Goal: Transaction & Acquisition: Purchase product/service

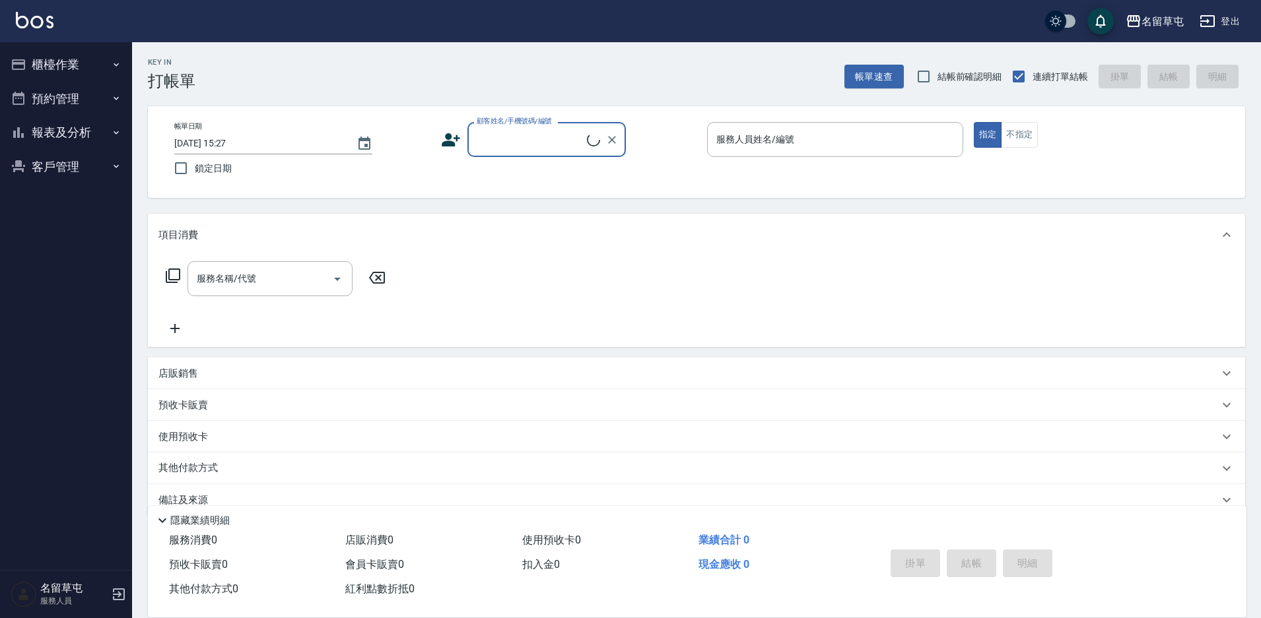
click at [37, 139] on button "報表及分析" at bounding box center [65, 132] width 121 height 34
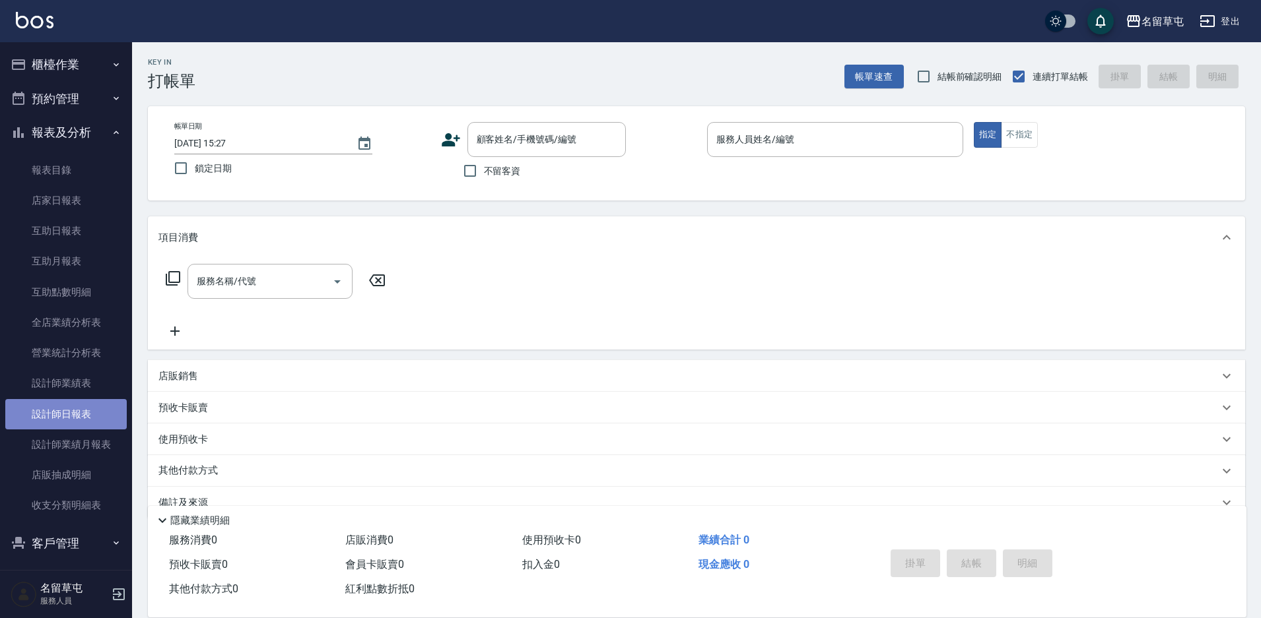
click at [81, 410] on link "設計師日報表" at bounding box center [65, 414] width 121 height 30
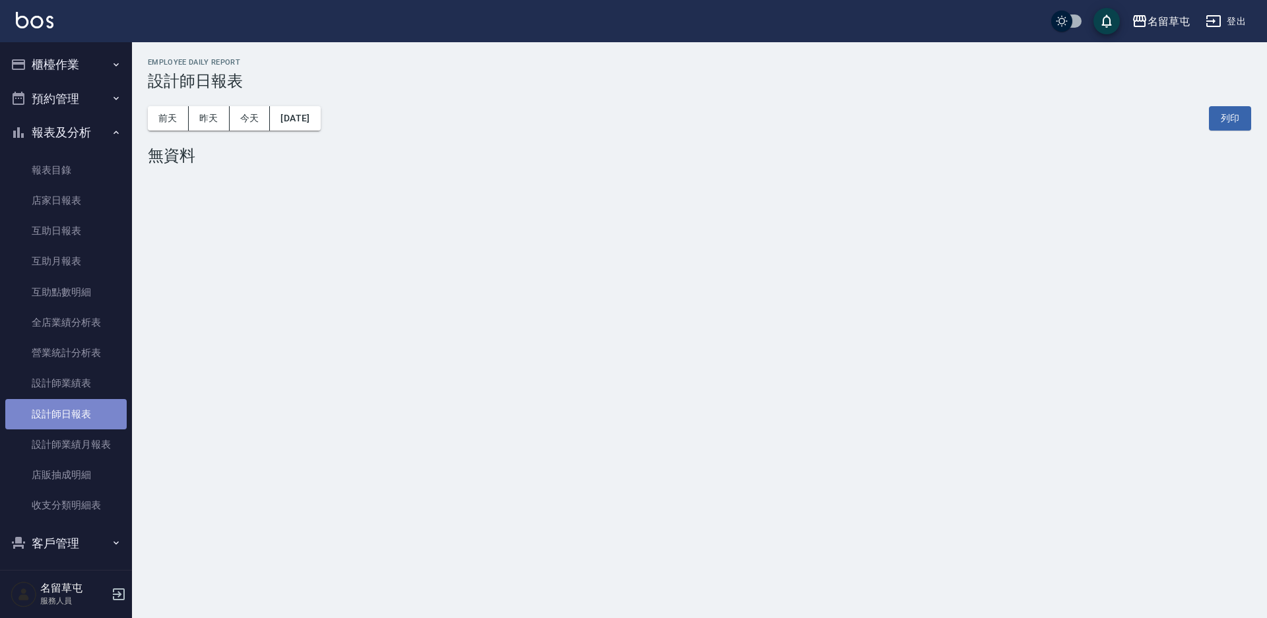
click at [82, 405] on link "設計師日報表" at bounding box center [65, 414] width 121 height 30
click at [95, 412] on link "設計師日報表" at bounding box center [65, 414] width 121 height 30
click at [220, 123] on button "昨天" at bounding box center [209, 118] width 41 height 24
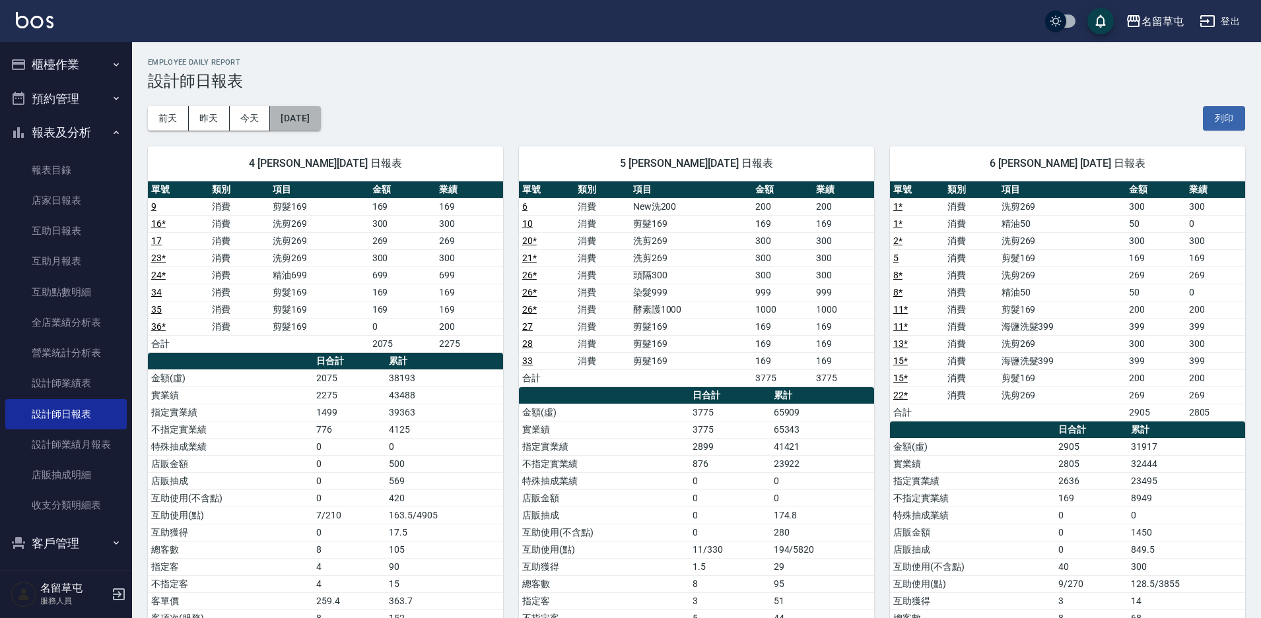
click at [320, 128] on button "2025/08/16" at bounding box center [295, 118] width 50 height 24
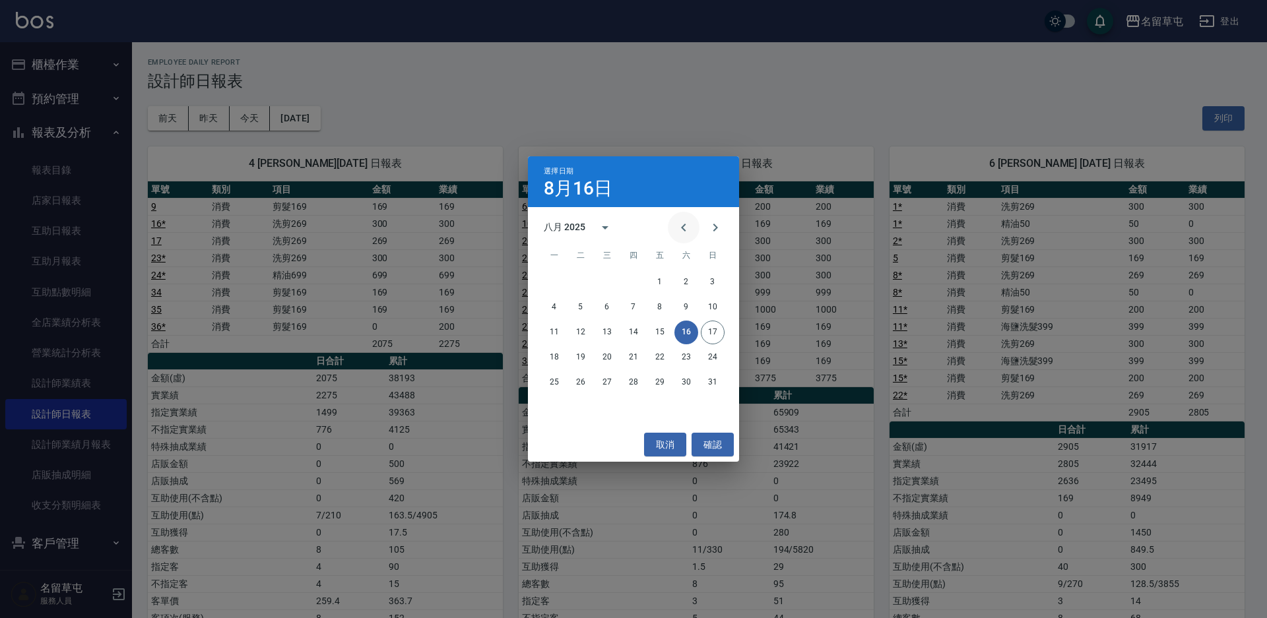
click at [675, 225] on button "Previous month" at bounding box center [684, 228] width 32 height 32
click at [594, 335] on div "14 15 16 17 18 19 20" at bounding box center [633, 333] width 211 height 24
click at [609, 335] on button "16" at bounding box center [607, 333] width 24 height 24
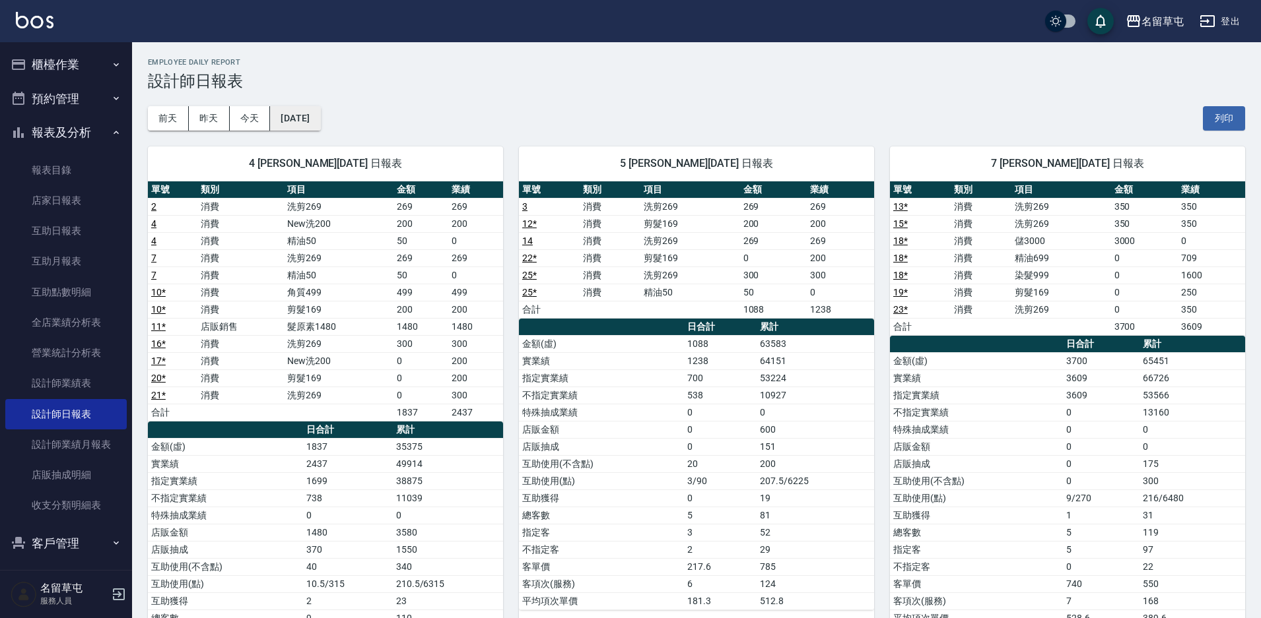
drag, startPoint x: 308, startPoint y: 119, endPoint x: 312, endPoint y: 126, distance: 8.0
click at [312, 126] on button "2025/07/16" at bounding box center [295, 118] width 50 height 24
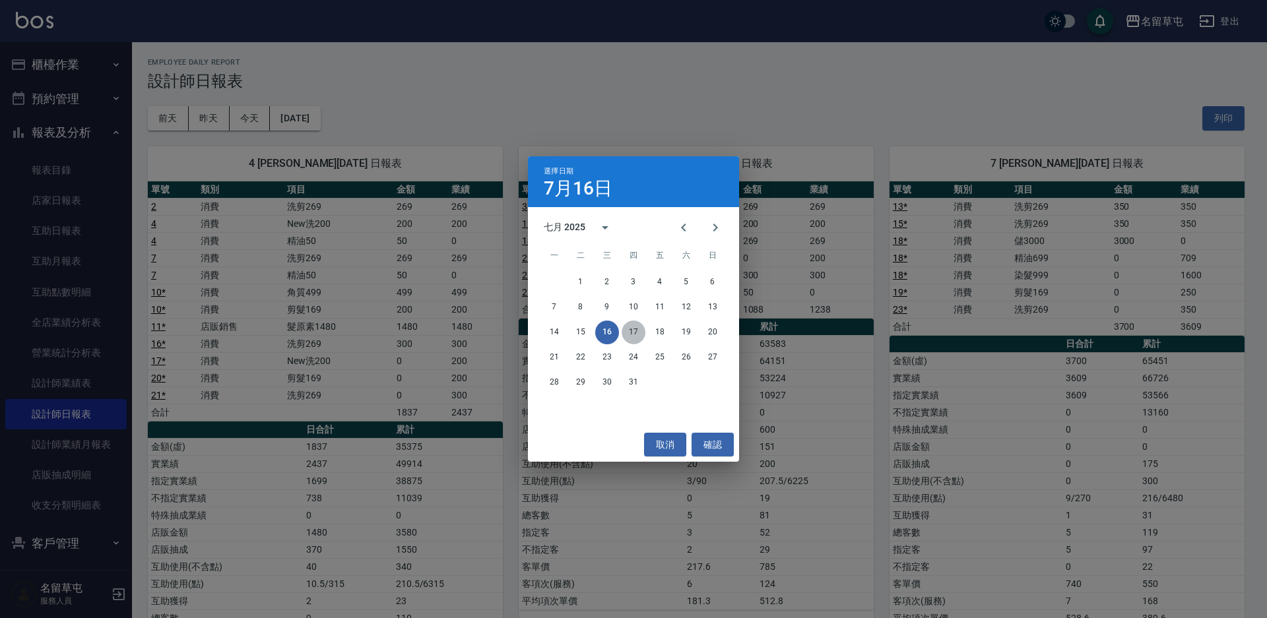
click at [637, 329] on button "17" at bounding box center [634, 333] width 24 height 24
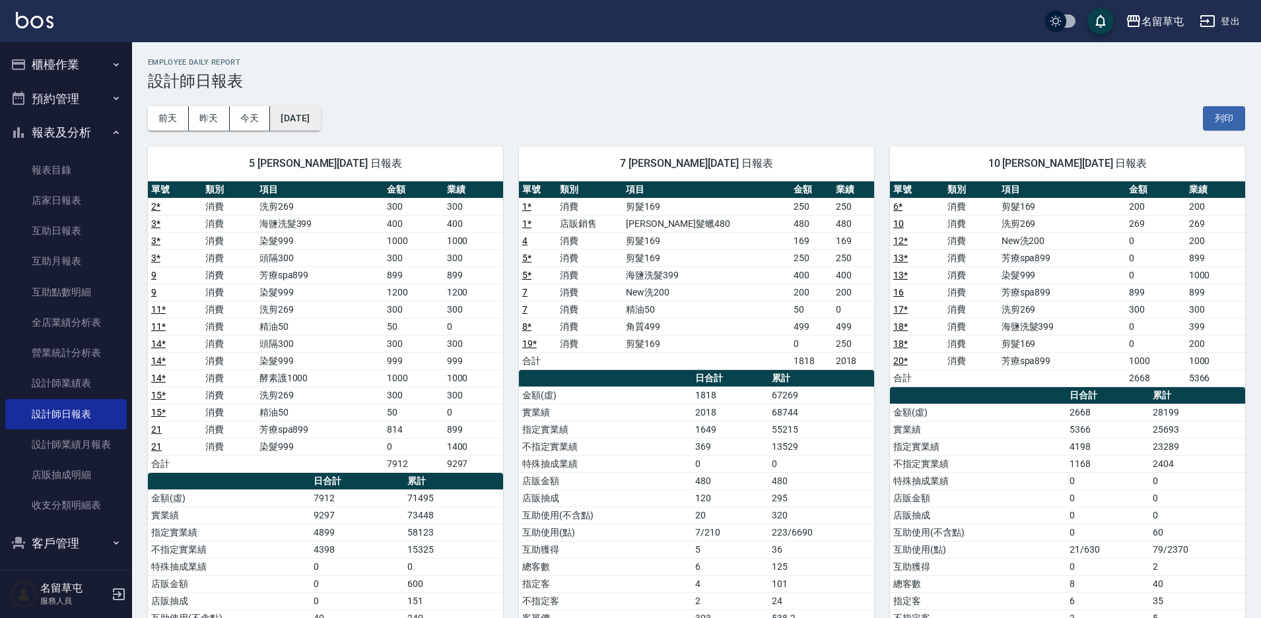
click at [319, 119] on button "2025/07/17" at bounding box center [295, 118] width 50 height 24
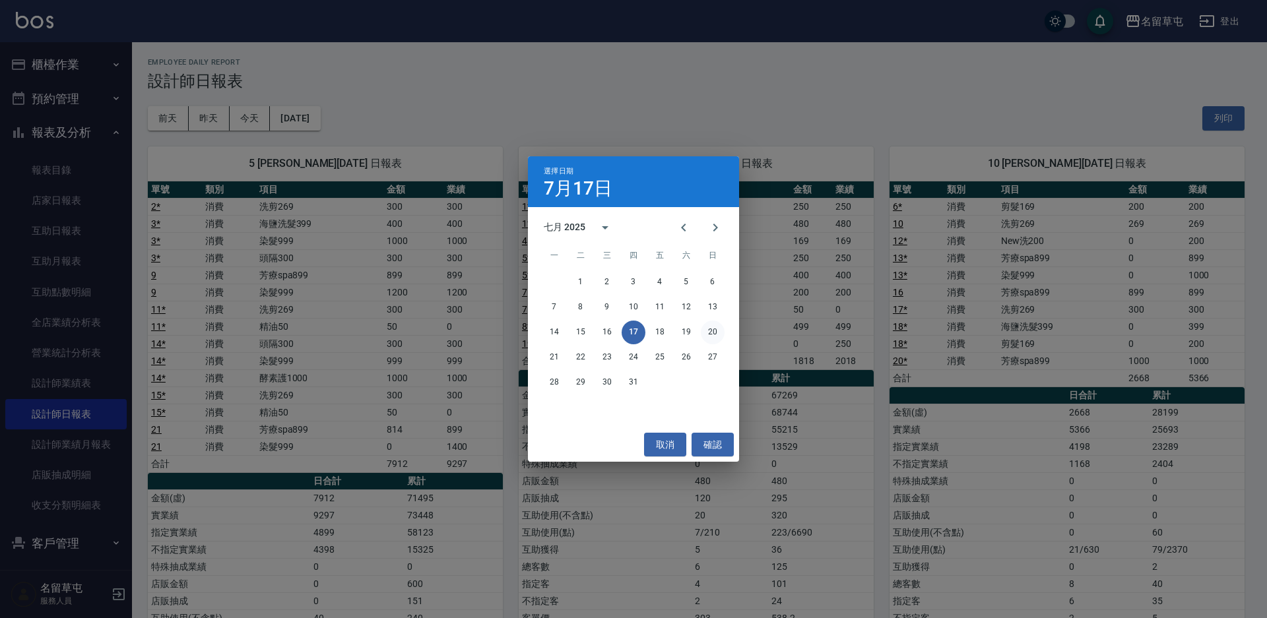
click at [702, 331] on button "20" at bounding box center [713, 333] width 24 height 24
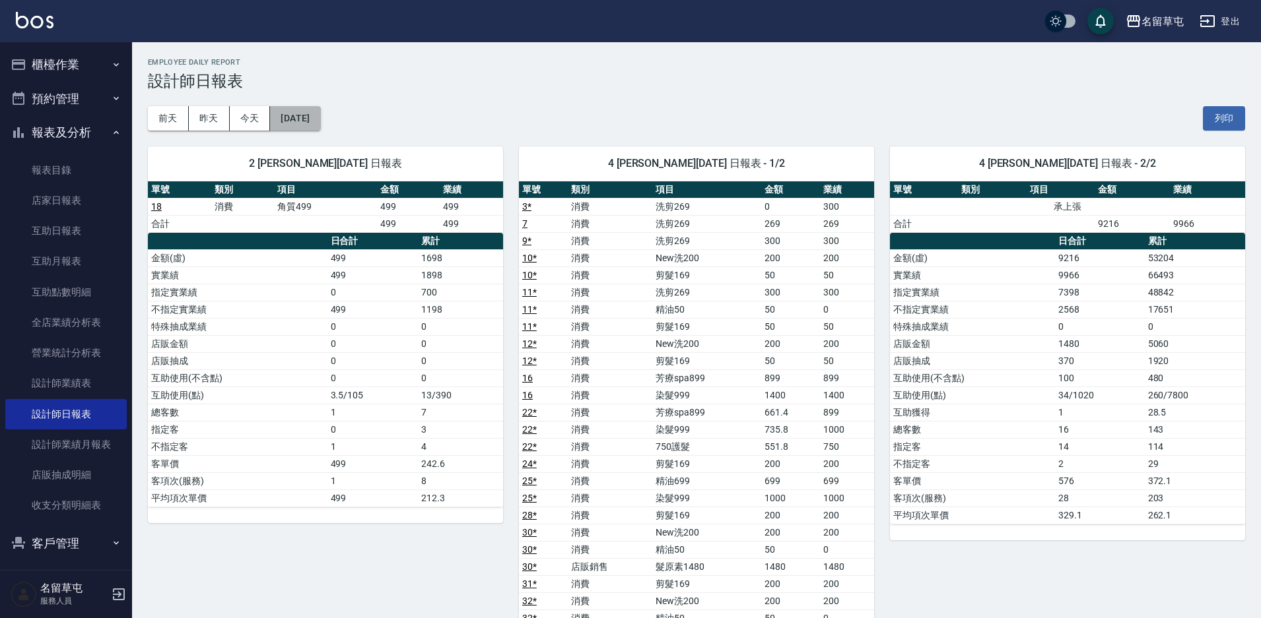
click at [284, 119] on button "2025/07/20" at bounding box center [295, 118] width 50 height 24
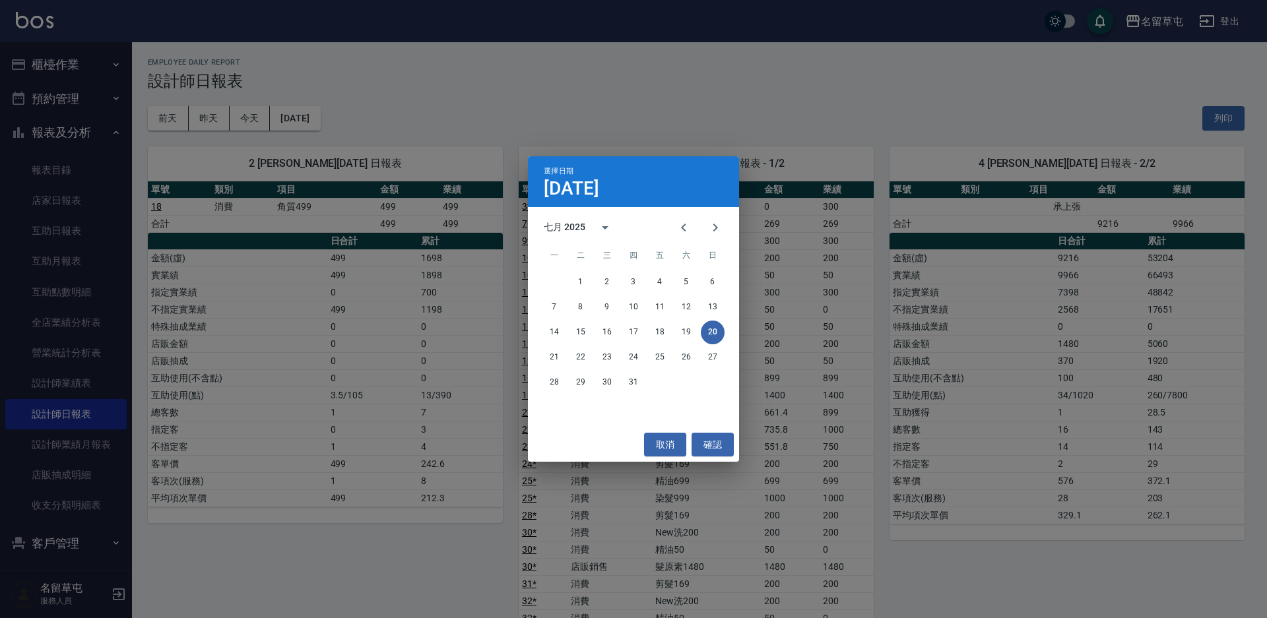
click at [317, 323] on div "選擇日期 7月20日 七月 2025 一 二 三 四 五 六 日 1 2 3 4 5 6 7 8 9 10 11 12 13 14 15 16 17 18 1…" at bounding box center [633, 309] width 1267 height 618
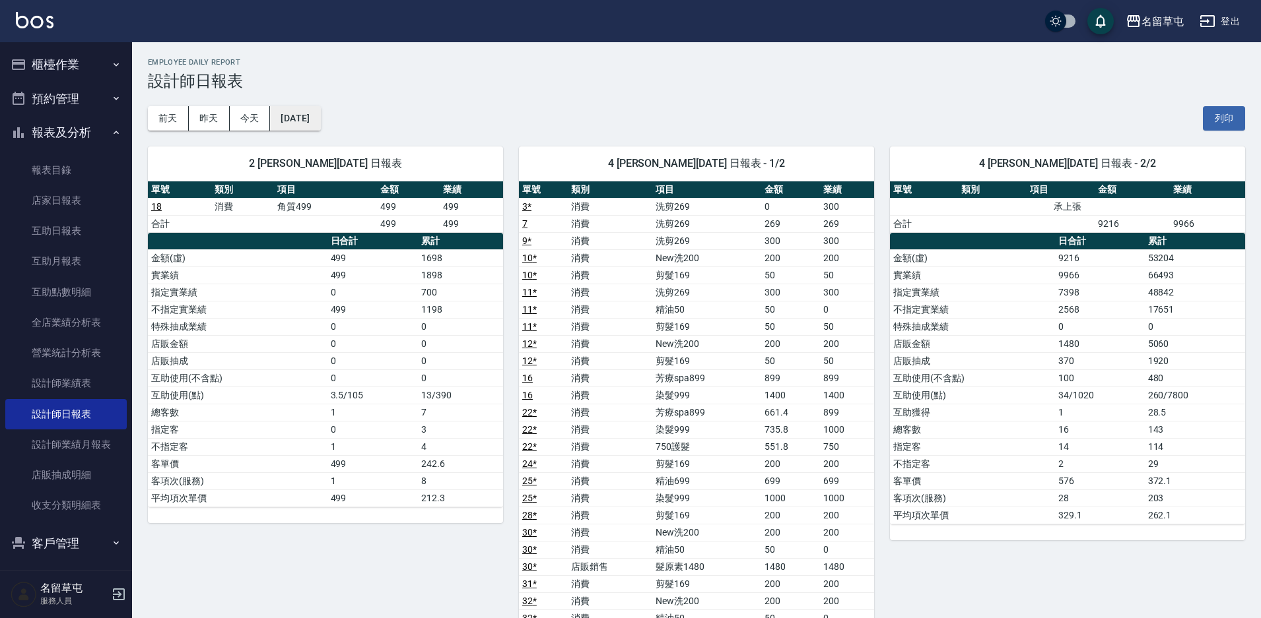
click at [308, 114] on button "2025/07/20" at bounding box center [295, 118] width 50 height 24
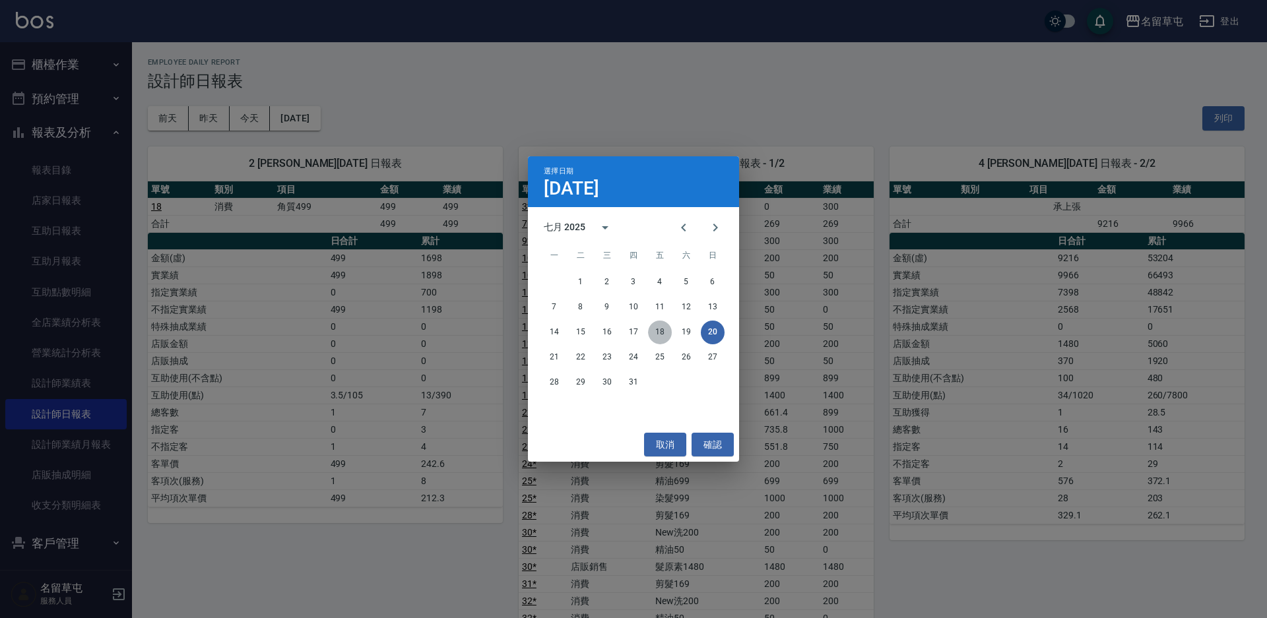
click at [654, 331] on button "18" at bounding box center [660, 333] width 24 height 24
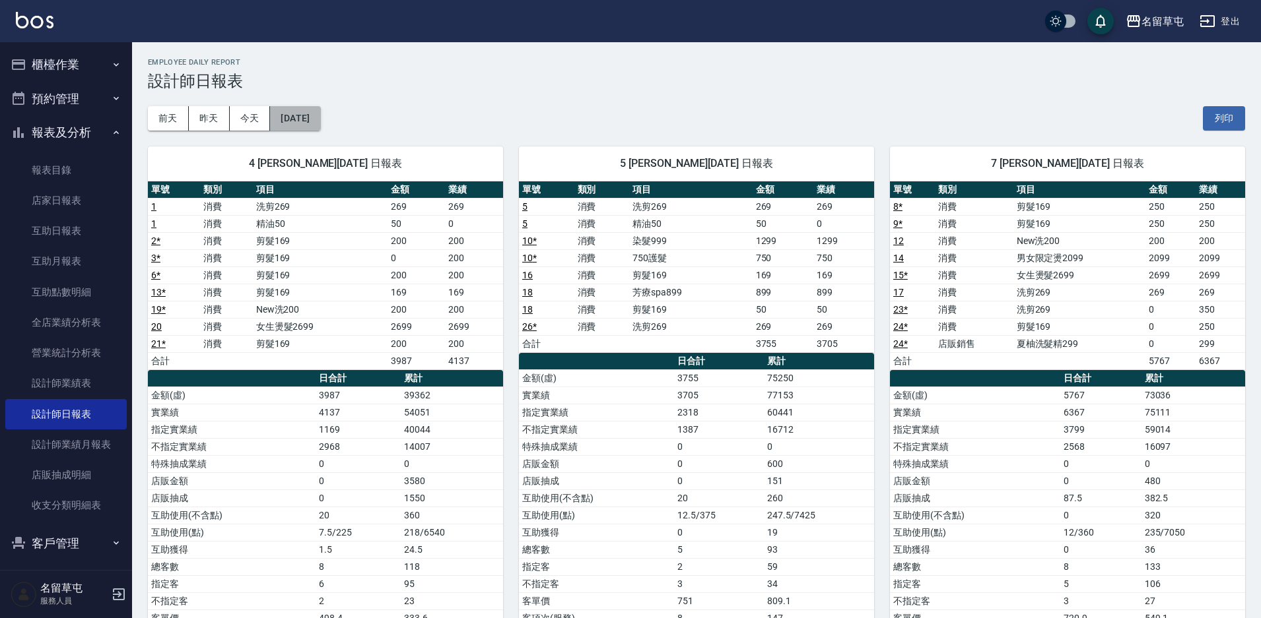
click at [307, 123] on button "2025/07/18" at bounding box center [295, 118] width 50 height 24
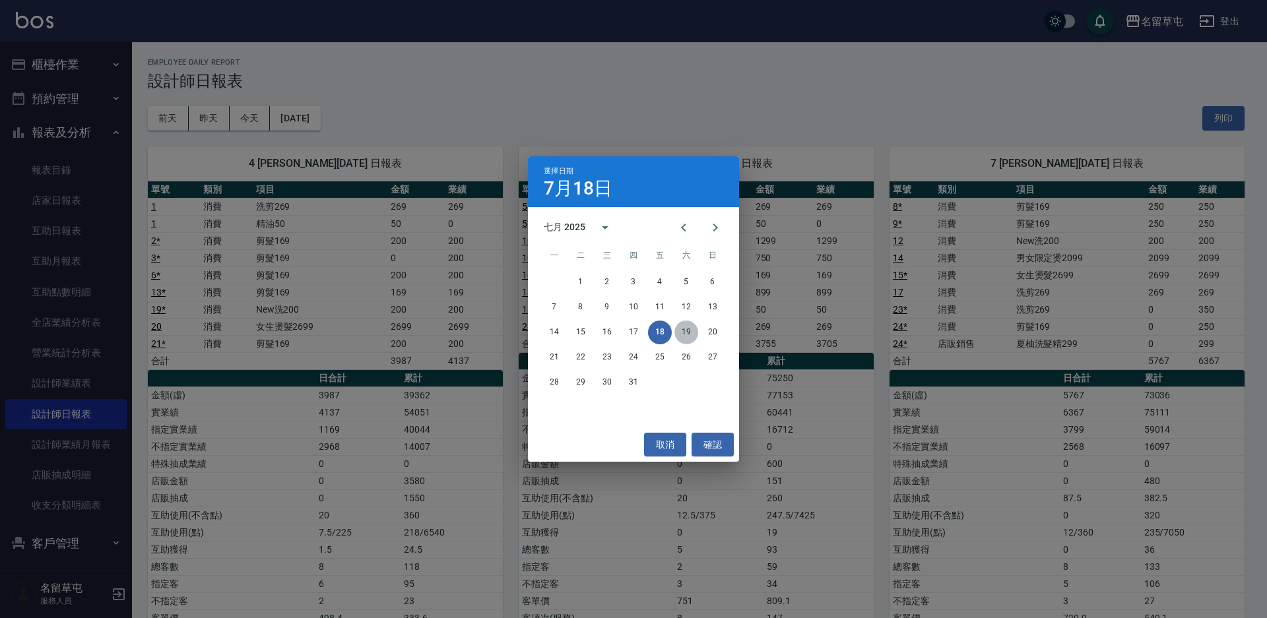
click at [686, 329] on button "19" at bounding box center [686, 333] width 24 height 24
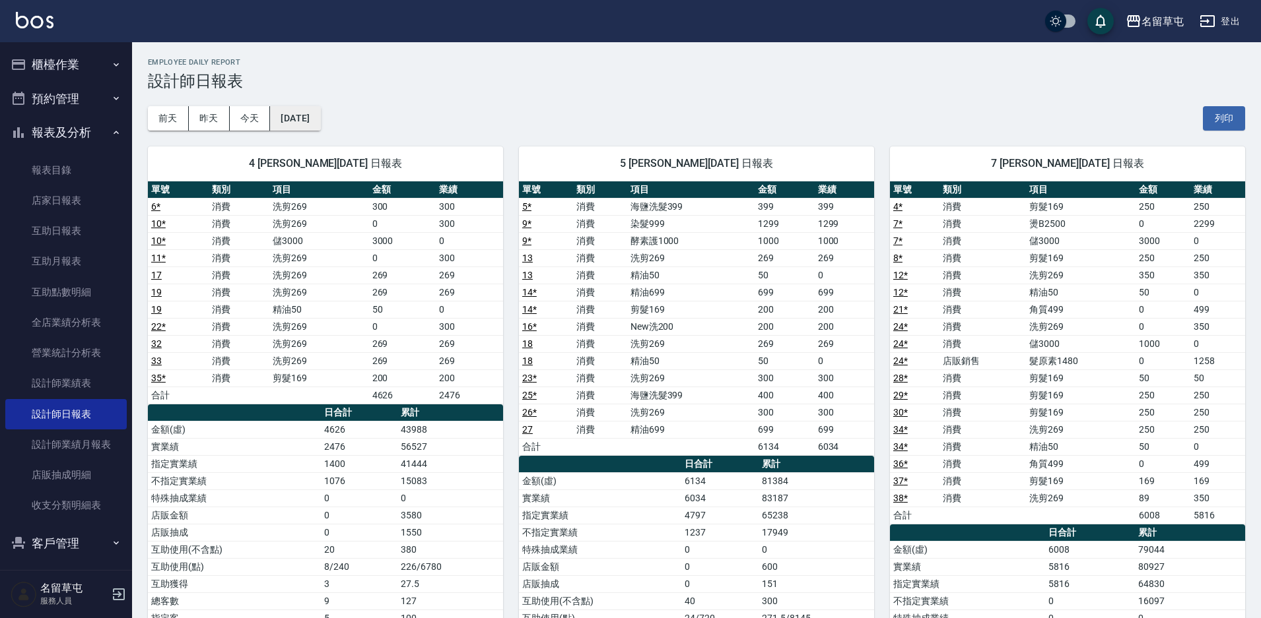
click at [313, 123] on button "2025/07/19" at bounding box center [295, 118] width 50 height 24
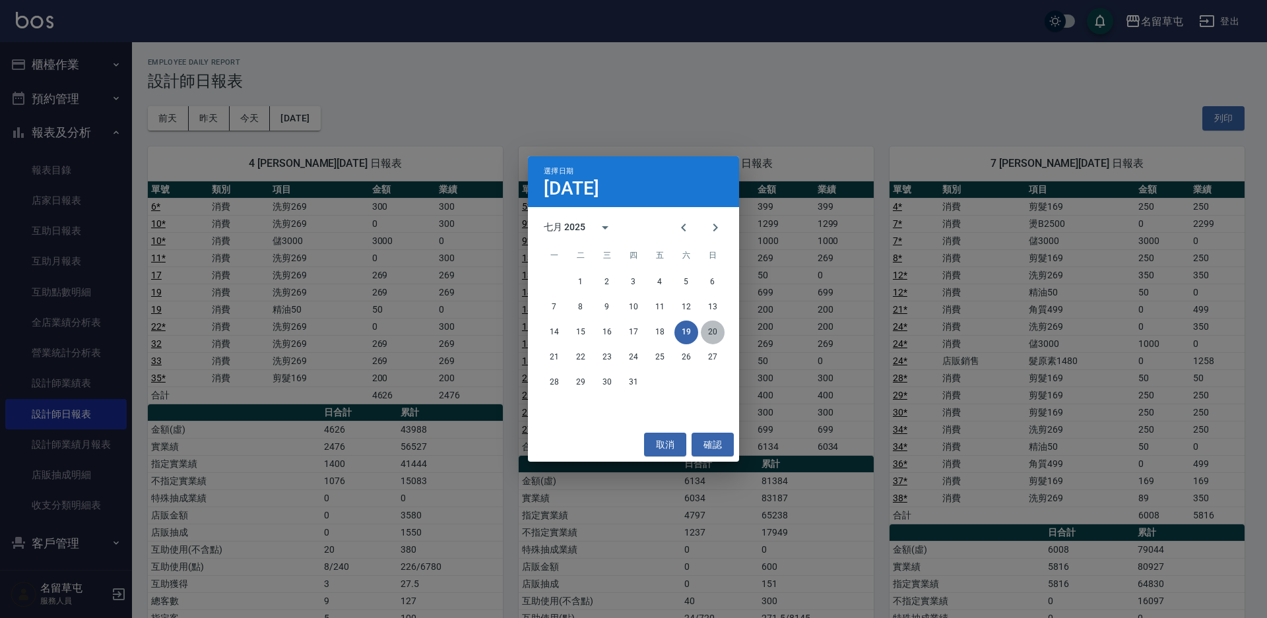
click at [722, 331] on button "20" at bounding box center [713, 333] width 24 height 24
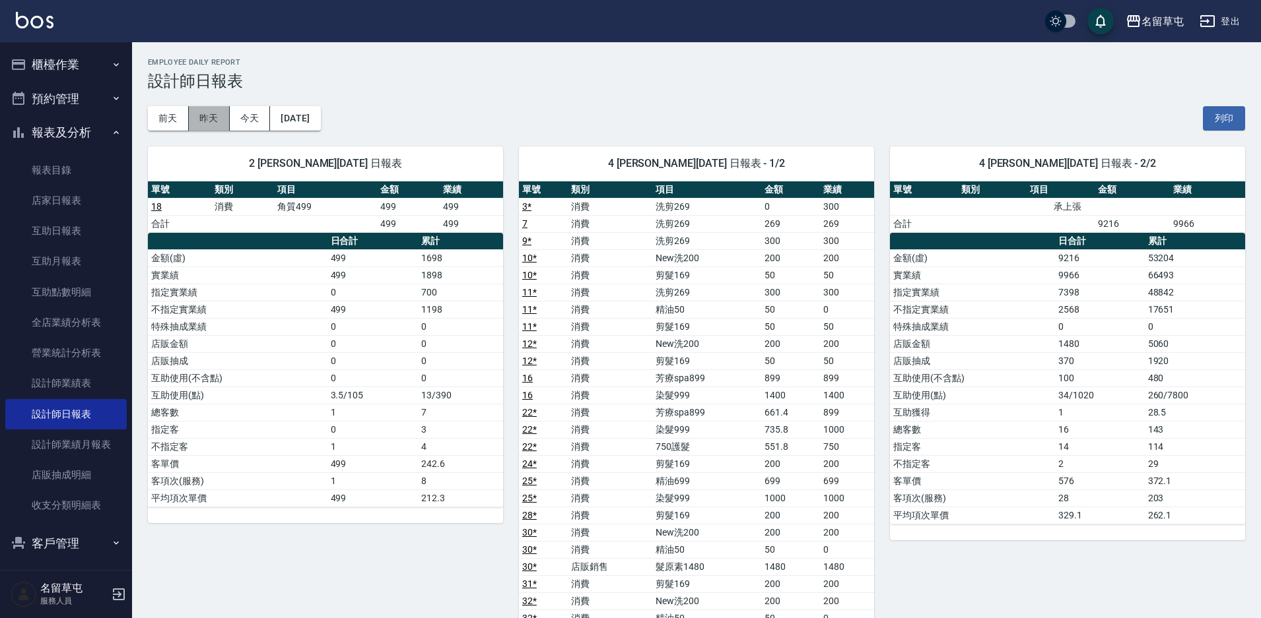
click at [210, 121] on button "昨天" at bounding box center [209, 118] width 41 height 24
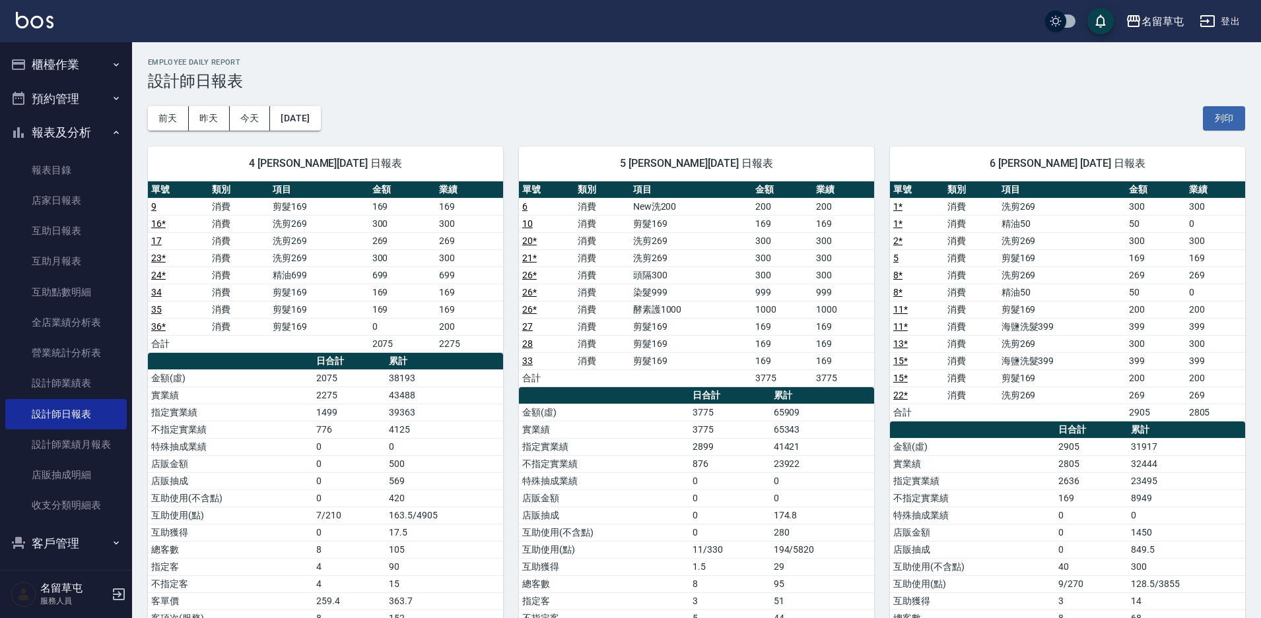
click at [82, 82] on button "預約管理" at bounding box center [65, 99] width 121 height 34
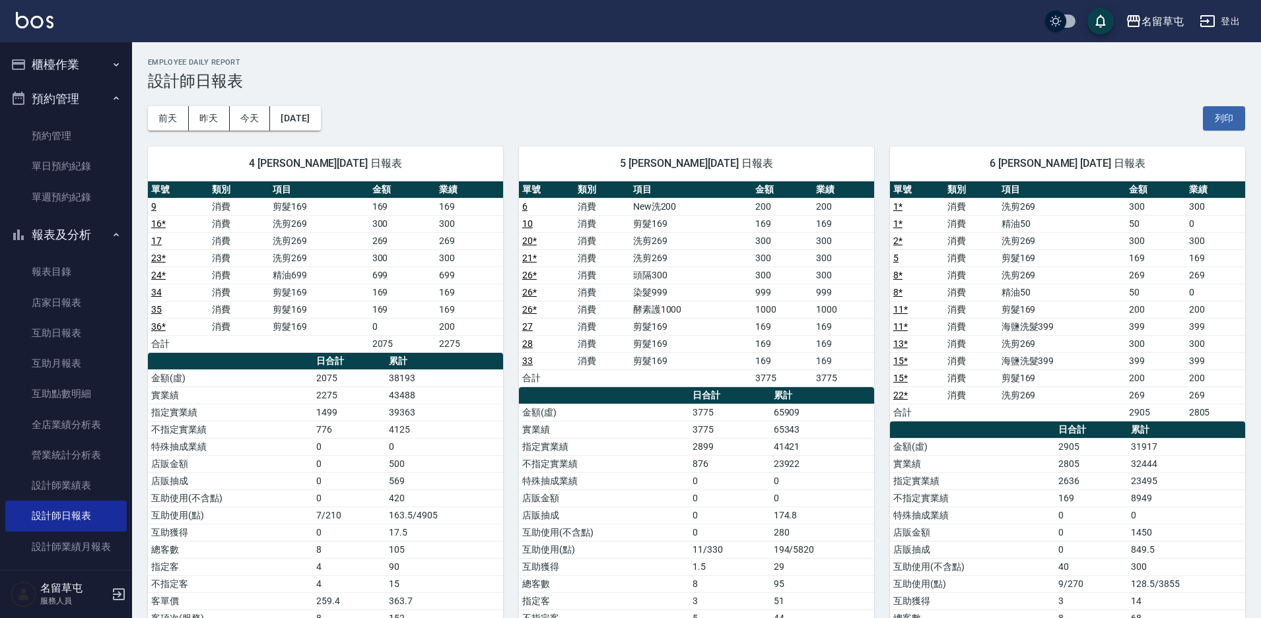
click at [85, 103] on button "預約管理" at bounding box center [65, 99] width 121 height 34
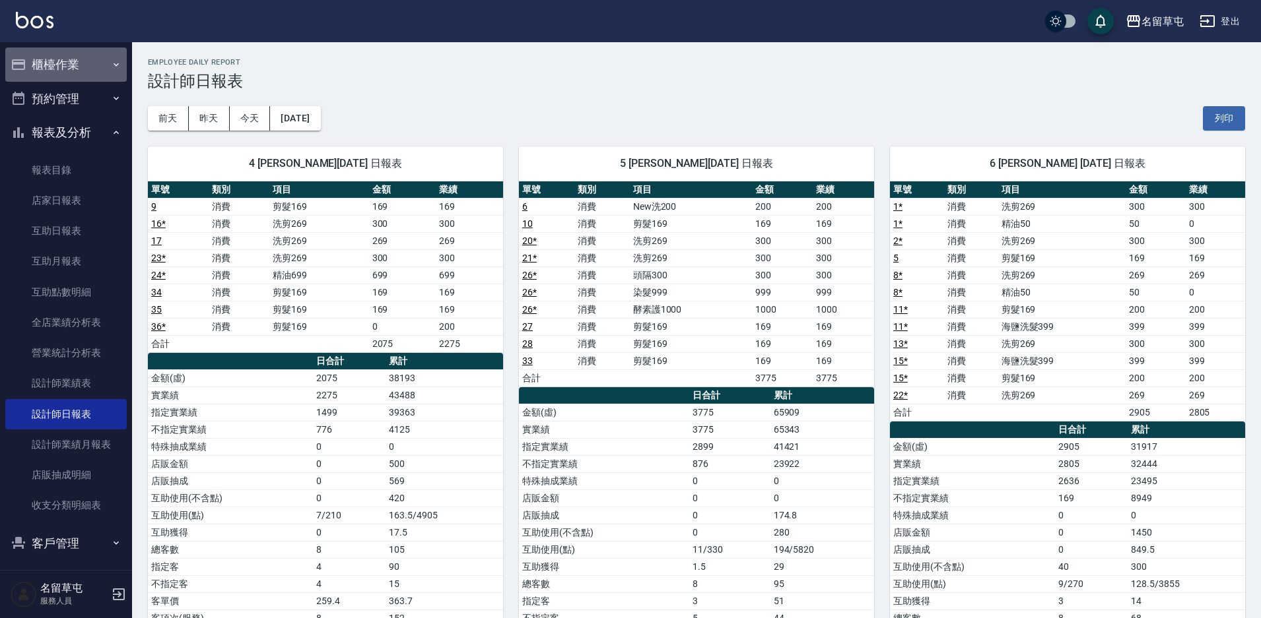
click at [84, 67] on button "櫃檯作業" at bounding box center [65, 65] width 121 height 34
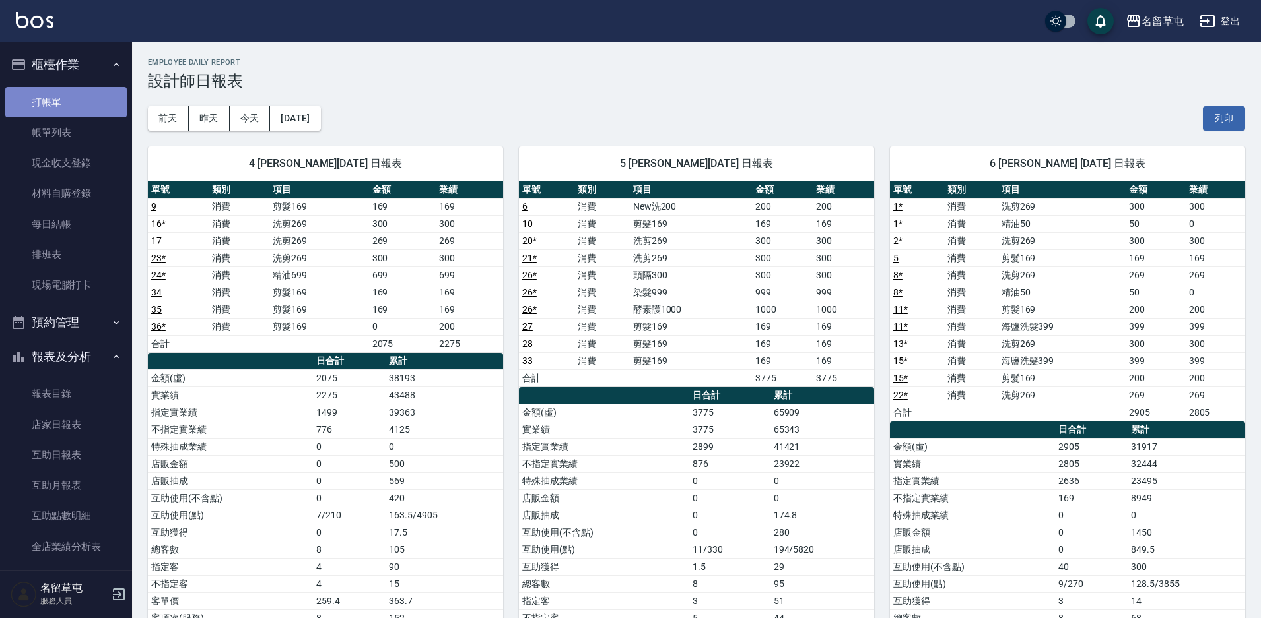
click at [83, 102] on link "打帳單" at bounding box center [65, 102] width 121 height 30
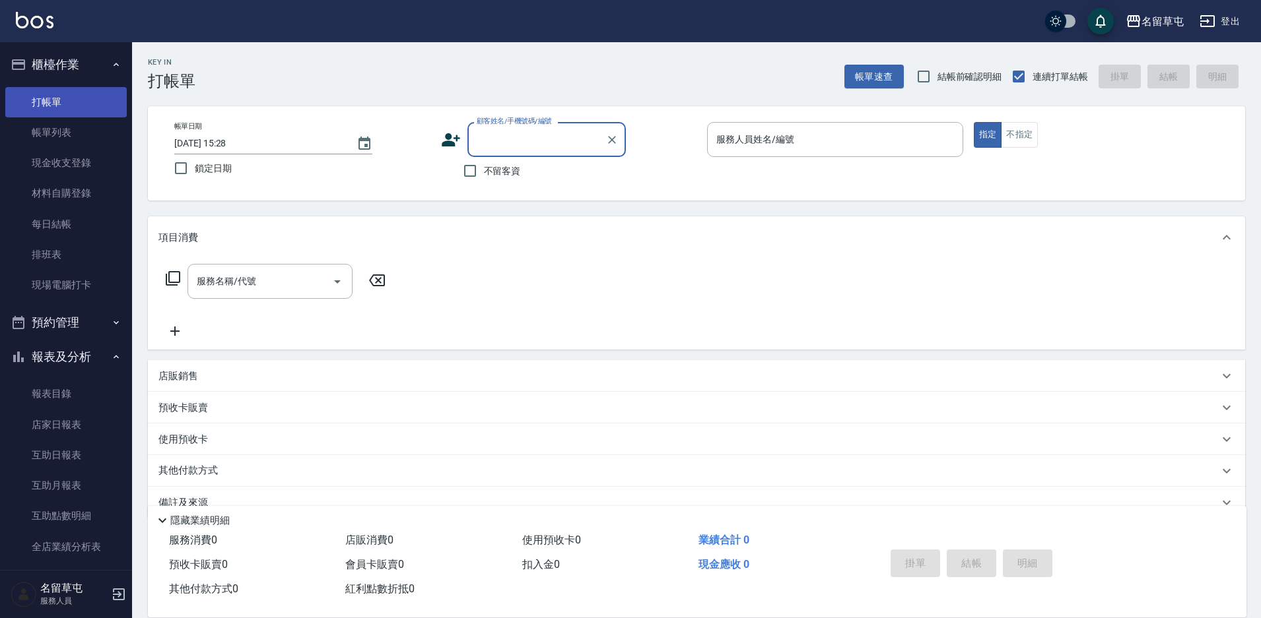
click at [83, 102] on link "打帳單" at bounding box center [65, 102] width 121 height 30
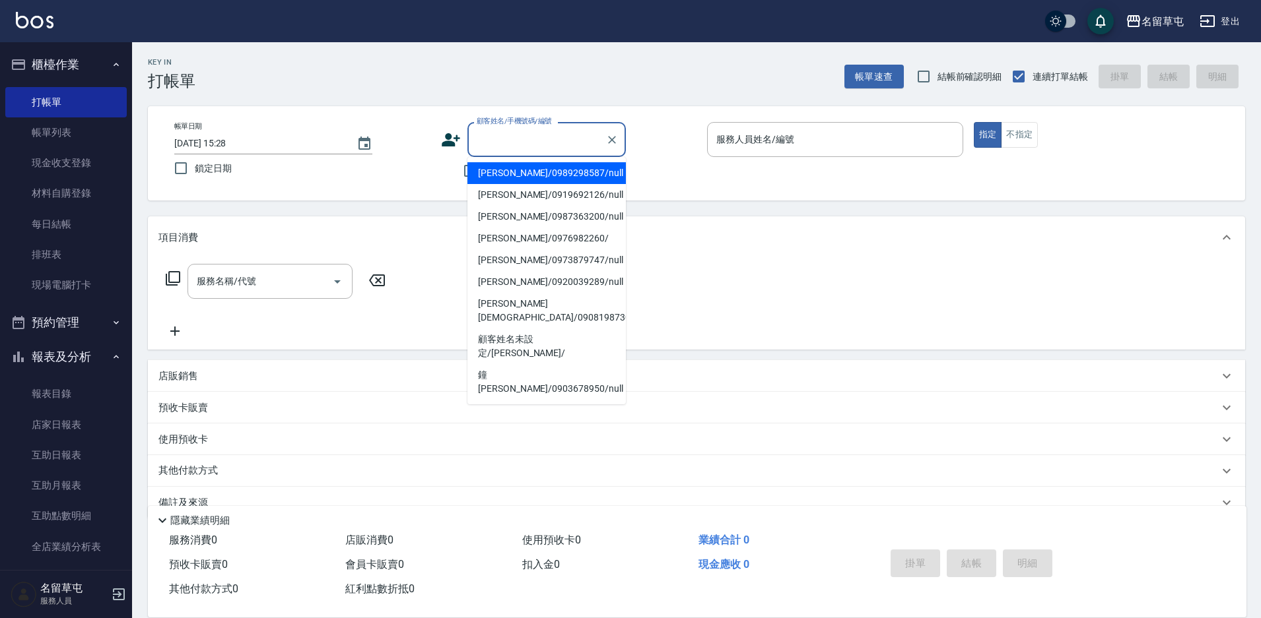
click at [512, 133] on input "顧客姓名/手機號碼/編號" at bounding box center [536, 139] width 127 height 23
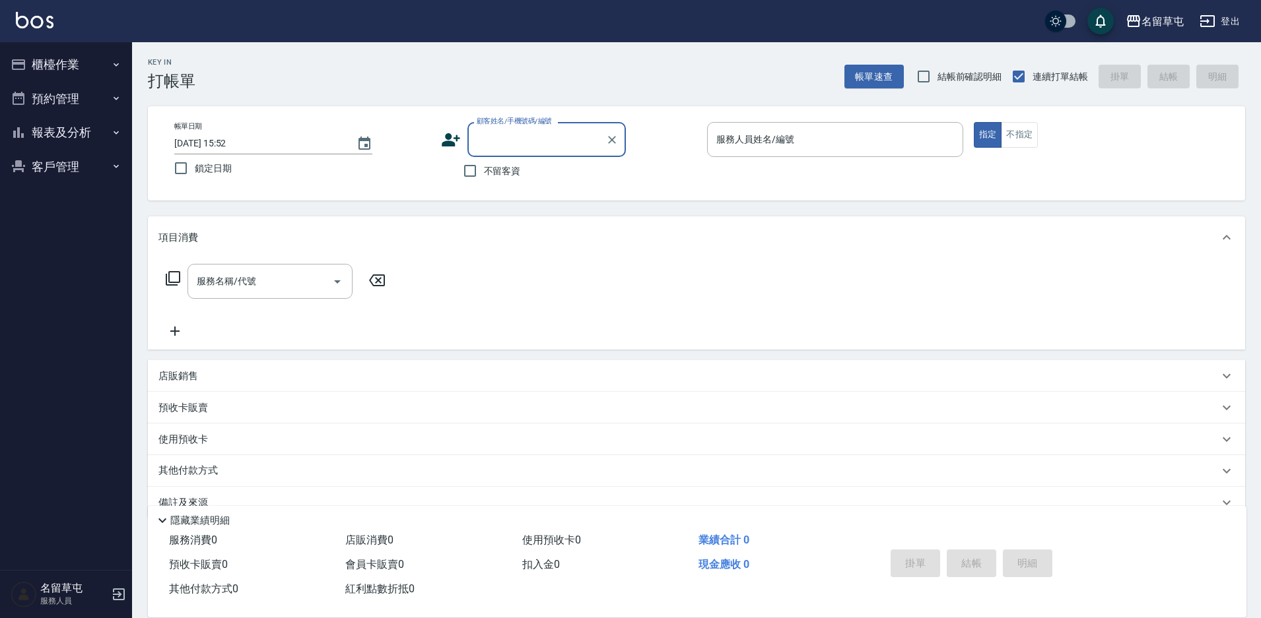
click at [519, 137] on input "顧客姓名/手機號碼/編號" at bounding box center [536, 139] width 127 height 23
click at [520, 178] on li "[PERSON_NAME]/0989249843/null" at bounding box center [546, 173] width 158 height 22
type input "[PERSON_NAME]/0989249843/null"
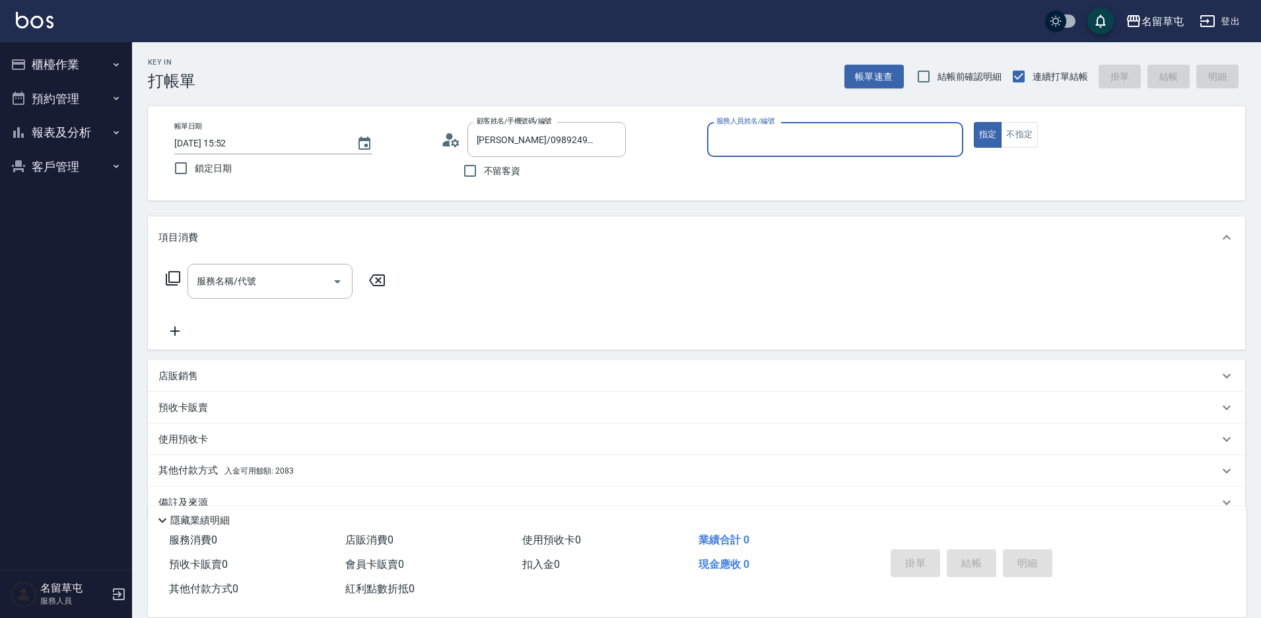
click at [793, 123] on div "服務人員姓名/編號" at bounding box center [835, 139] width 256 height 35
type input "[PERSON_NAME]-4"
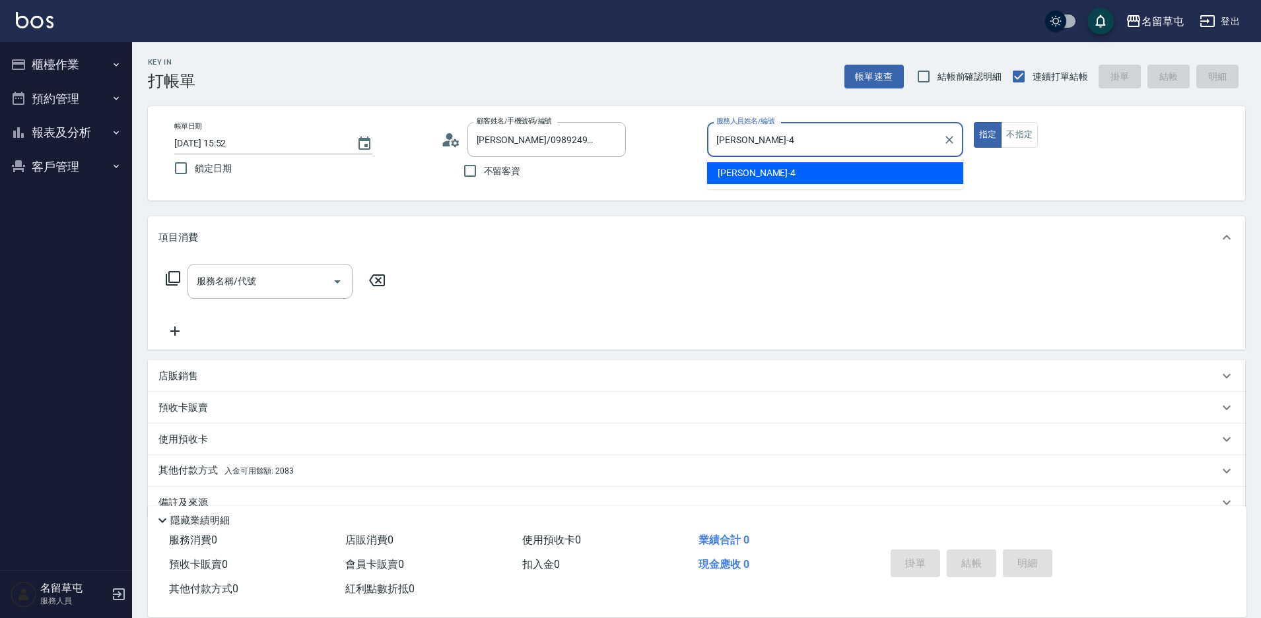
type button "true"
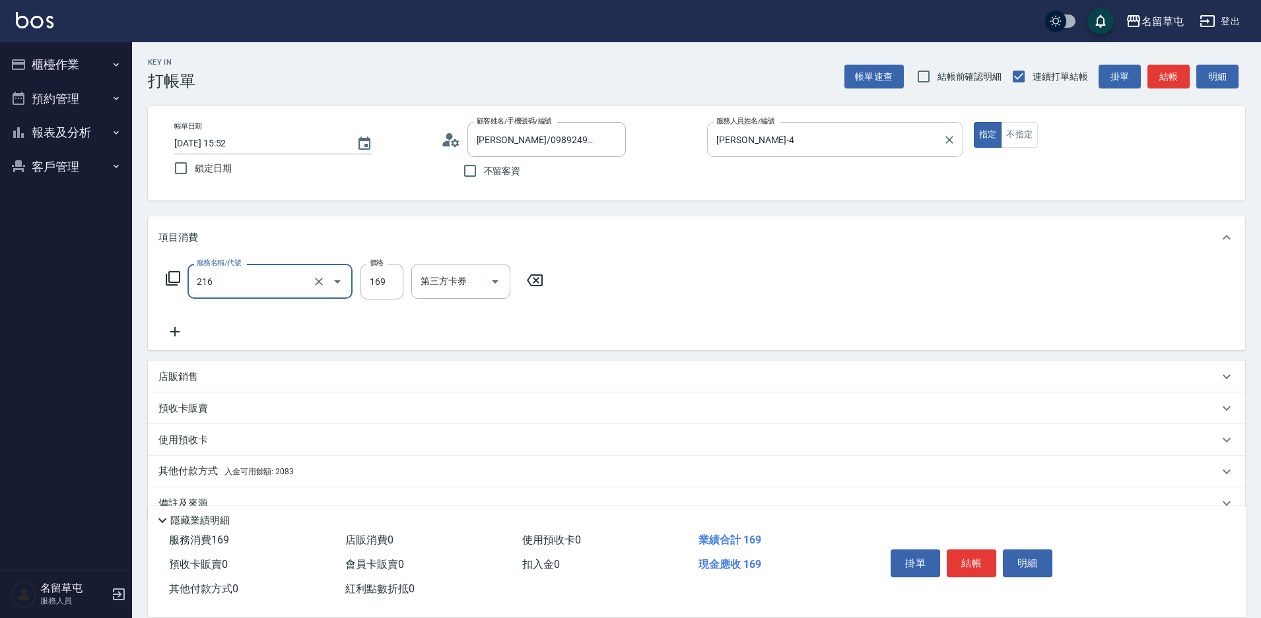
type input "剪髮169(216)"
type input "200"
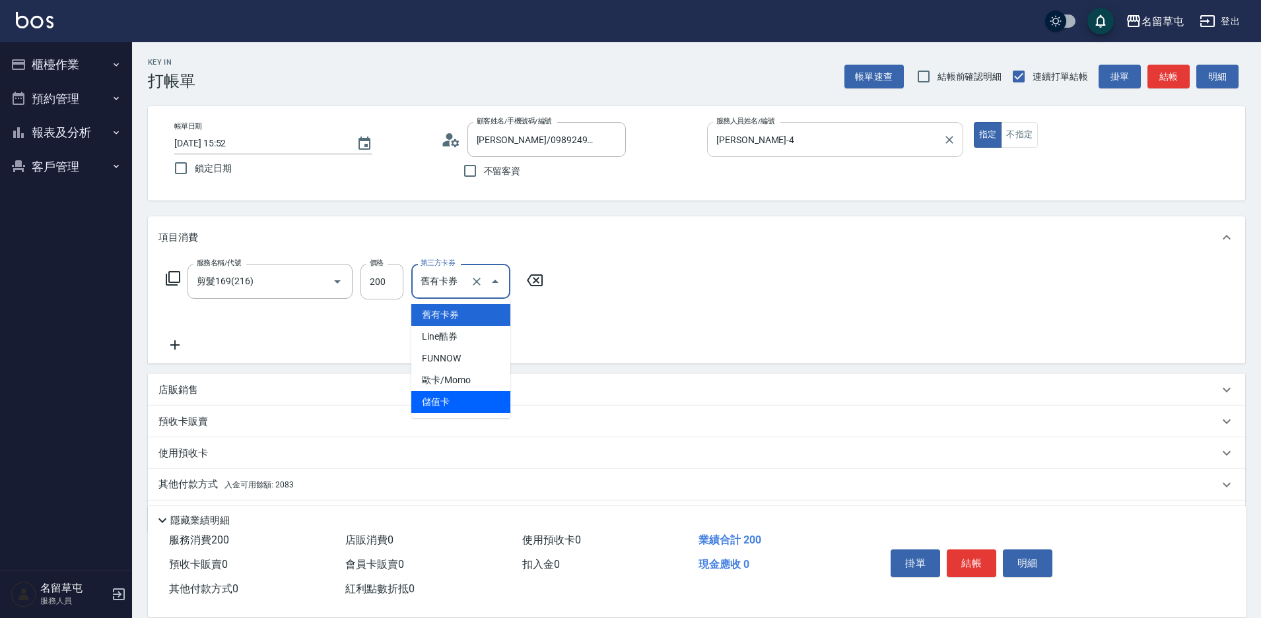
type input "儲值卡"
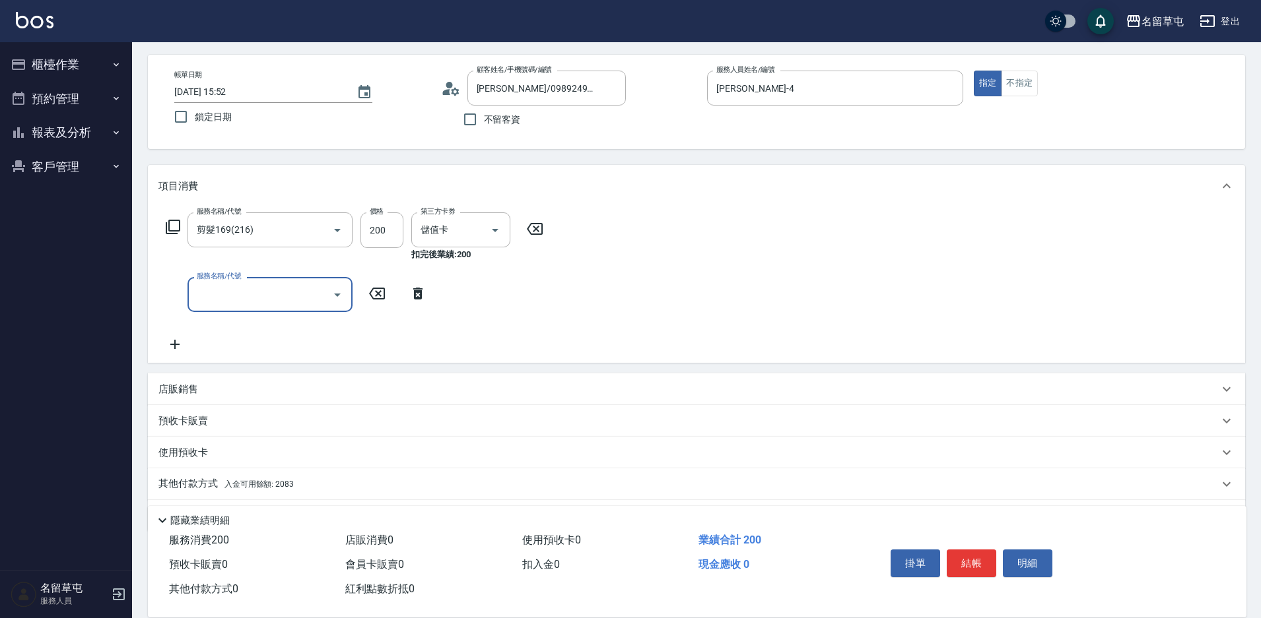
scroll to position [92, 0]
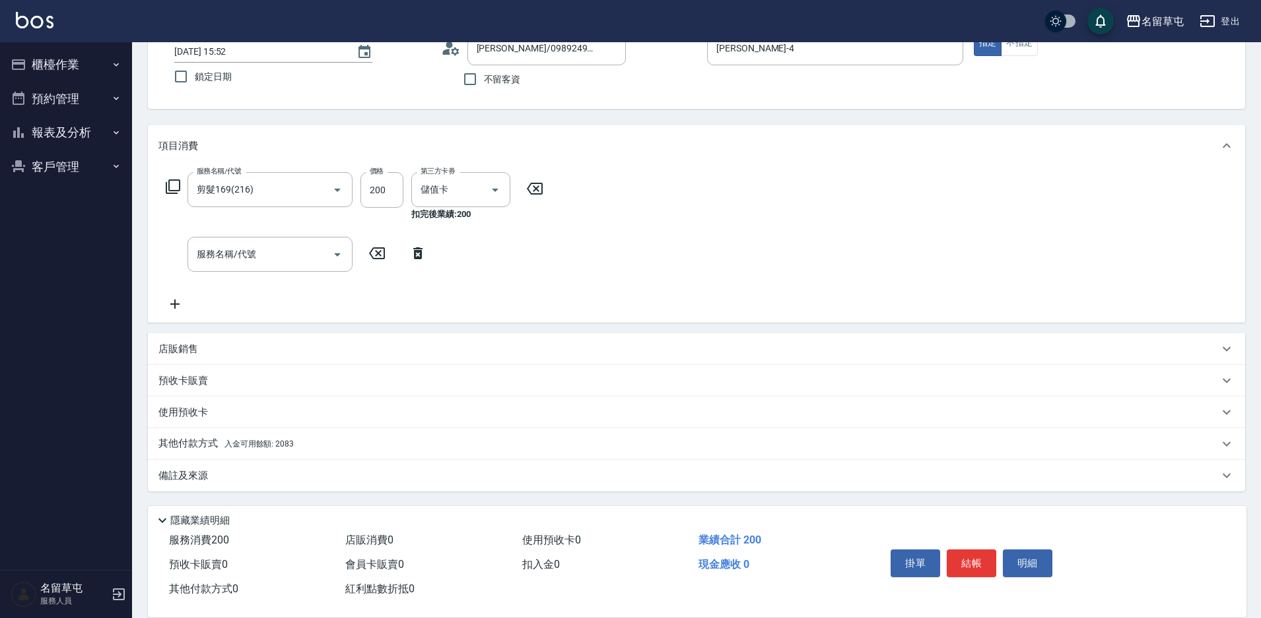
click at [203, 444] on p "其他付款方式 入金可用餘額: 2083" at bounding box center [225, 444] width 135 height 15
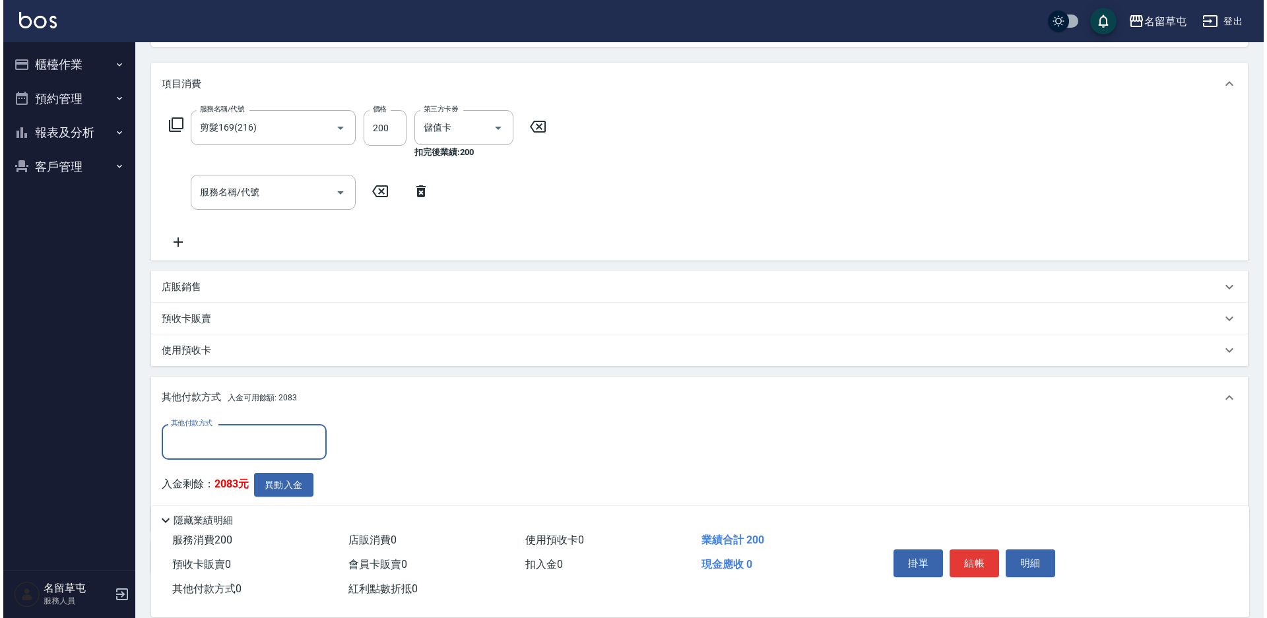
scroll to position [224, 0]
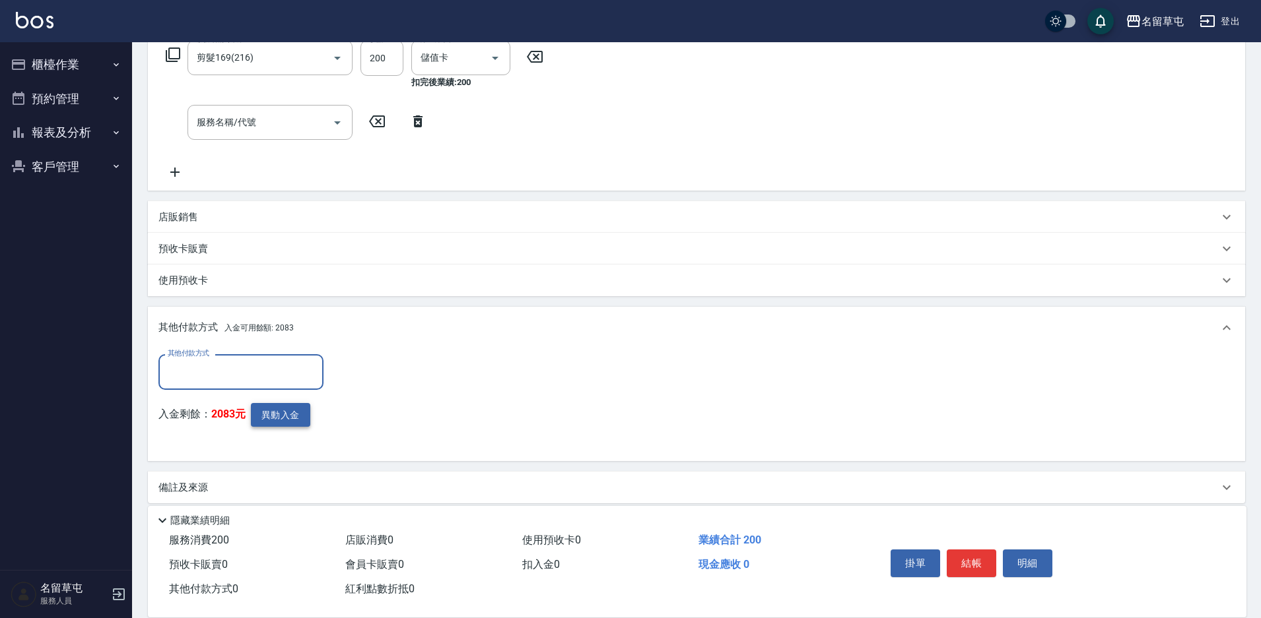
click at [267, 415] on button "異動入金" at bounding box center [280, 415] width 59 height 24
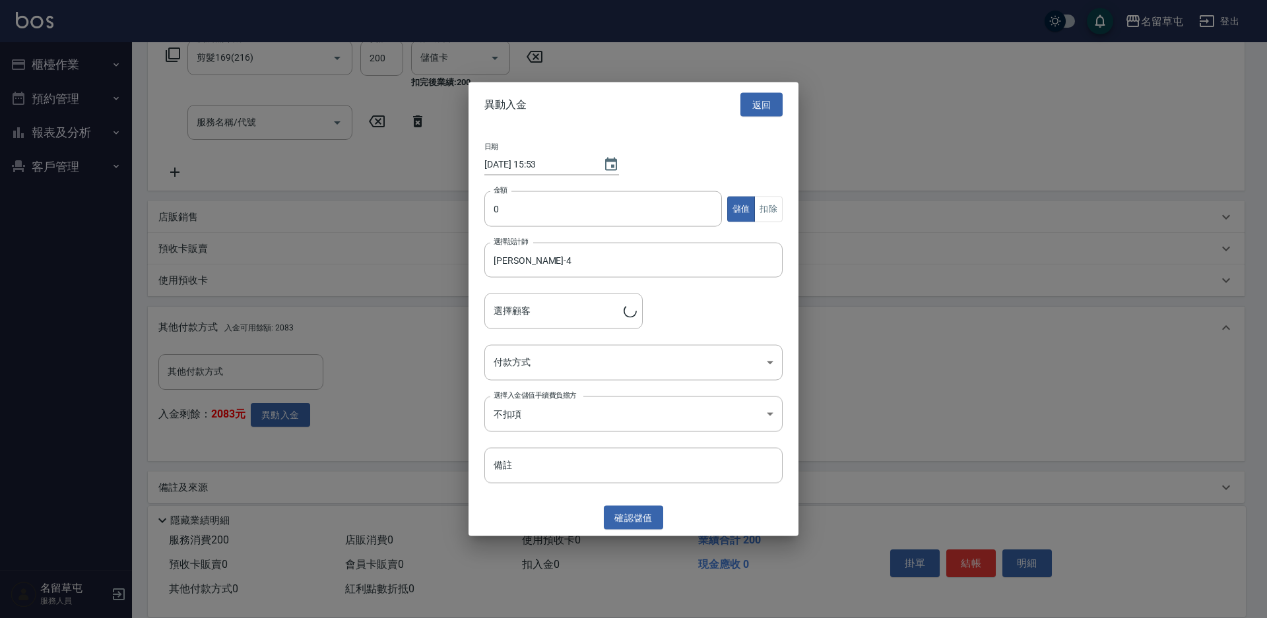
type input "[PERSON_NAME]/0989249843"
click at [543, 210] on input "0" at bounding box center [603, 209] width 238 height 36
type input "200"
click at [781, 211] on button "扣除" at bounding box center [768, 209] width 28 height 26
click at [548, 356] on body "名留草屯 登出 櫃檯作業 打帳單 帳單列表 現金收支登錄 材料自購登錄 每日結帳 排班表 現場電腦打卡 預約管理 預約管理 單日預約紀錄 單週預約紀錄 報表及…" at bounding box center [633, 203] width 1267 height 854
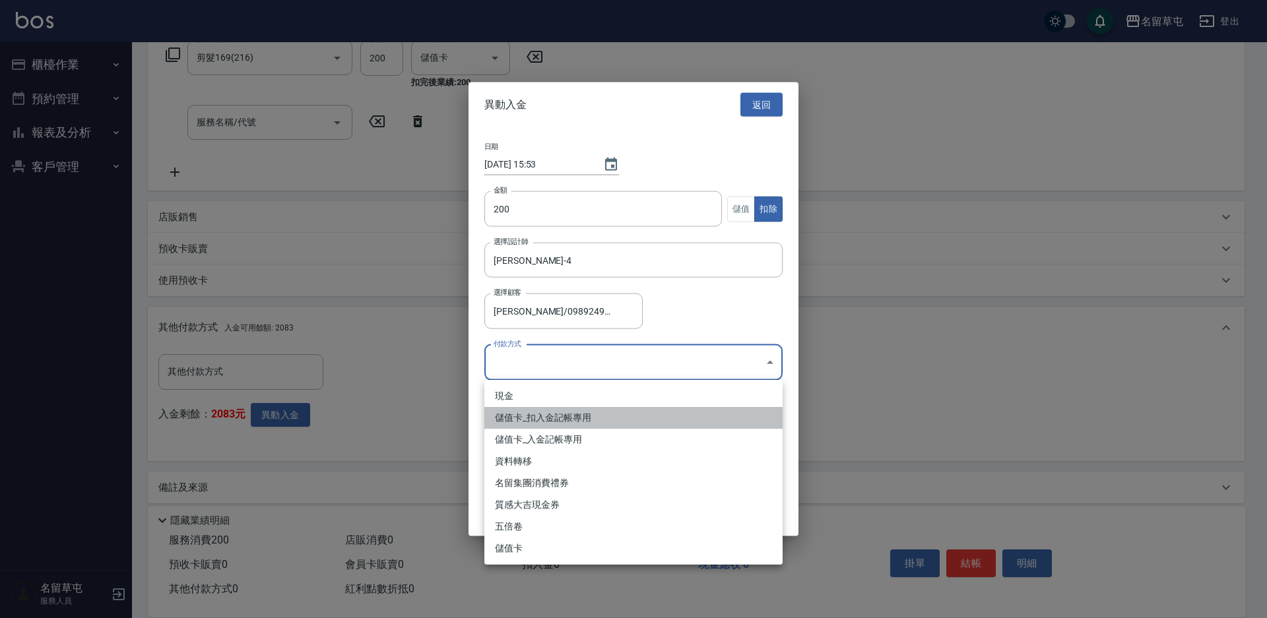
click at [529, 420] on li "儲值卡_扣入金記帳專用" at bounding box center [633, 418] width 298 height 22
type input "儲值卡_扣入金記帳專用"
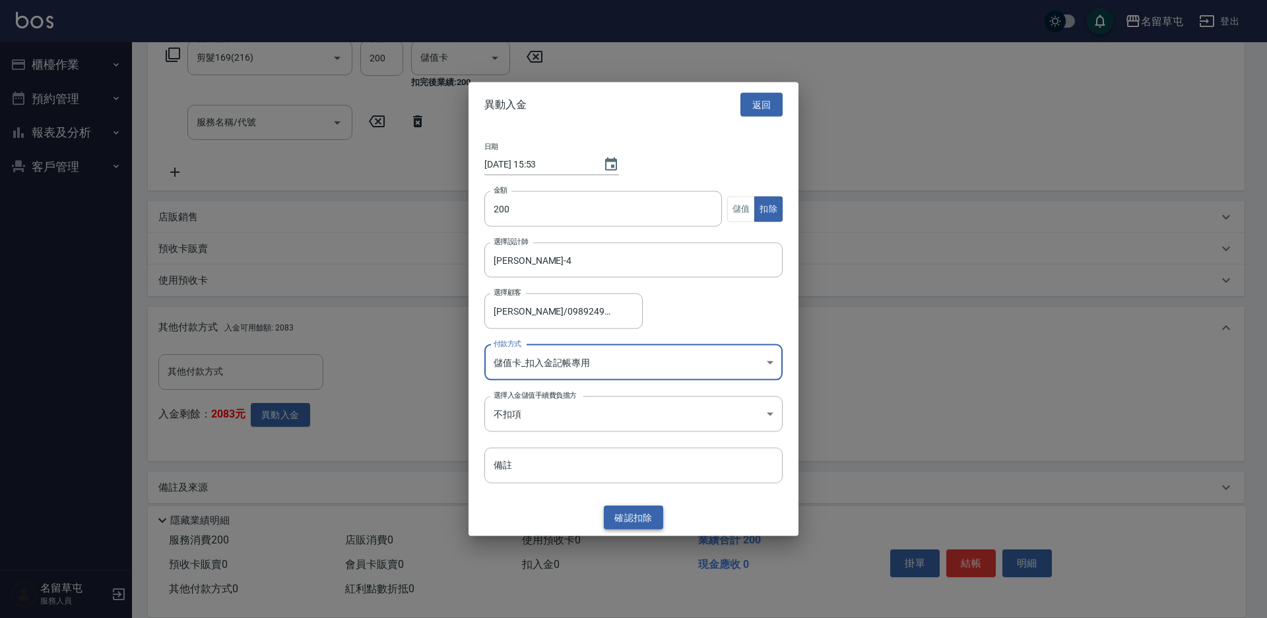
click at [648, 523] on button "確認 扣除" at bounding box center [633, 518] width 59 height 24
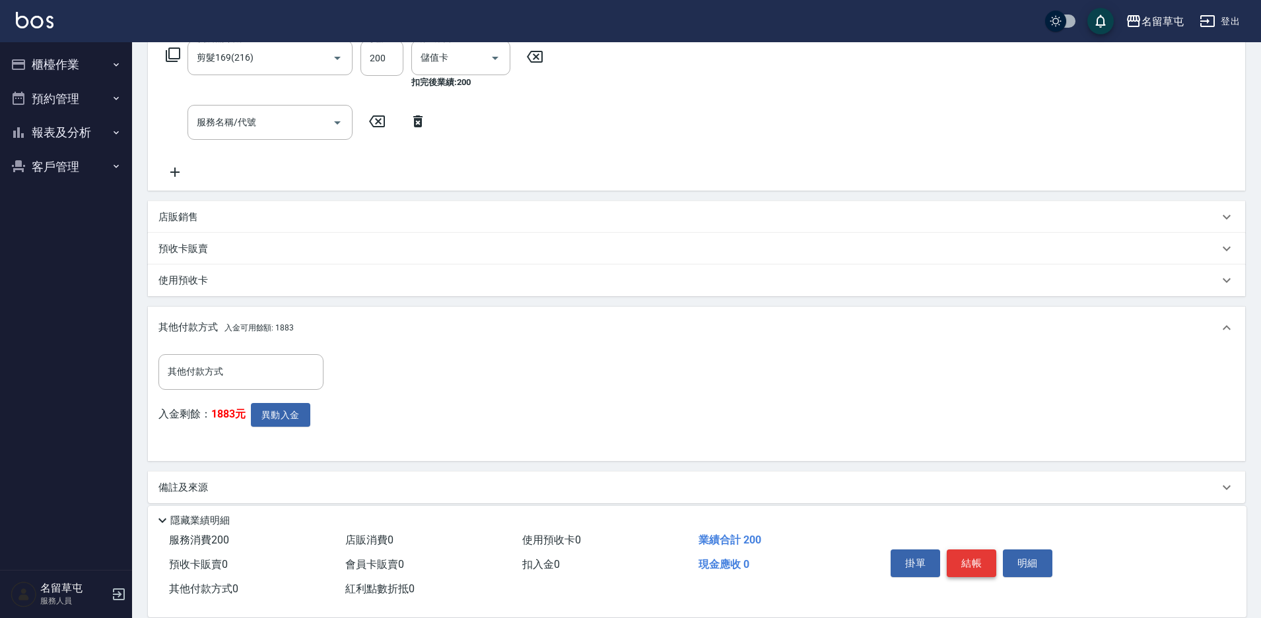
click at [973, 552] on button "結帳" at bounding box center [970, 564] width 49 height 28
type input "[DATE] 15:53"
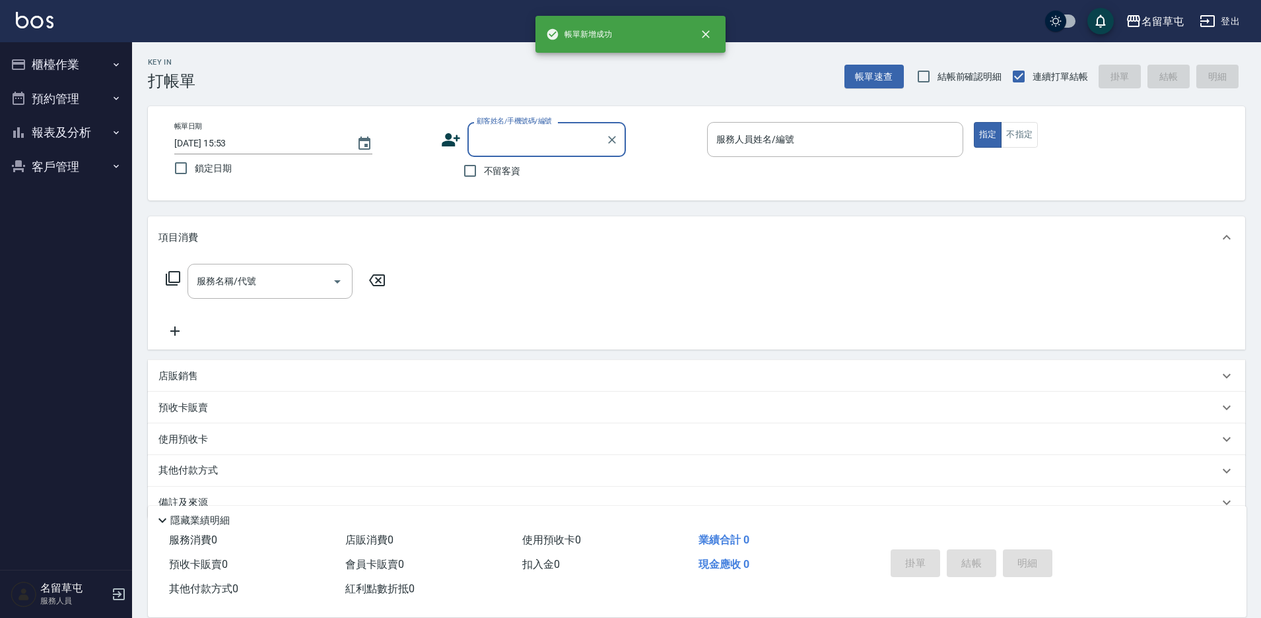
scroll to position [0, 0]
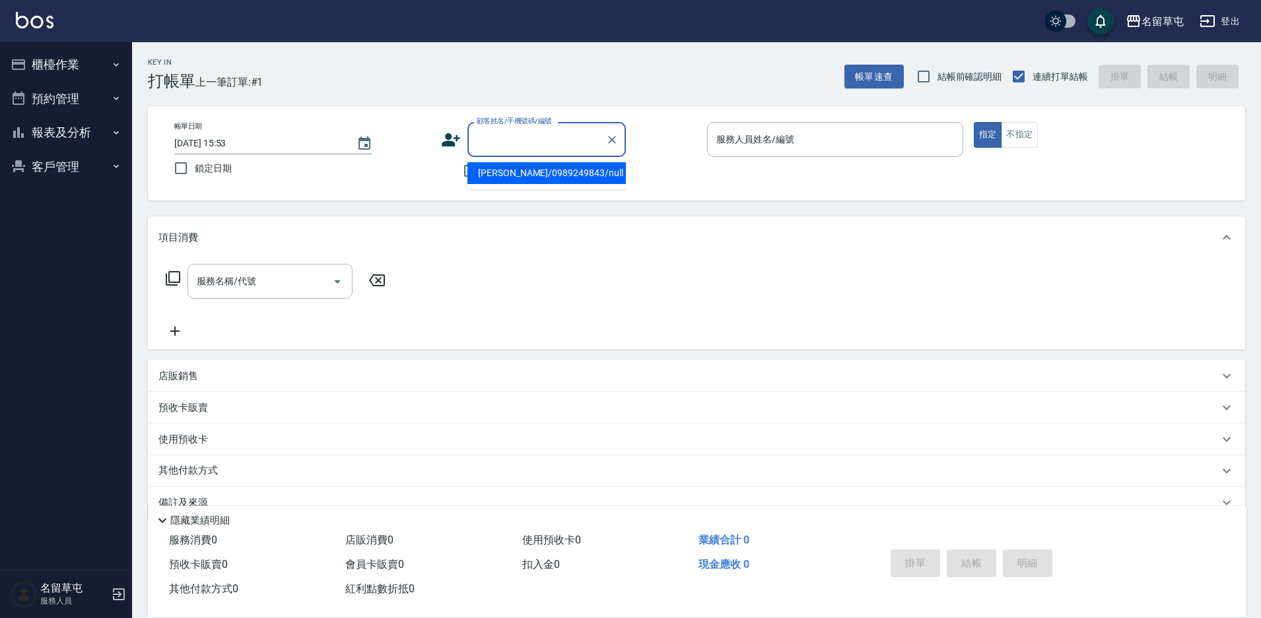
type input "[PERSON_NAME]/0989249843/null"
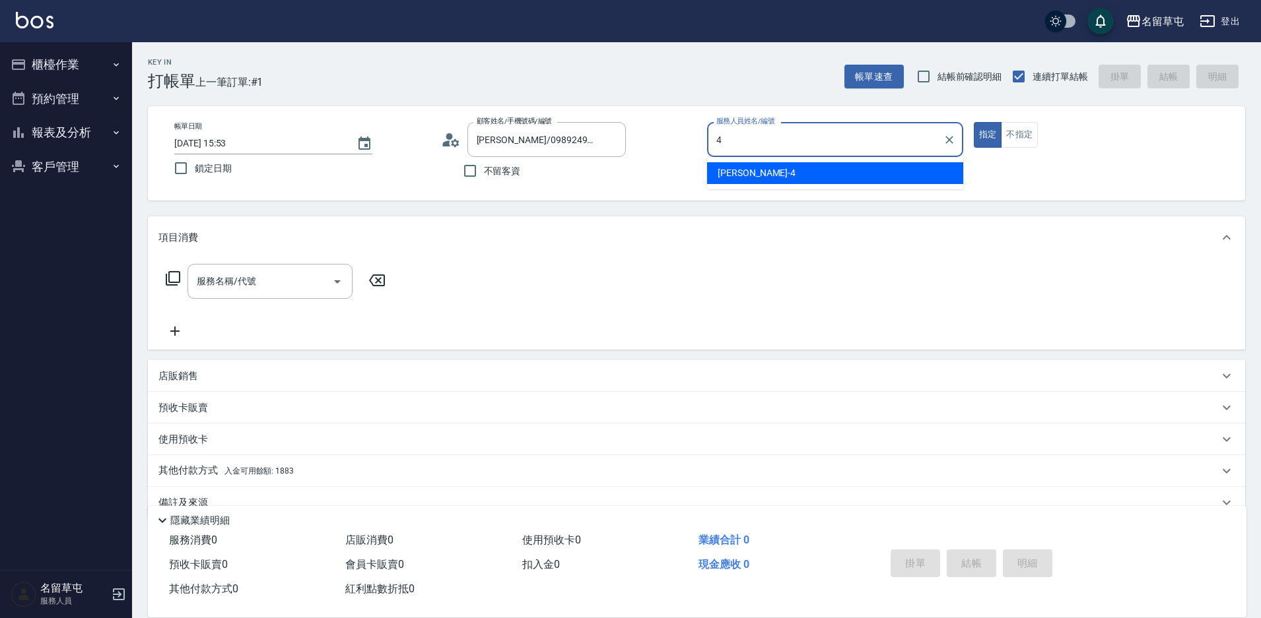
type input "[PERSON_NAME]-4"
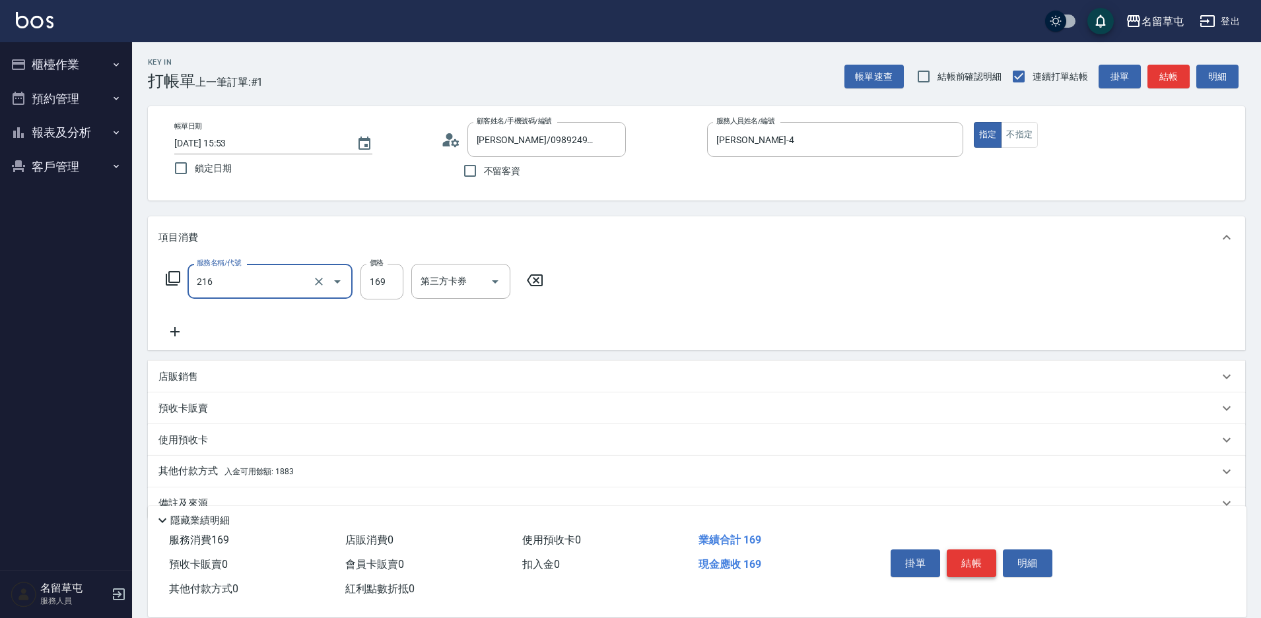
type input "剪髮169(216)"
type input "200"
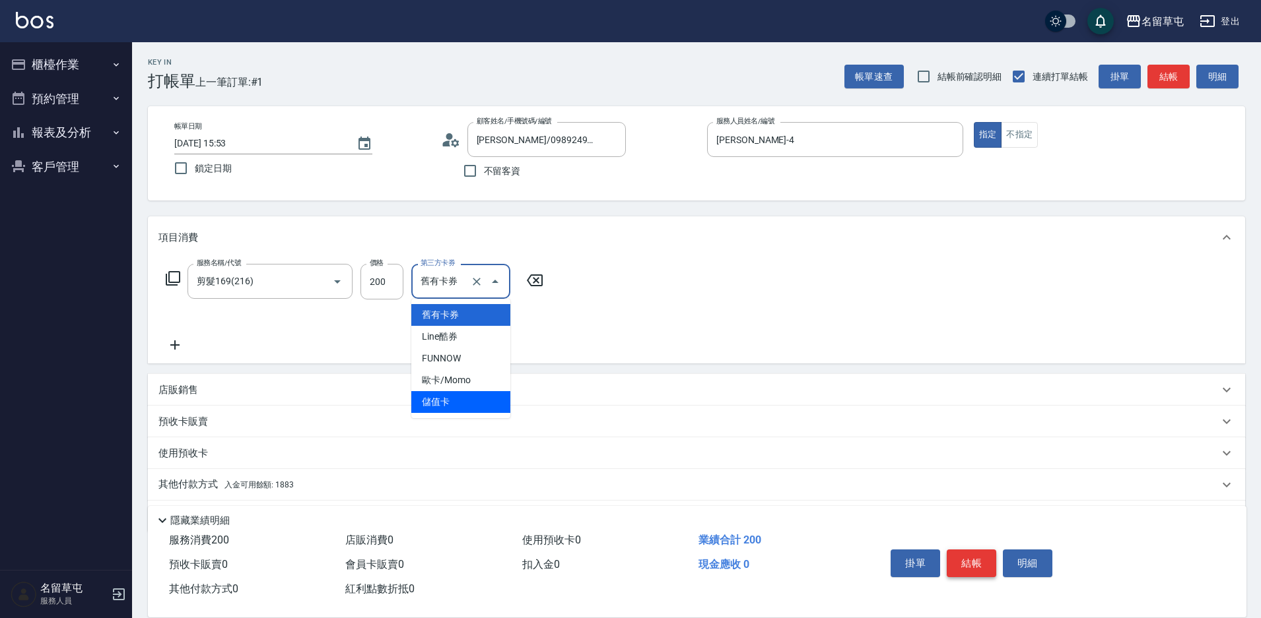
type input "儲值卡"
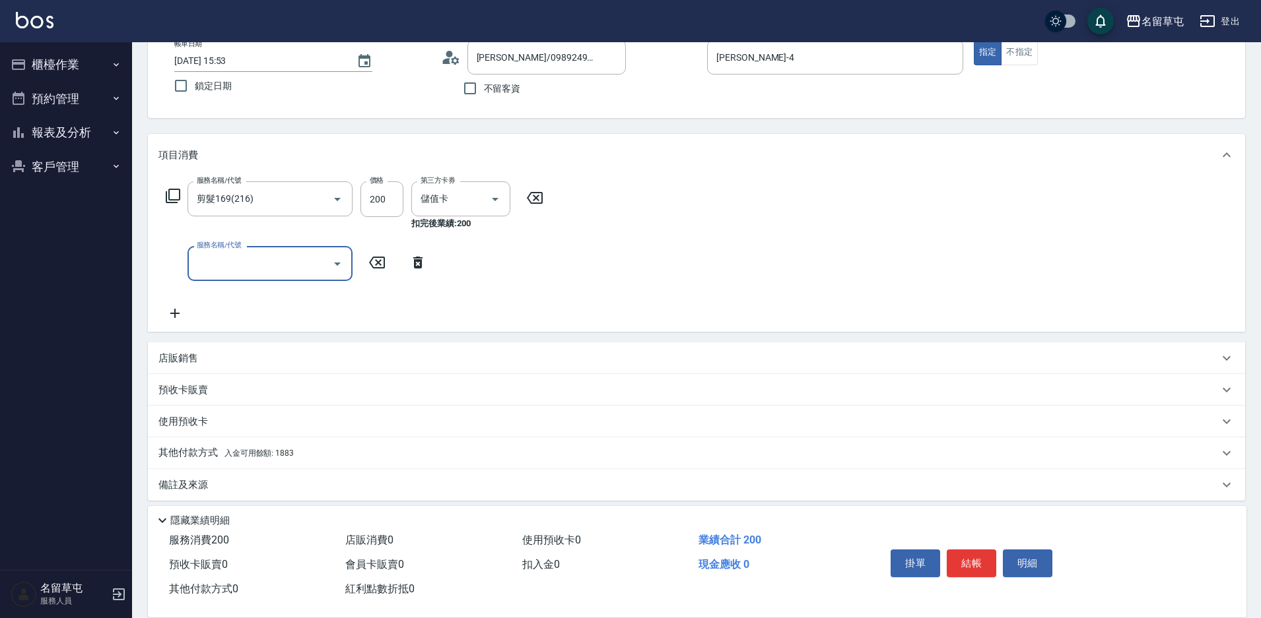
scroll to position [92, 0]
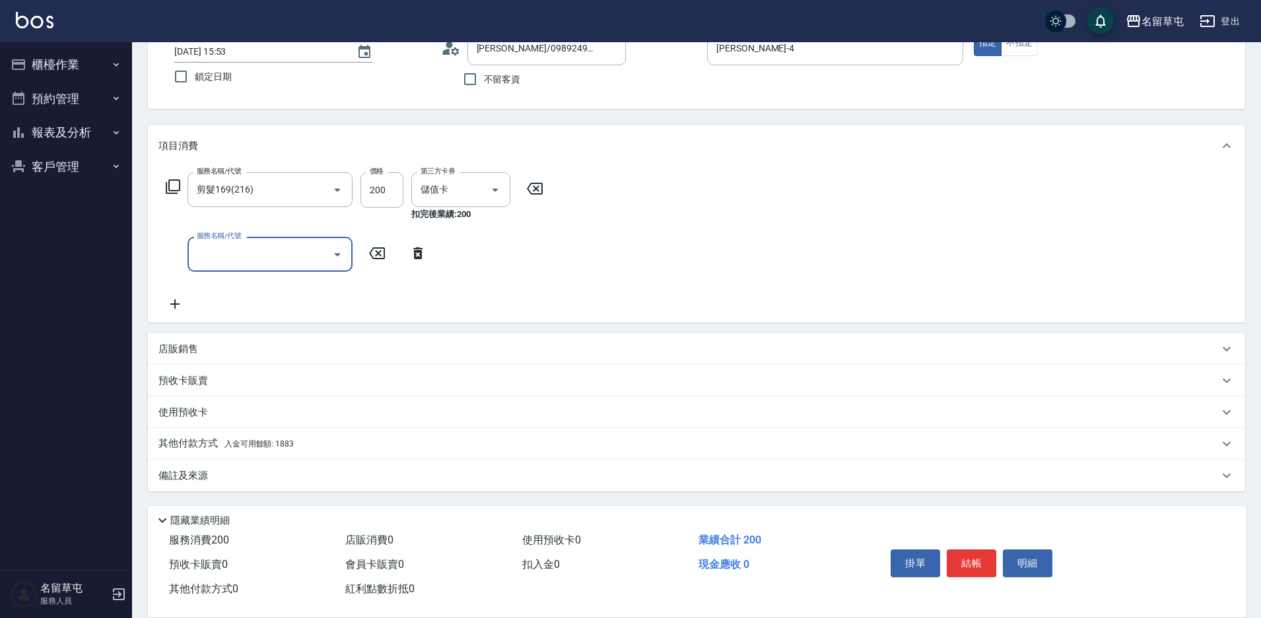
click at [205, 445] on p "其他付款方式 入金可用餘額: 1883" at bounding box center [225, 444] width 135 height 15
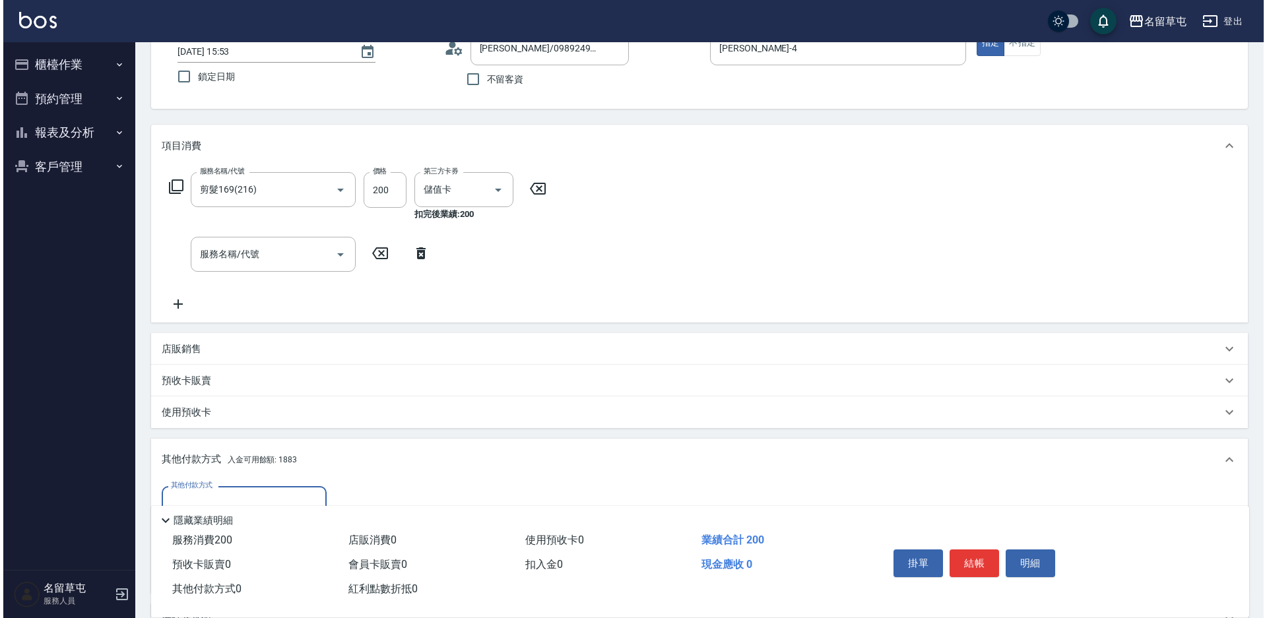
scroll to position [236, 0]
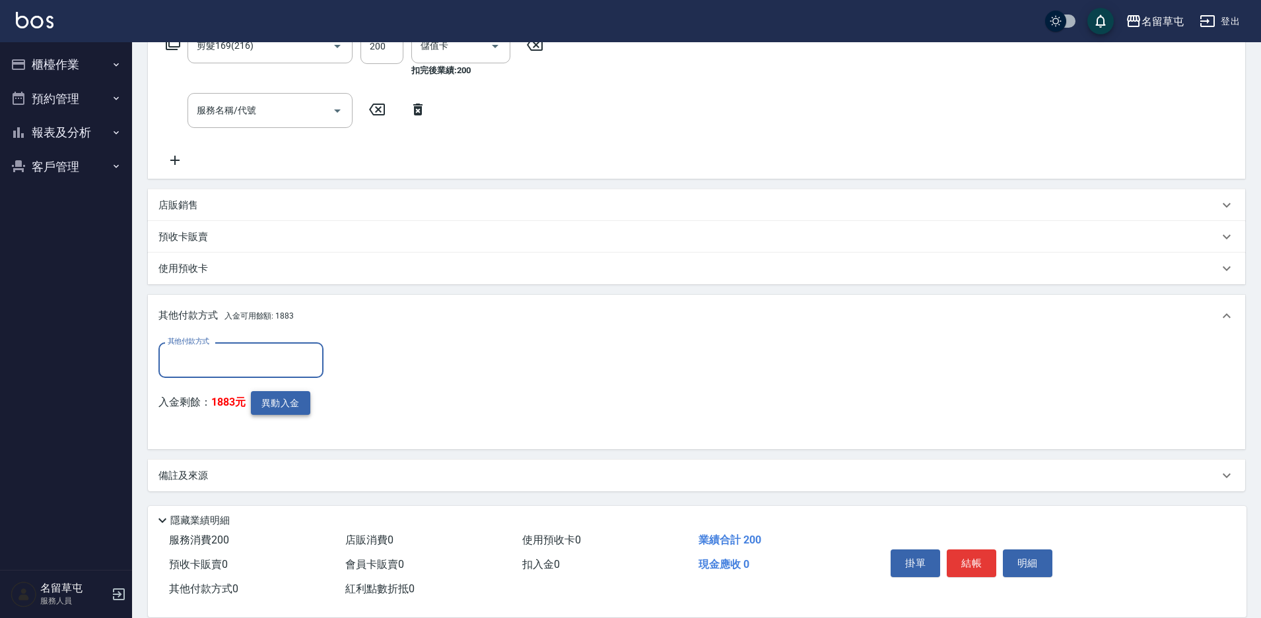
click at [267, 407] on button "異動入金" at bounding box center [280, 403] width 59 height 24
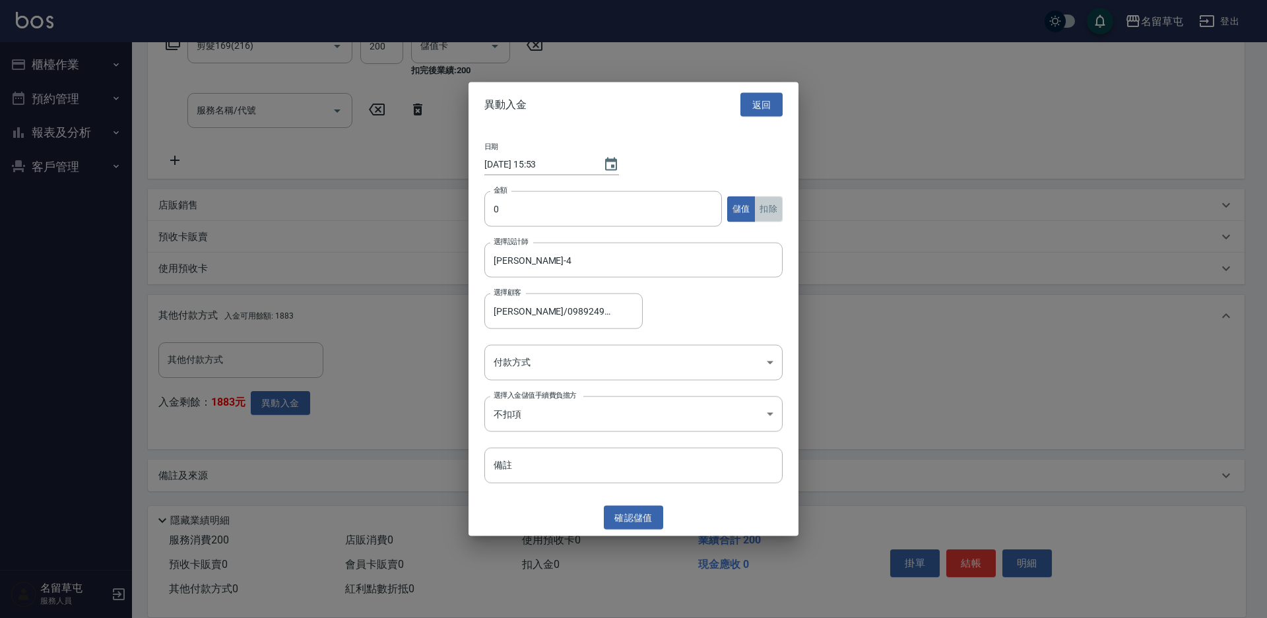
click at [773, 207] on button "扣除" at bounding box center [768, 209] width 28 height 26
click at [568, 222] on input "0" at bounding box center [603, 209] width 238 height 36
type input "200"
click at [576, 360] on body "名留草屯 登出 櫃檯作業 打帳單 帳單列表 現金收支登錄 材料自購登錄 每日結帳 排班表 現場電腦打卡 預約管理 預約管理 單日預約紀錄 單週預約紀錄 報表及…" at bounding box center [633, 191] width 1267 height 854
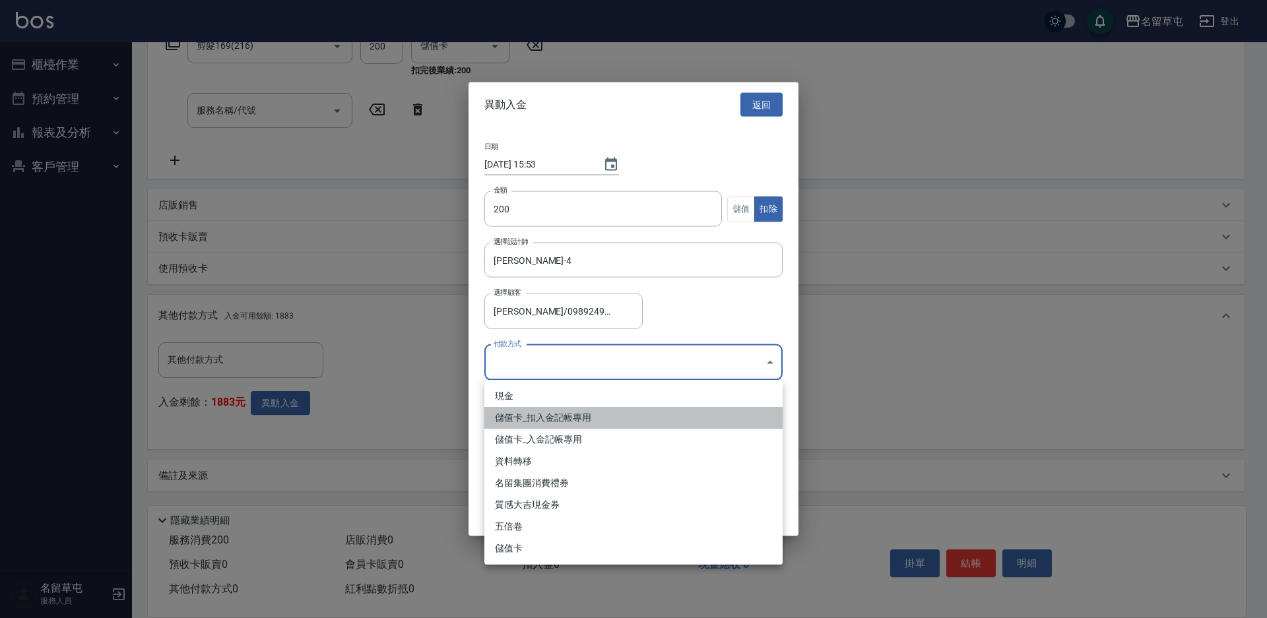
click at [548, 419] on li "儲值卡_扣入金記帳專用" at bounding box center [633, 418] width 298 height 22
type input "儲值卡_扣入金記帳專用"
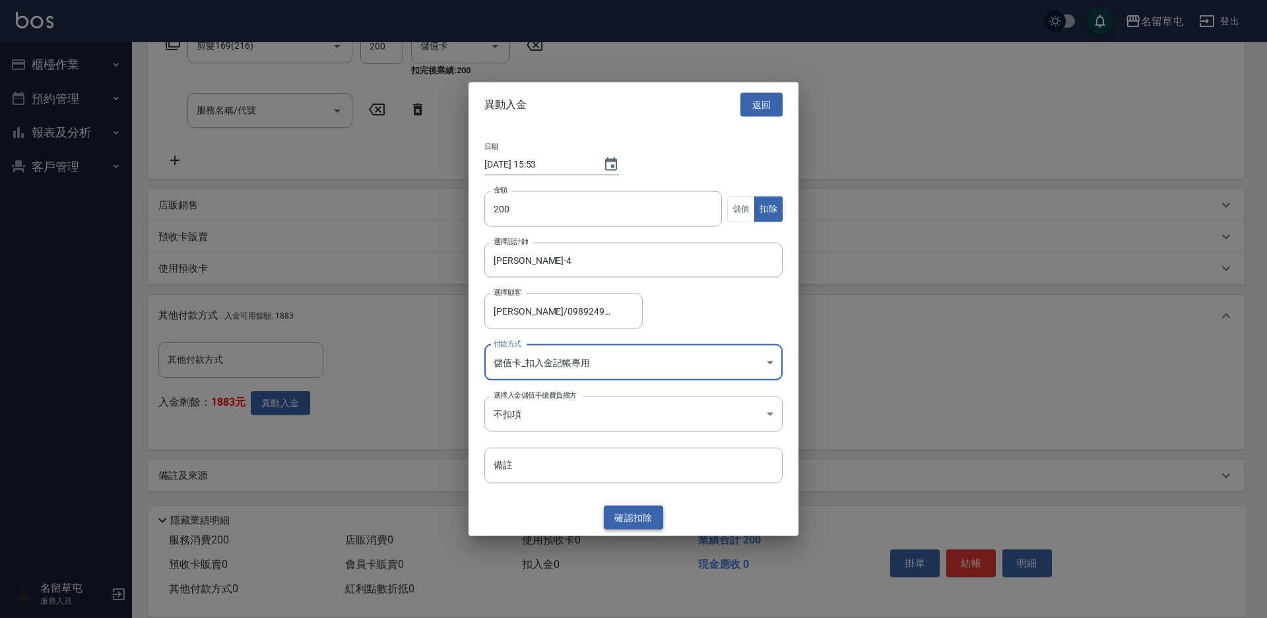
click at [640, 520] on button "確認 扣除" at bounding box center [633, 518] width 59 height 24
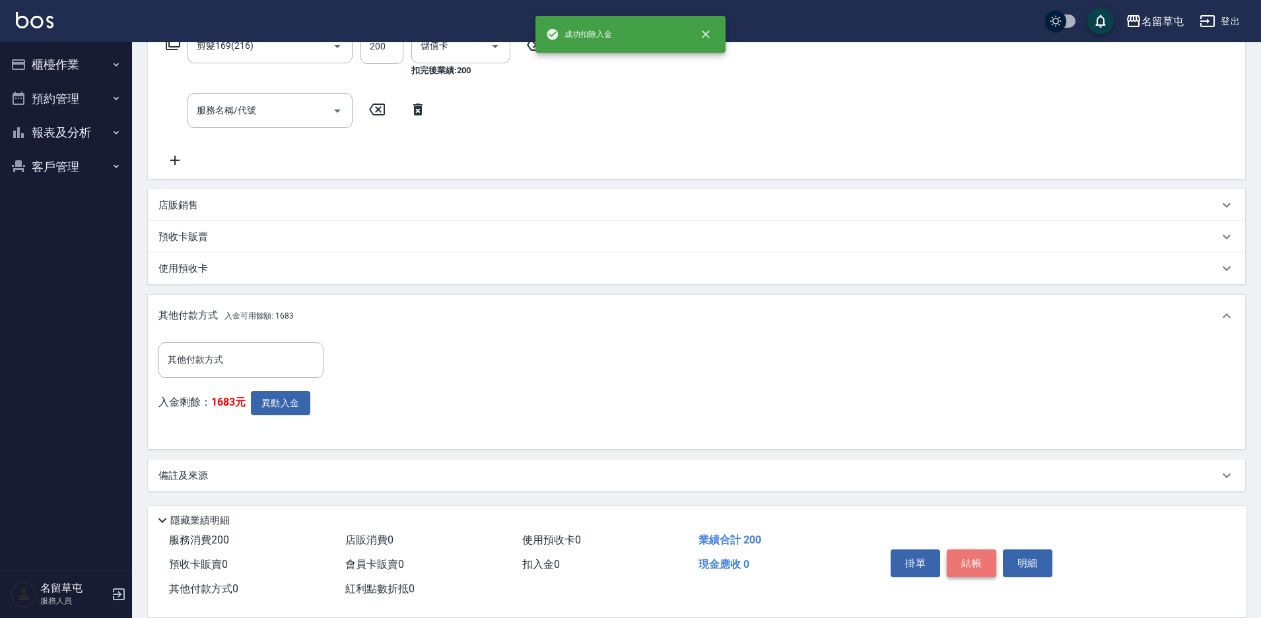
click at [966, 550] on button "結帳" at bounding box center [970, 564] width 49 height 28
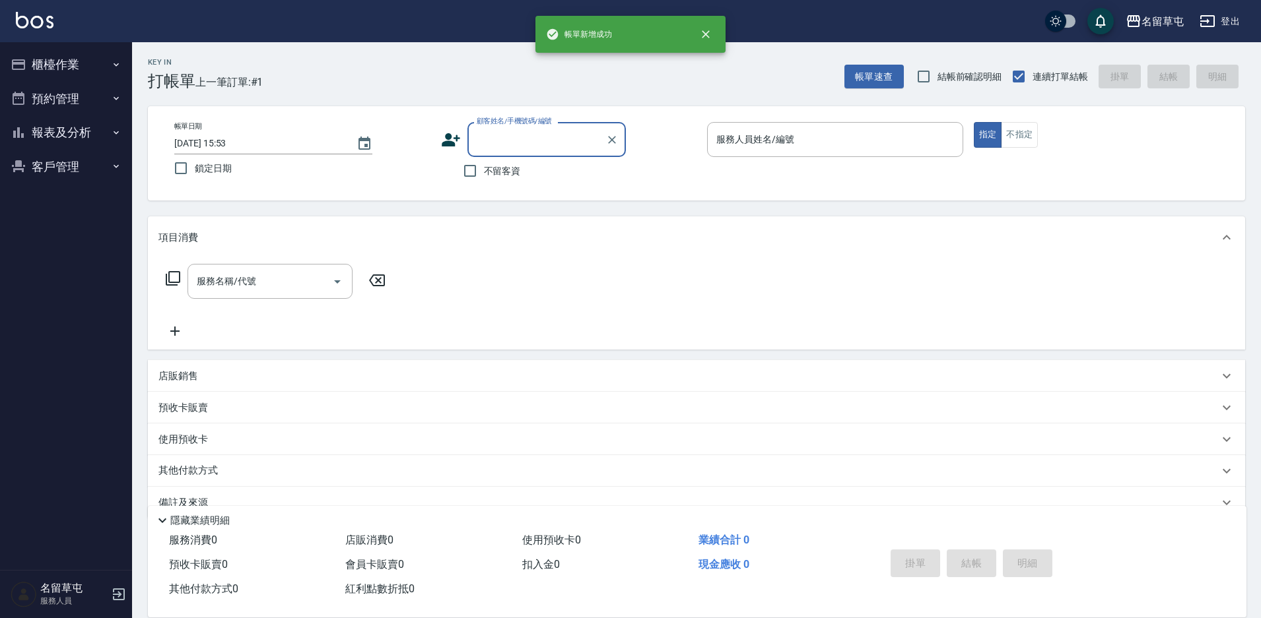
scroll to position [0, 0]
type input "6"
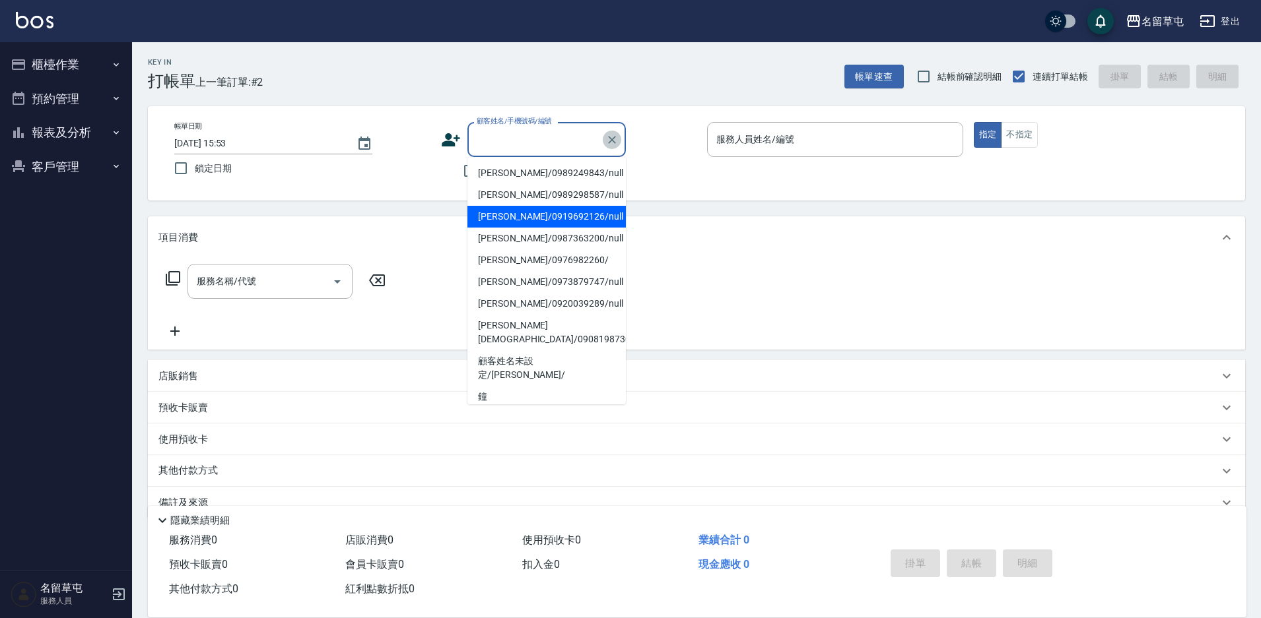
click at [607, 136] on icon "Clear" at bounding box center [611, 139] width 13 height 13
click at [613, 132] on button "Clear" at bounding box center [612, 140] width 18 height 18
click at [659, 121] on div "帳單日期 [DATE] 15:53 鎖定日期 顧客姓名/手機號碼/編號 顧客姓名/手機號碼/編號 不留客資 服務人員姓名/編號 服務人員姓名/編號 指定 不指定" at bounding box center [696, 153] width 1097 height 94
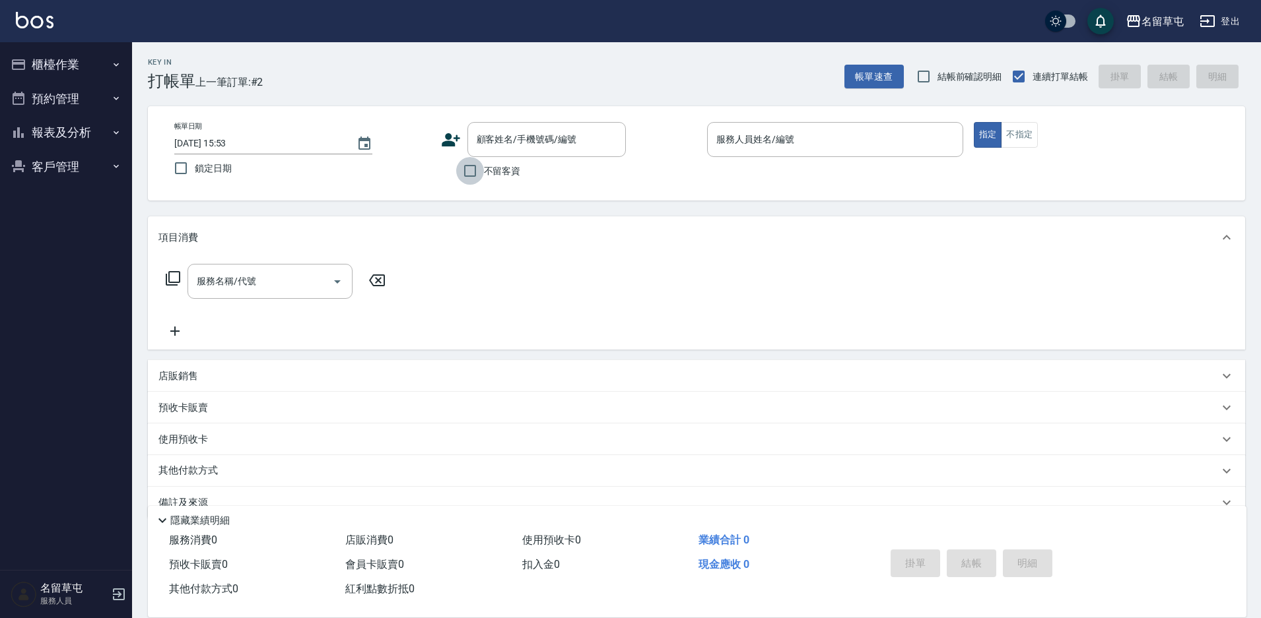
click at [465, 173] on input "不留客資" at bounding box center [470, 171] width 28 height 28
checkbox input "true"
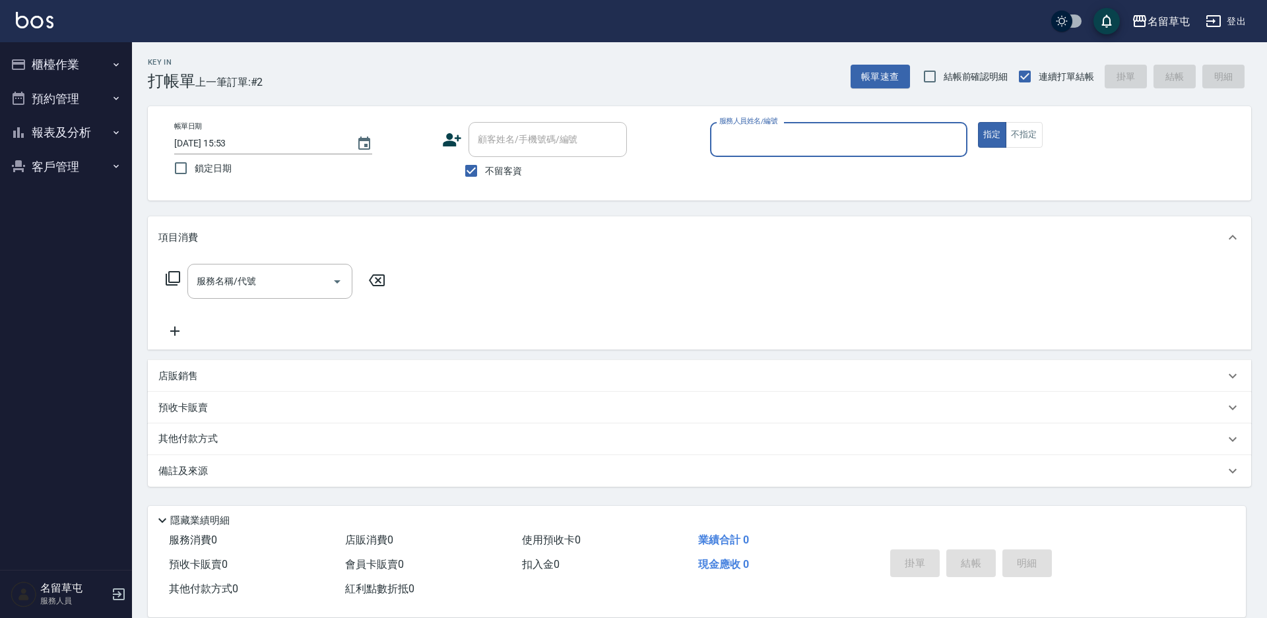
click at [776, 168] on p at bounding box center [838, 164] width 257 height 14
click at [773, 155] on div "服務人員姓名/編號" at bounding box center [838, 139] width 257 height 35
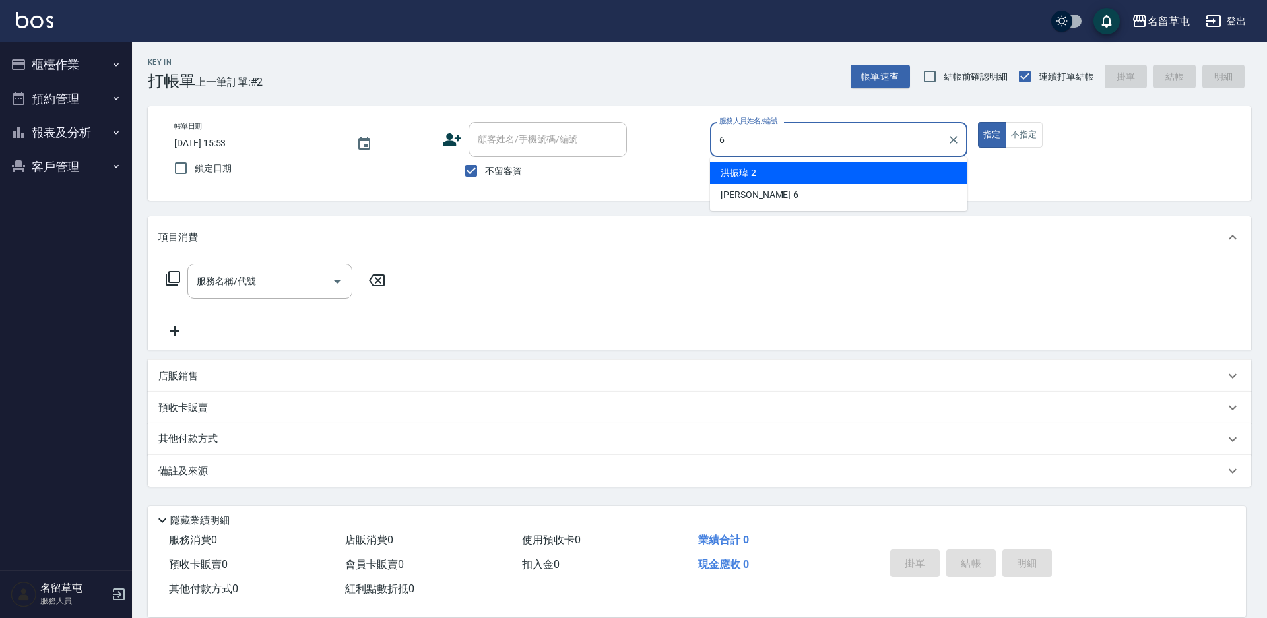
type input "[PERSON_NAME]-6"
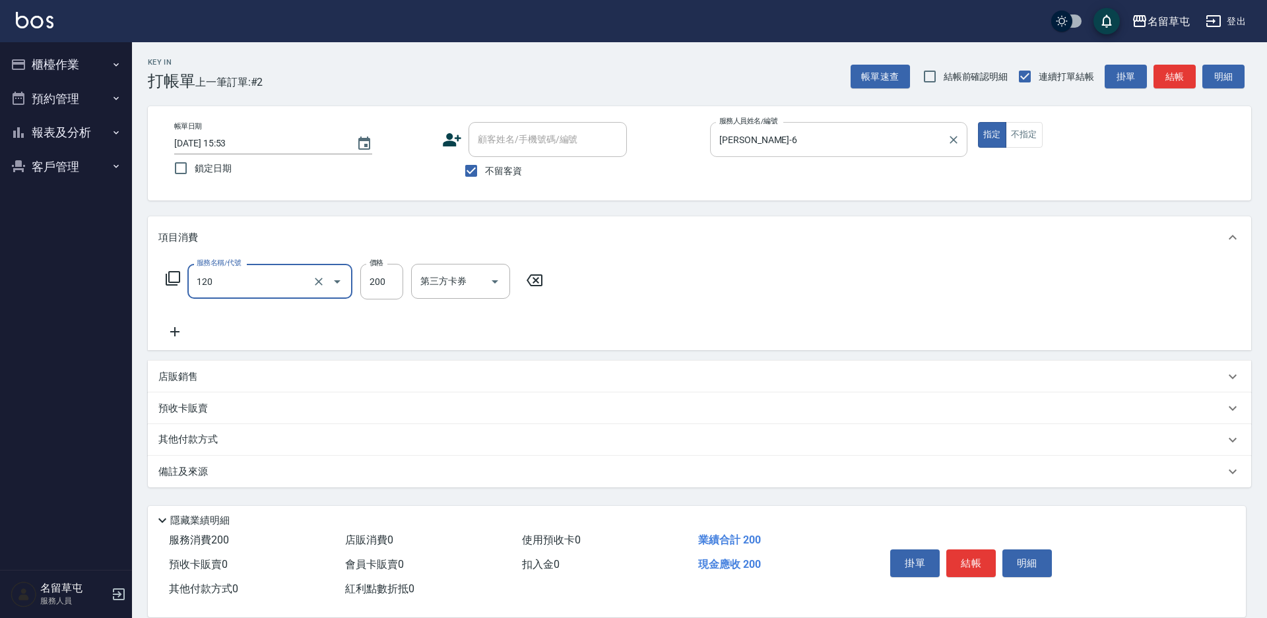
type input "New洗200(120)"
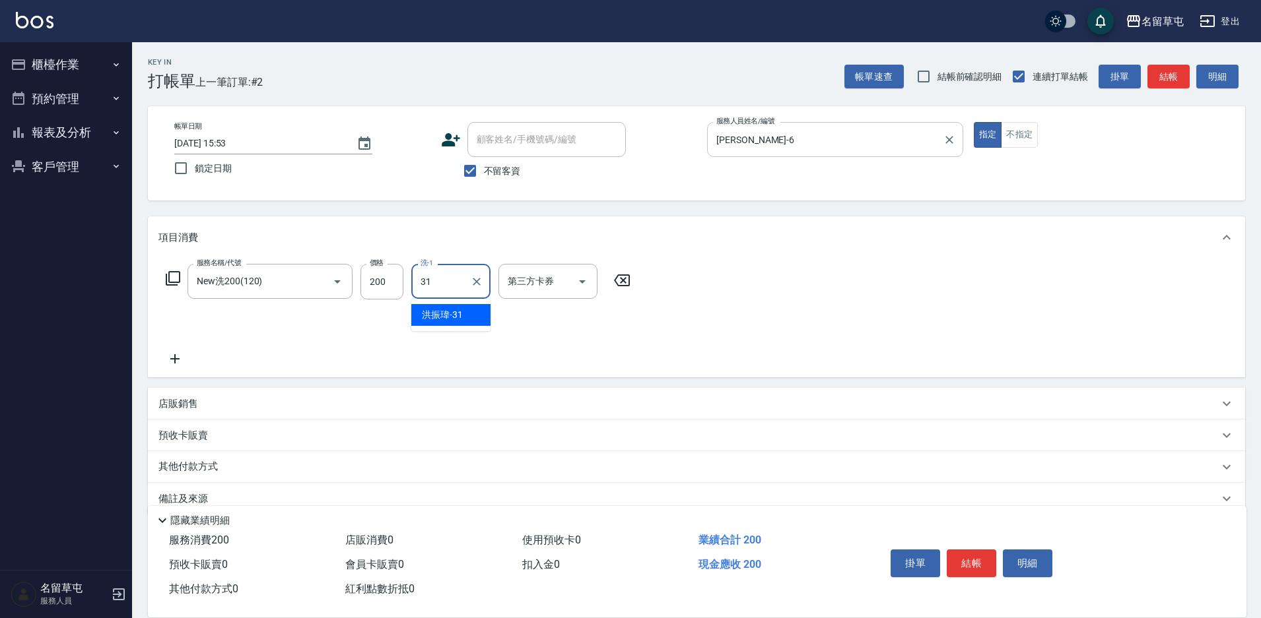
type input "[PERSON_NAME]-31"
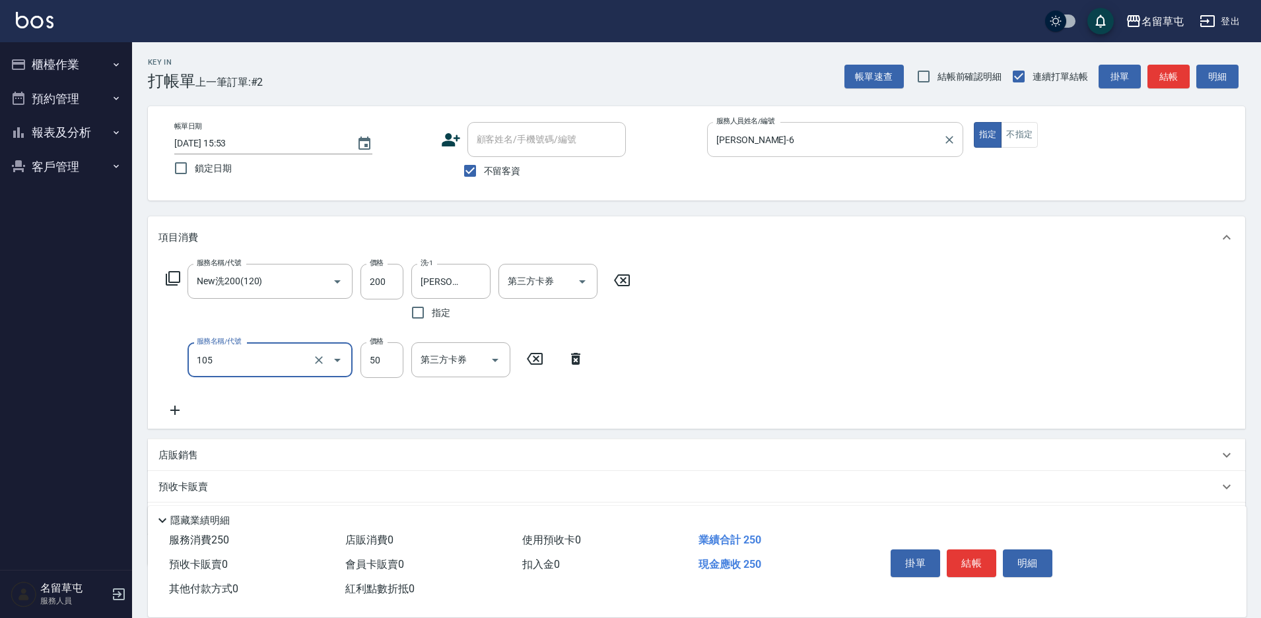
type input "精油50(105)"
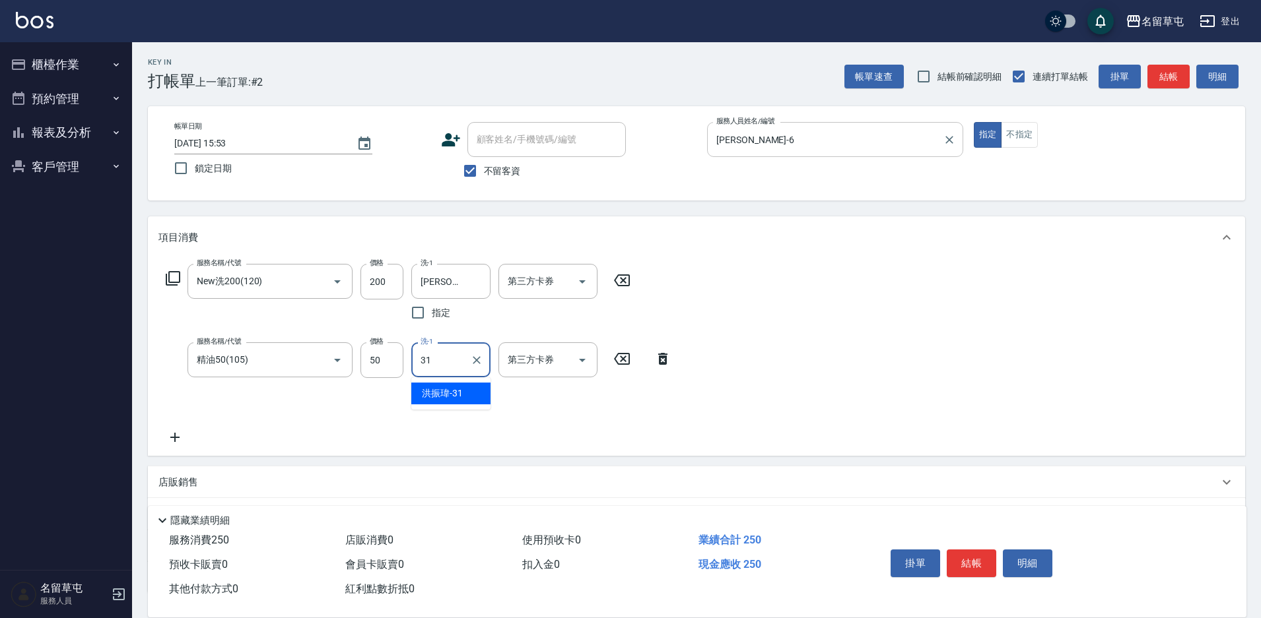
type input "[PERSON_NAME]-31"
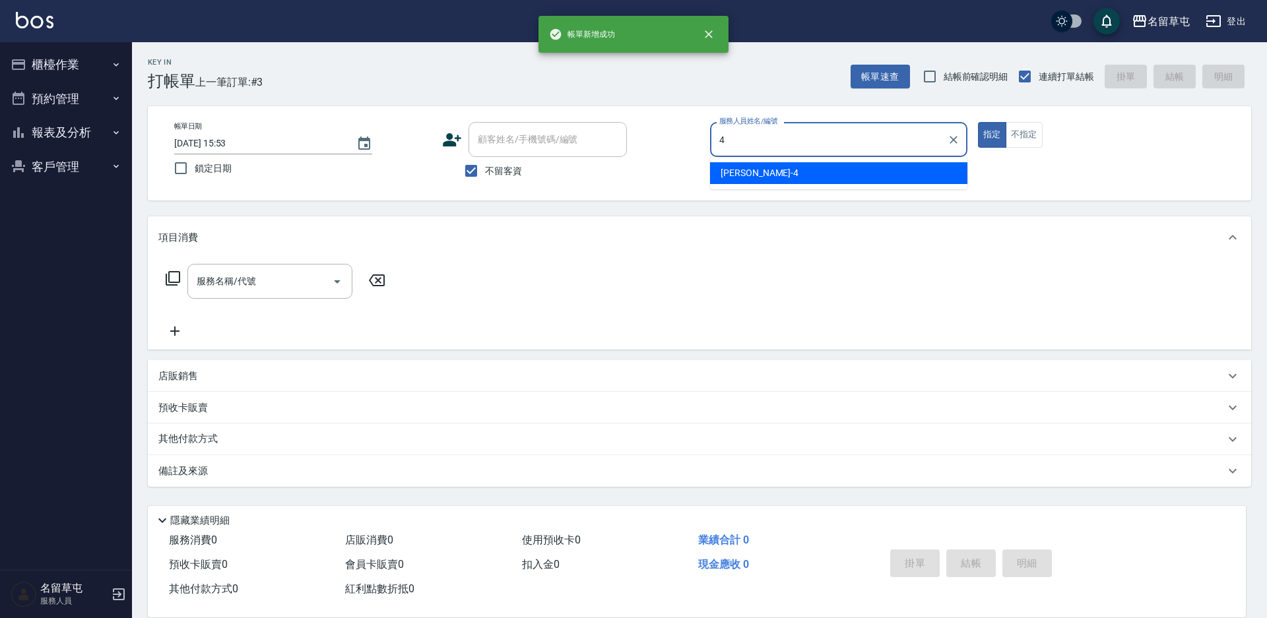
type input "[PERSON_NAME]-4"
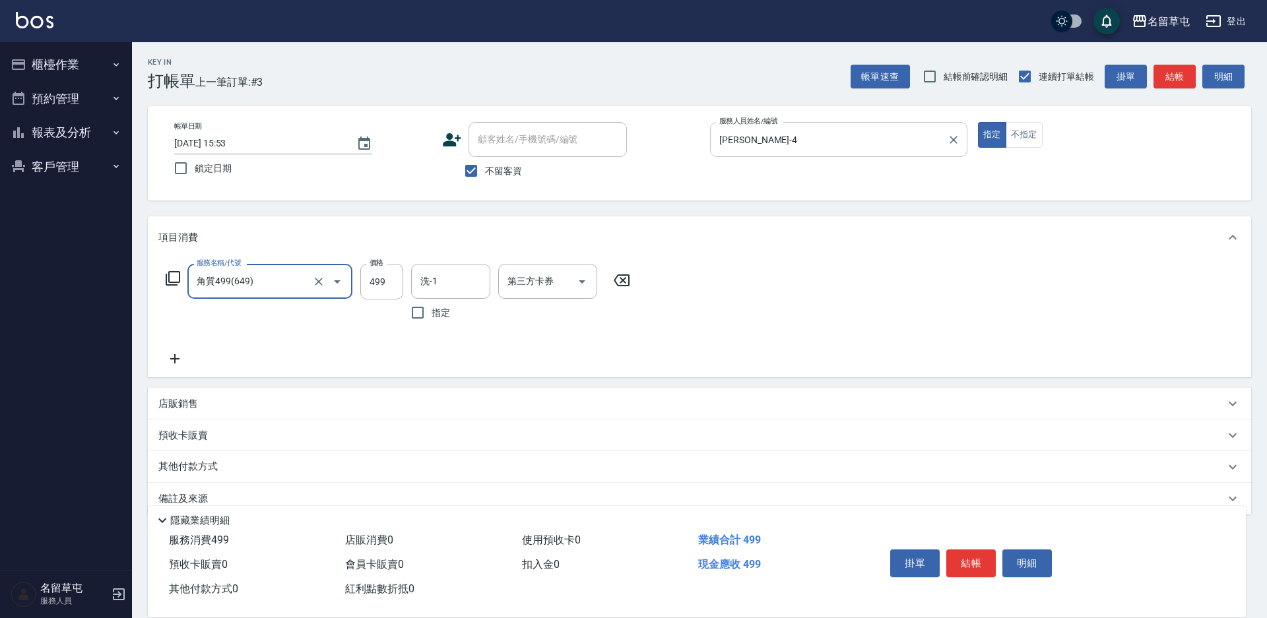
type input "角質499(649)"
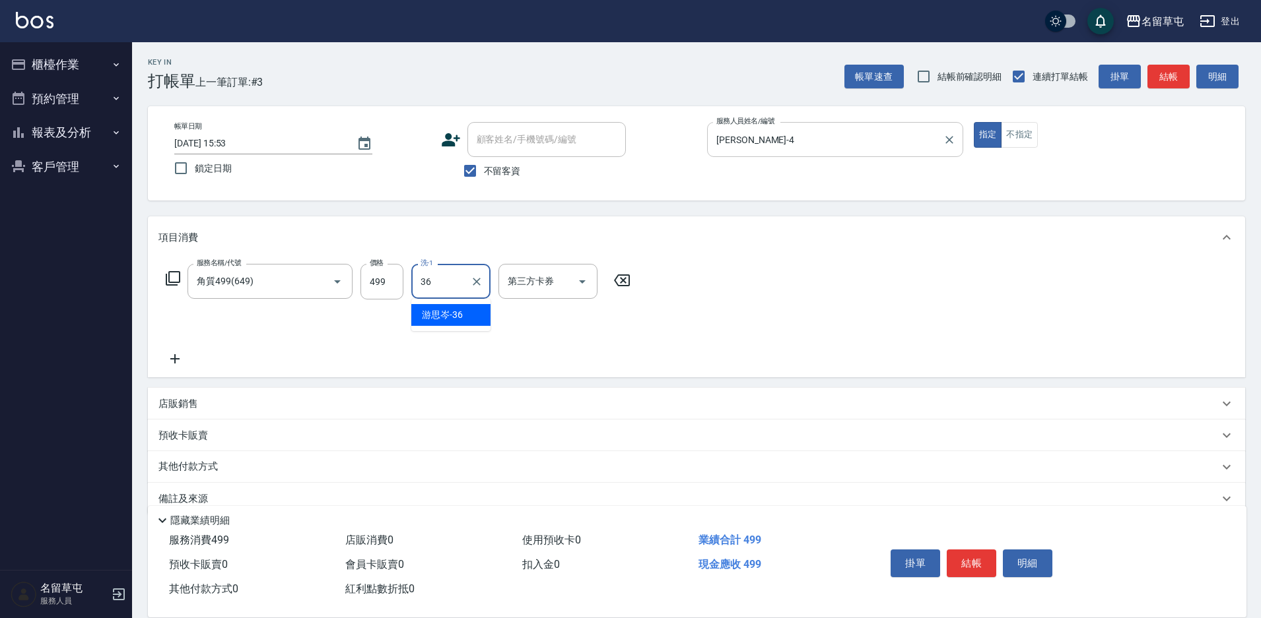
type input "[PERSON_NAME]-36"
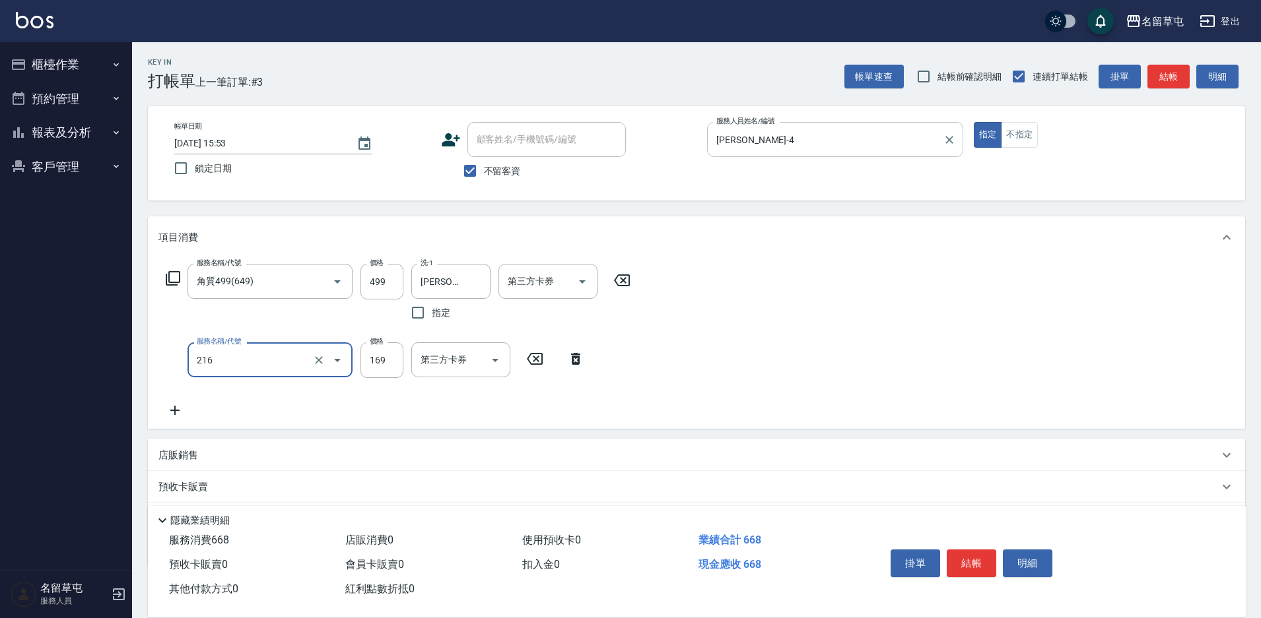
type input "剪髮169(216)"
type input "50"
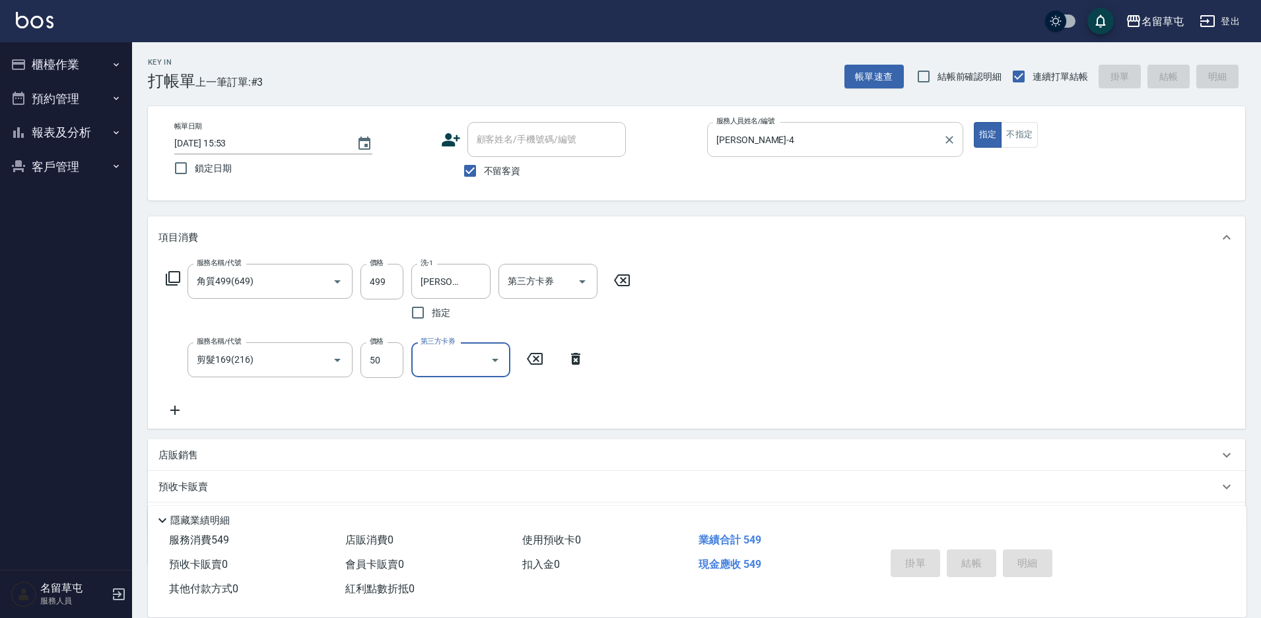
type input "[DATE] 15:54"
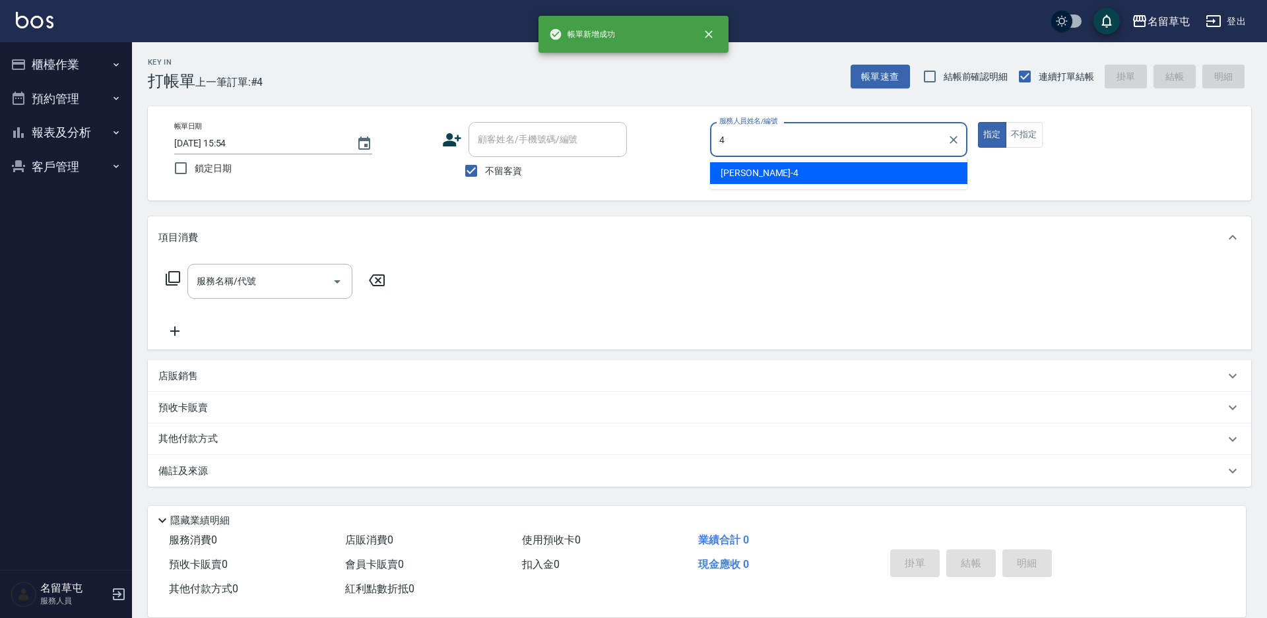
type input "[PERSON_NAME]-4"
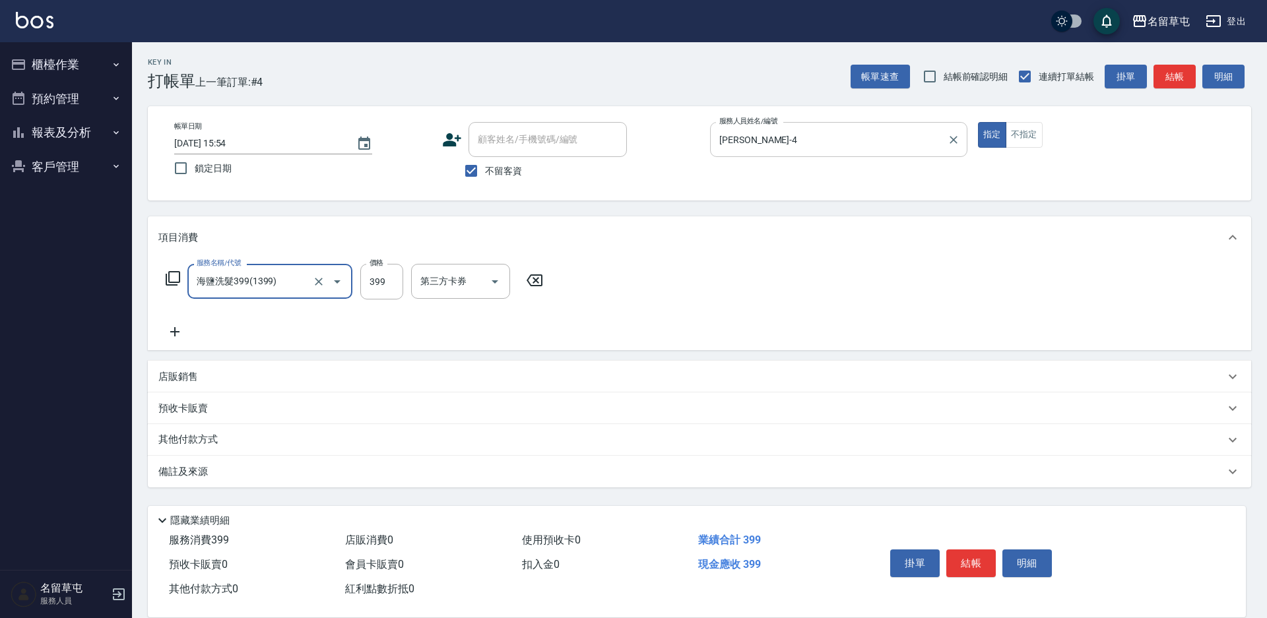
type input "海鹽洗髮399(1399)"
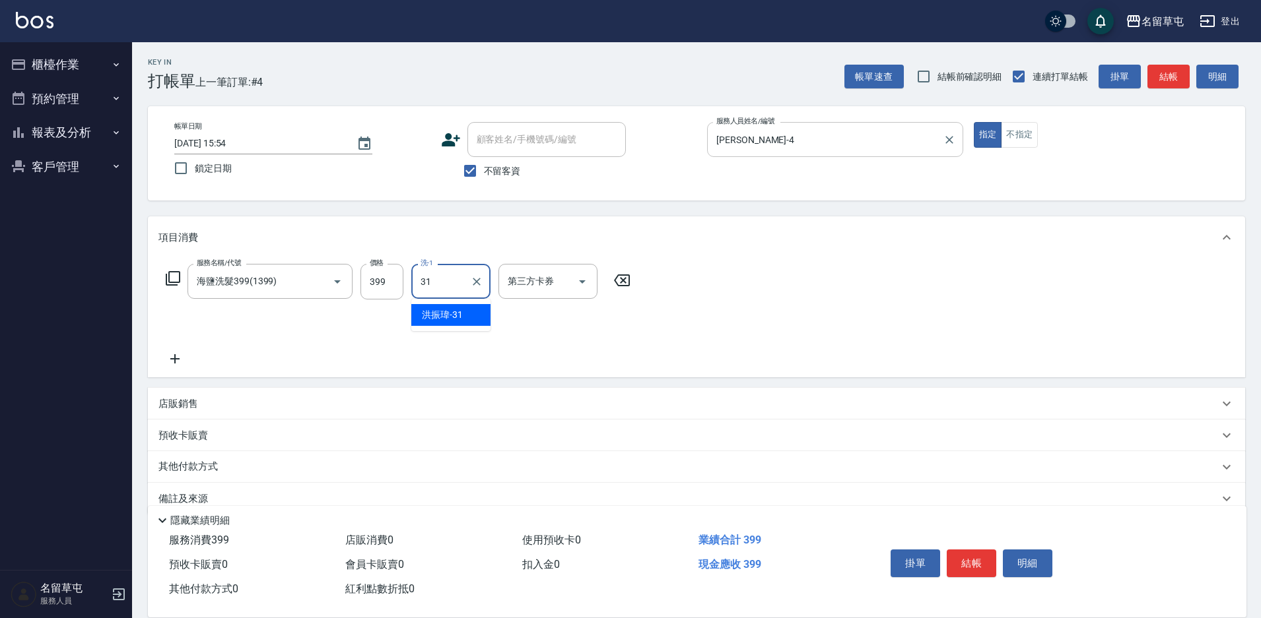
type input "[PERSON_NAME]-31"
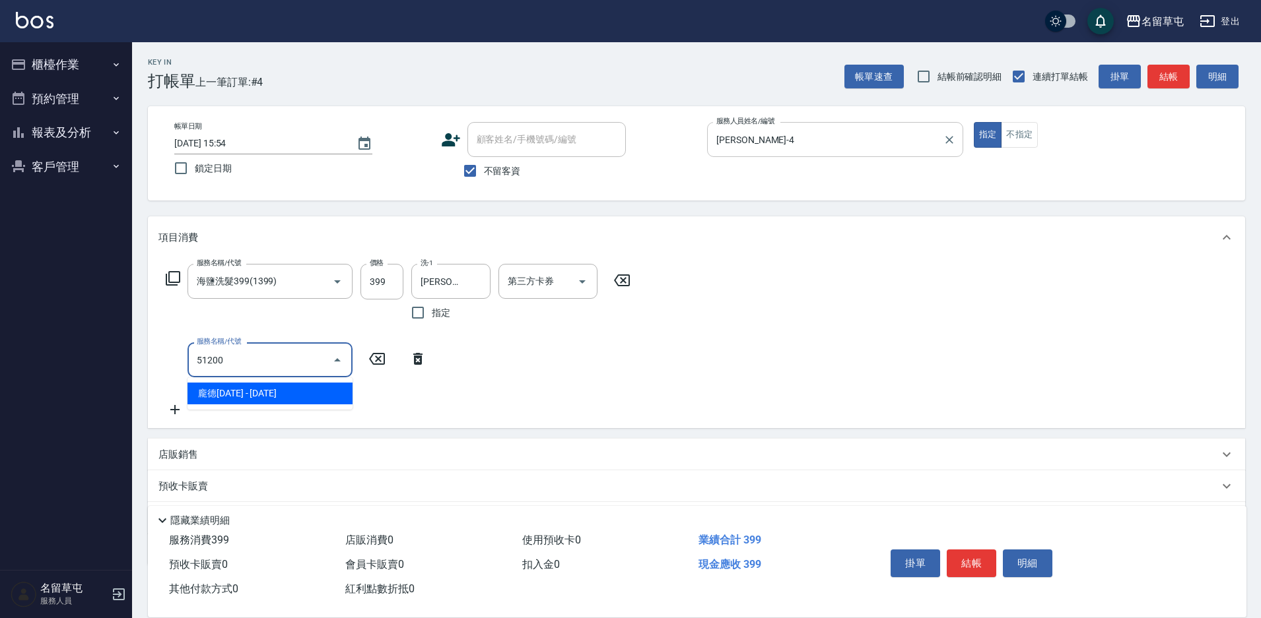
type input "龐德1200(51200)"
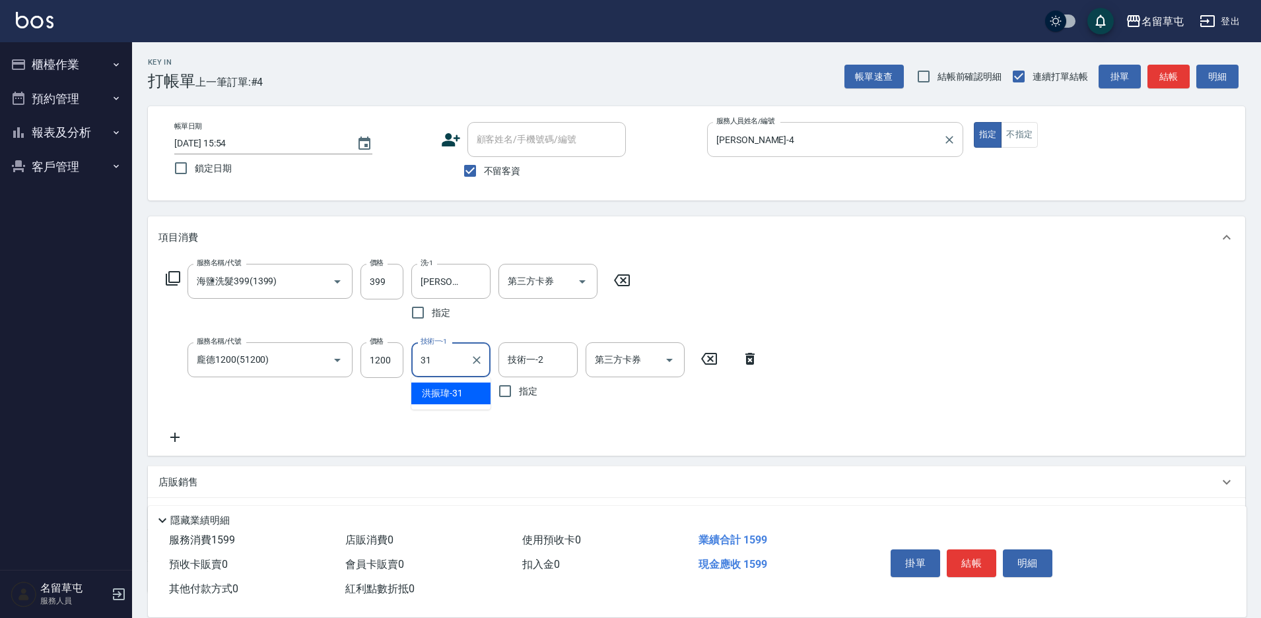
type input "[PERSON_NAME]-31"
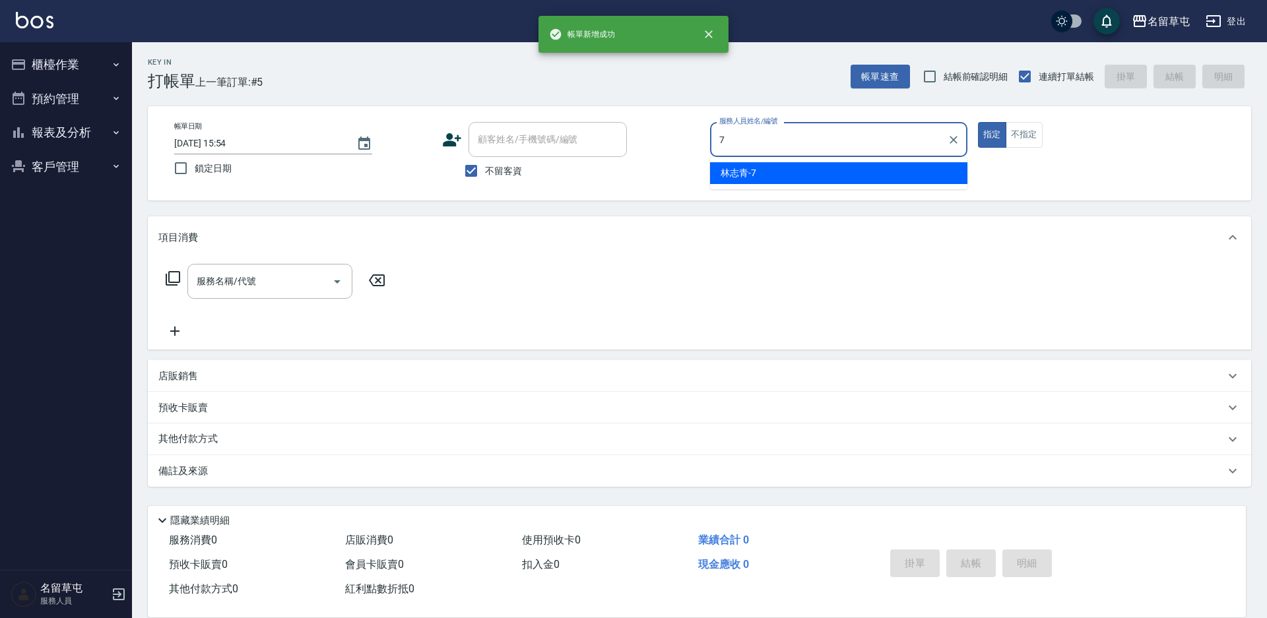
type input "[PERSON_NAME]-7"
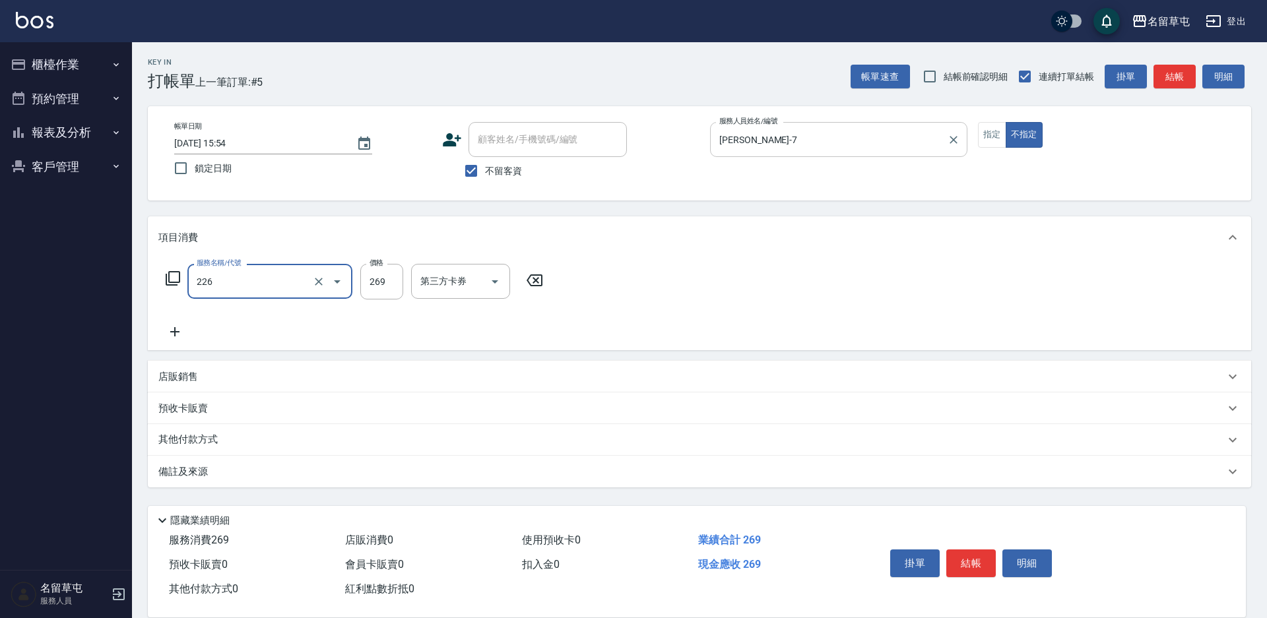
type input "洗剪269(226)"
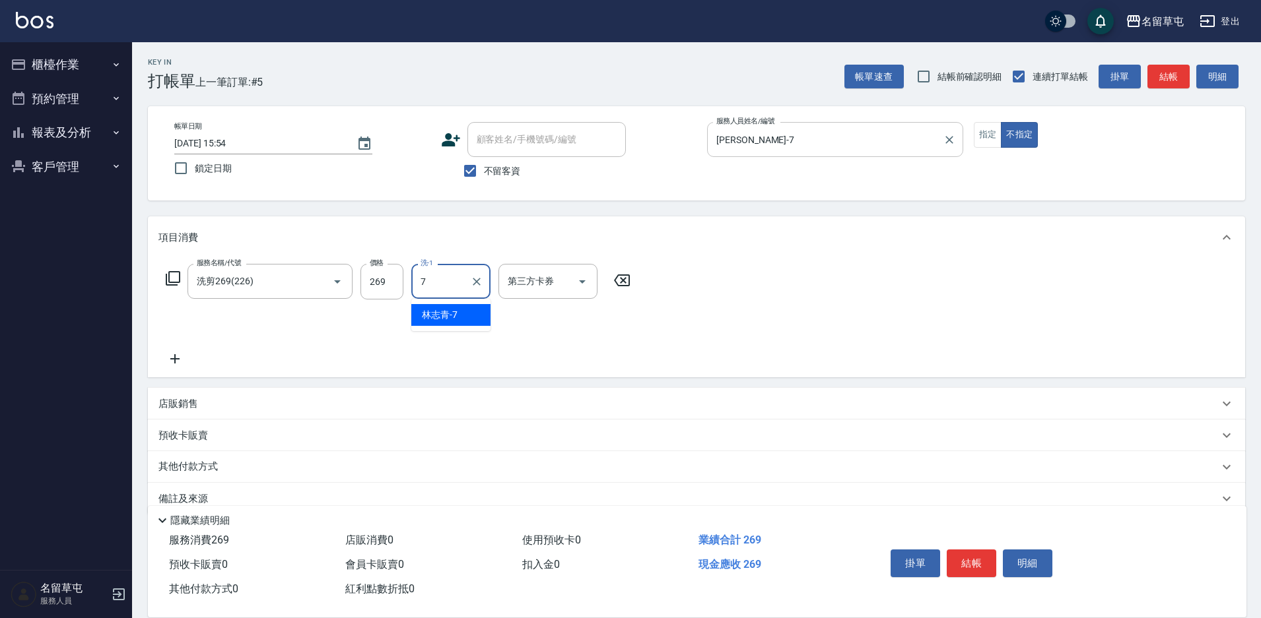
type input "[PERSON_NAME]-7"
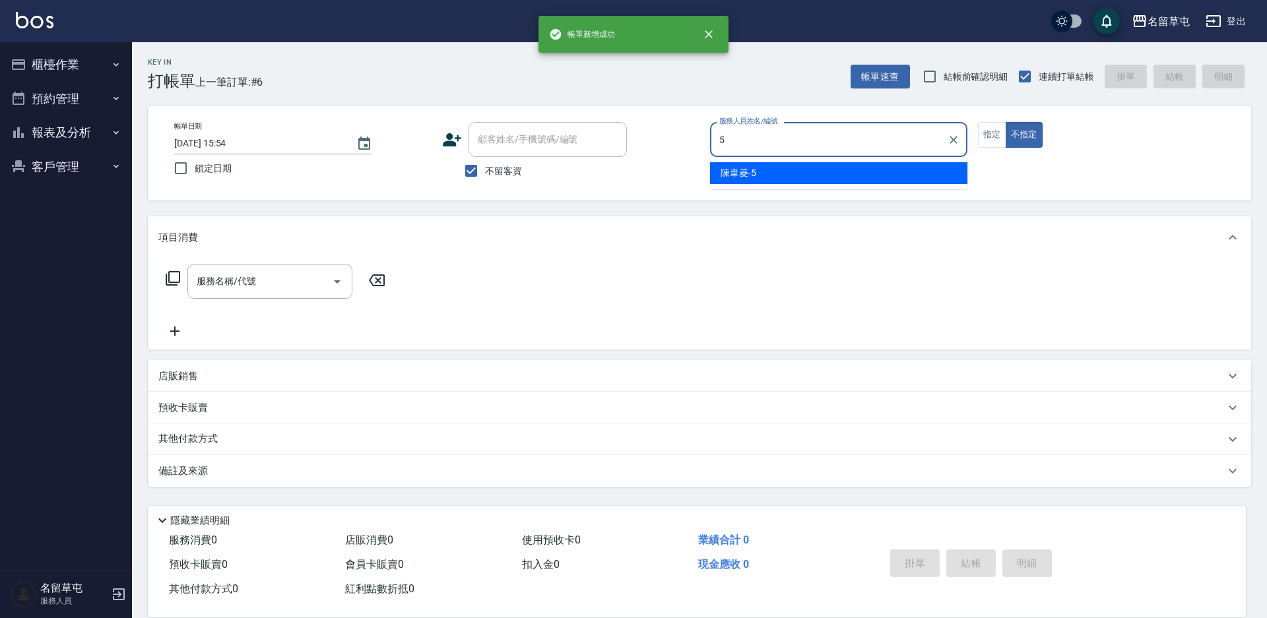
type input "[PERSON_NAME]-5"
type button "false"
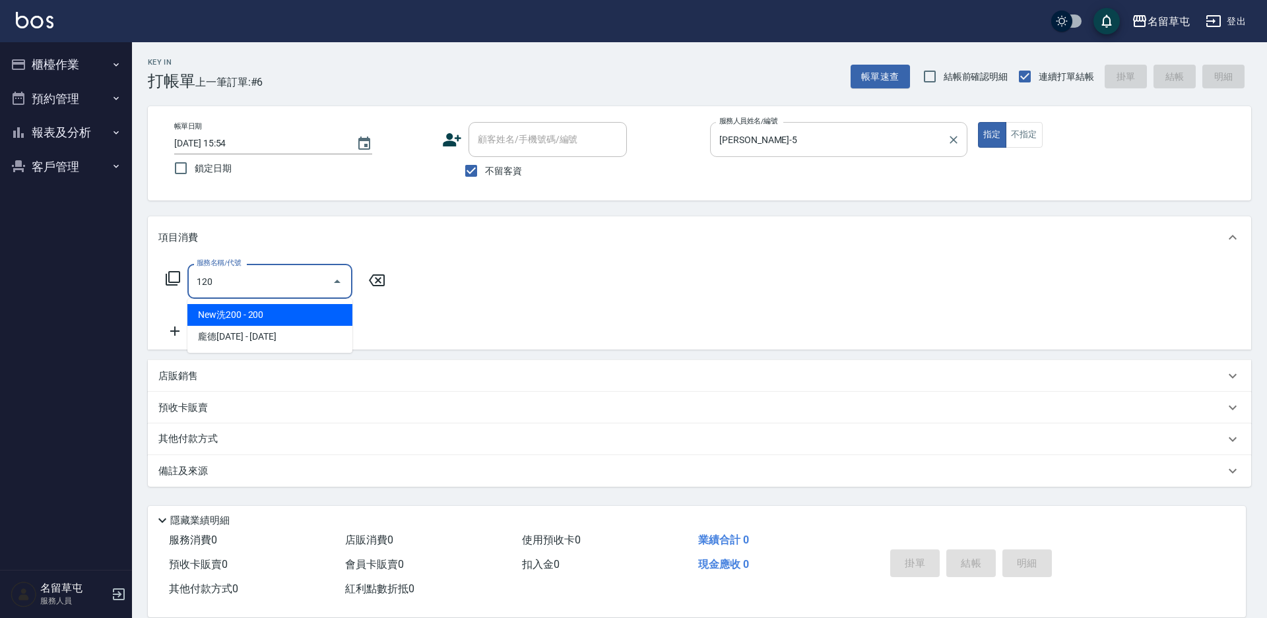
type input "New洗200(120)"
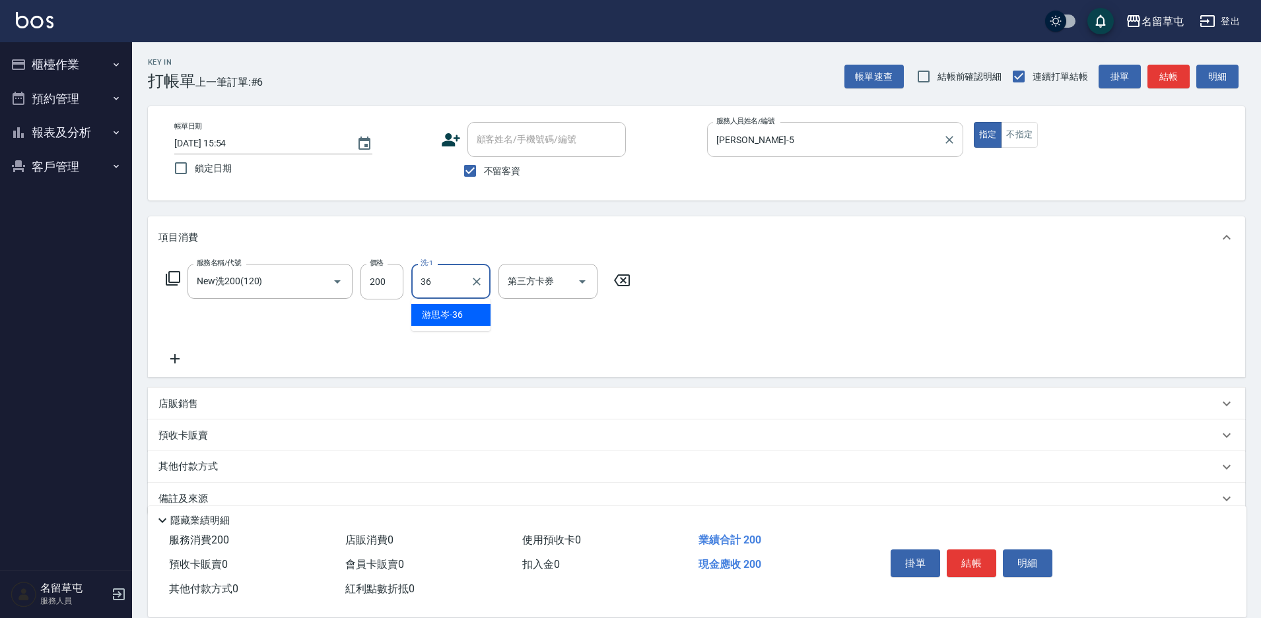
type input "[PERSON_NAME]-36"
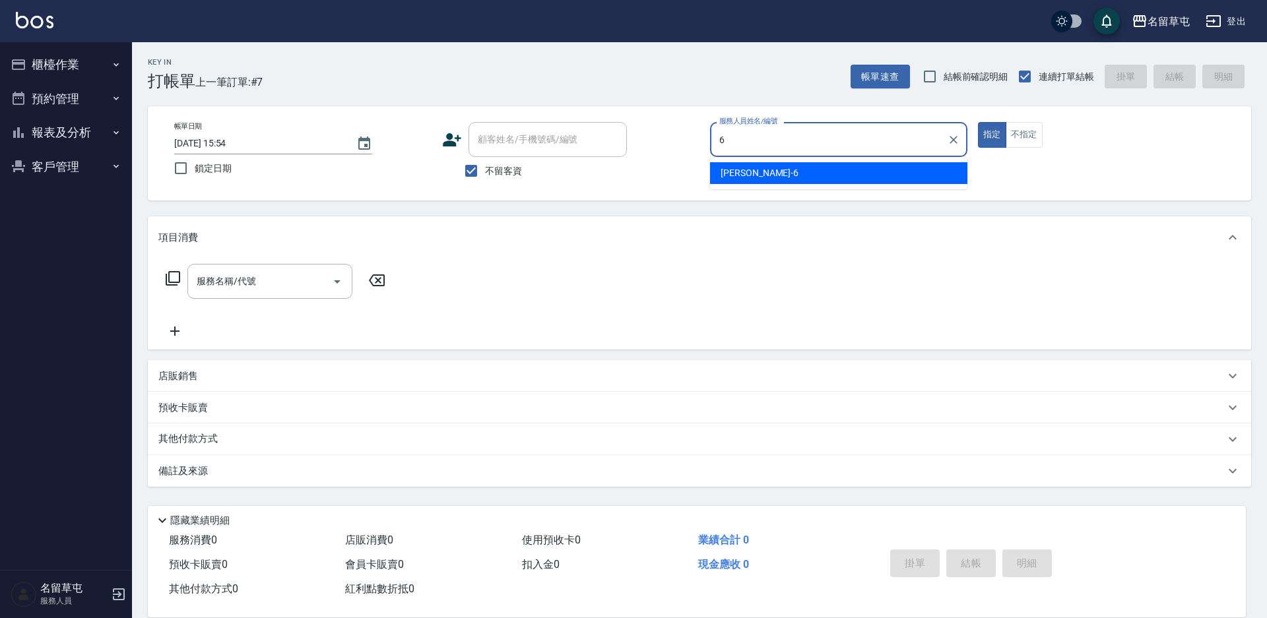
type input "[PERSON_NAME]-6"
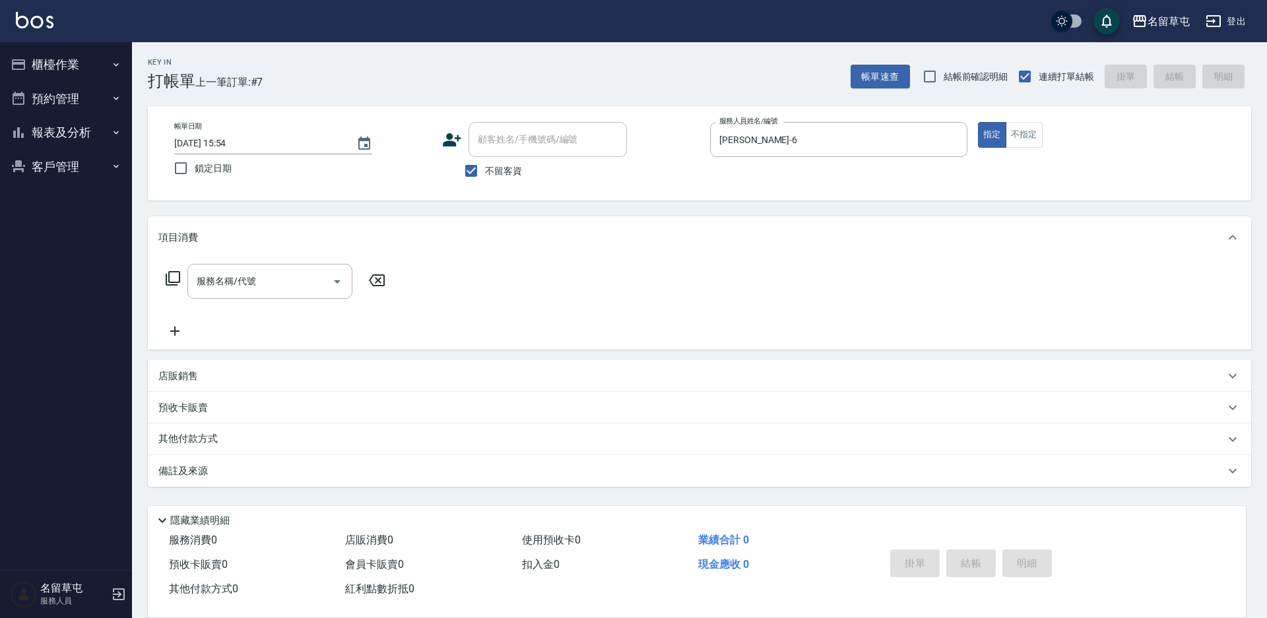
click at [510, 166] on span "不留客資" at bounding box center [503, 171] width 37 height 14
click at [485, 166] on input "不留客資" at bounding box center [471, 171] width 28 height 28
checkbox input "false"
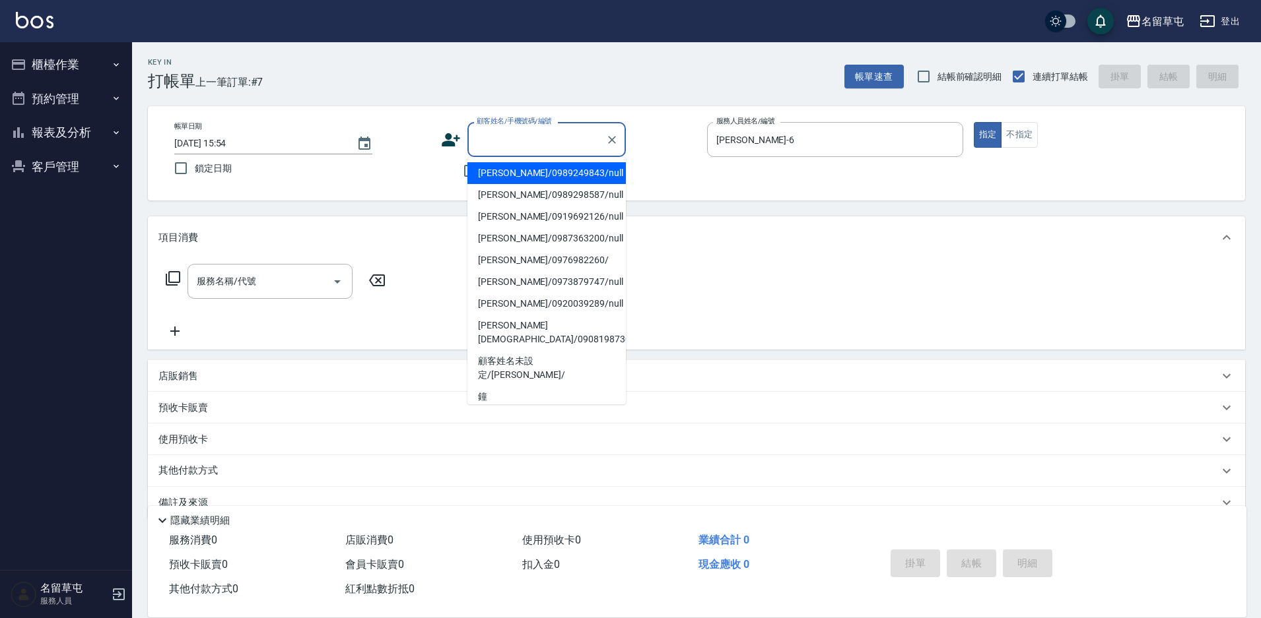
click at [513, 135] on input "顧客姓名/手機號碼/編號" at bounding box center [536, 139] width 127 height 23
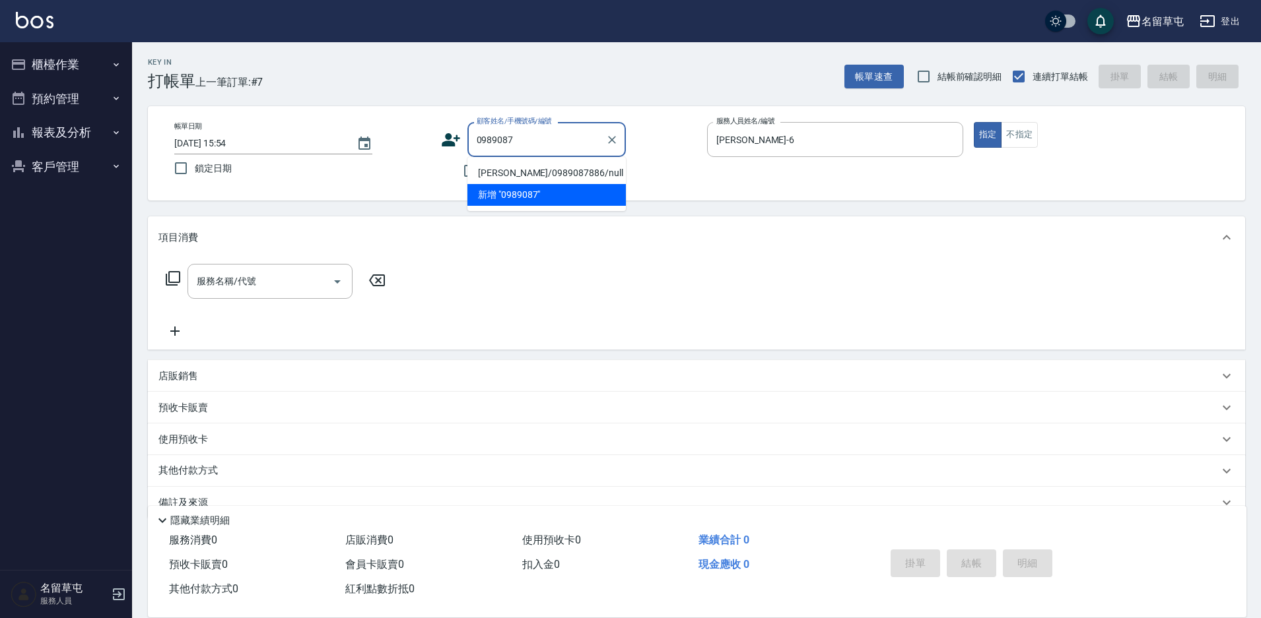
click at [506, 168] on li "[PERSON_NAME]/0989087886/null" at bounding box center [546, 173] width 158 height 22
type input "[PERSON_NAME]/0989087886/null"
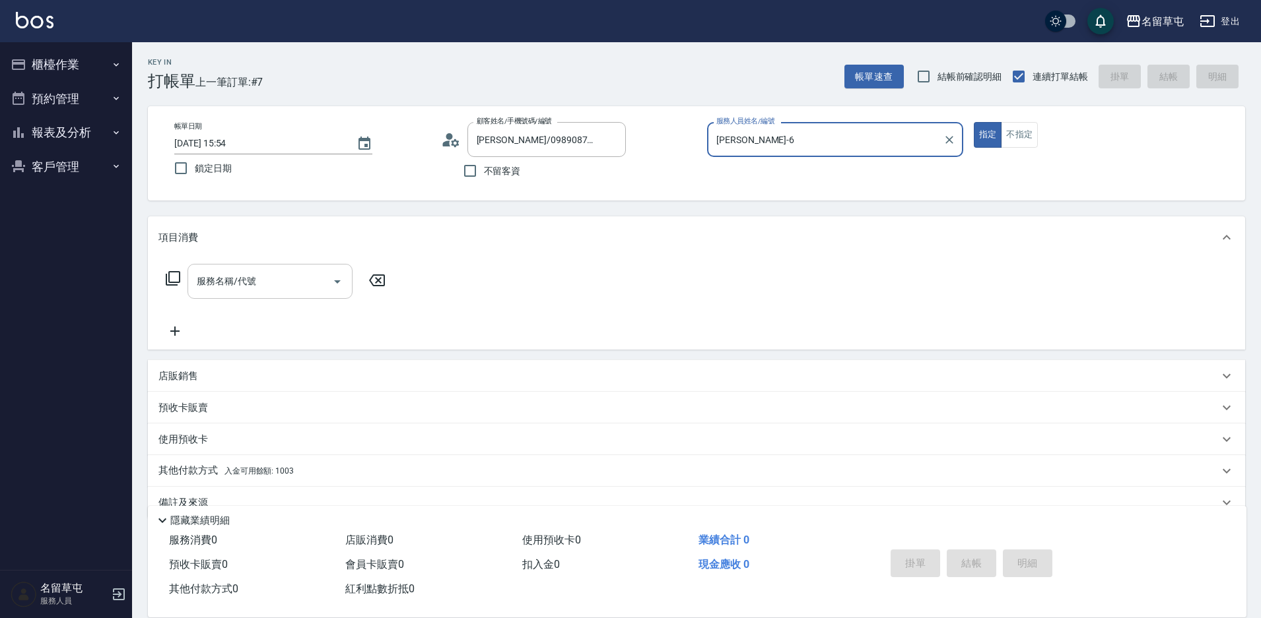
click at [209, 285] on input "服務名稱/代號" at bounding box center [259, 281] width 133 height 23
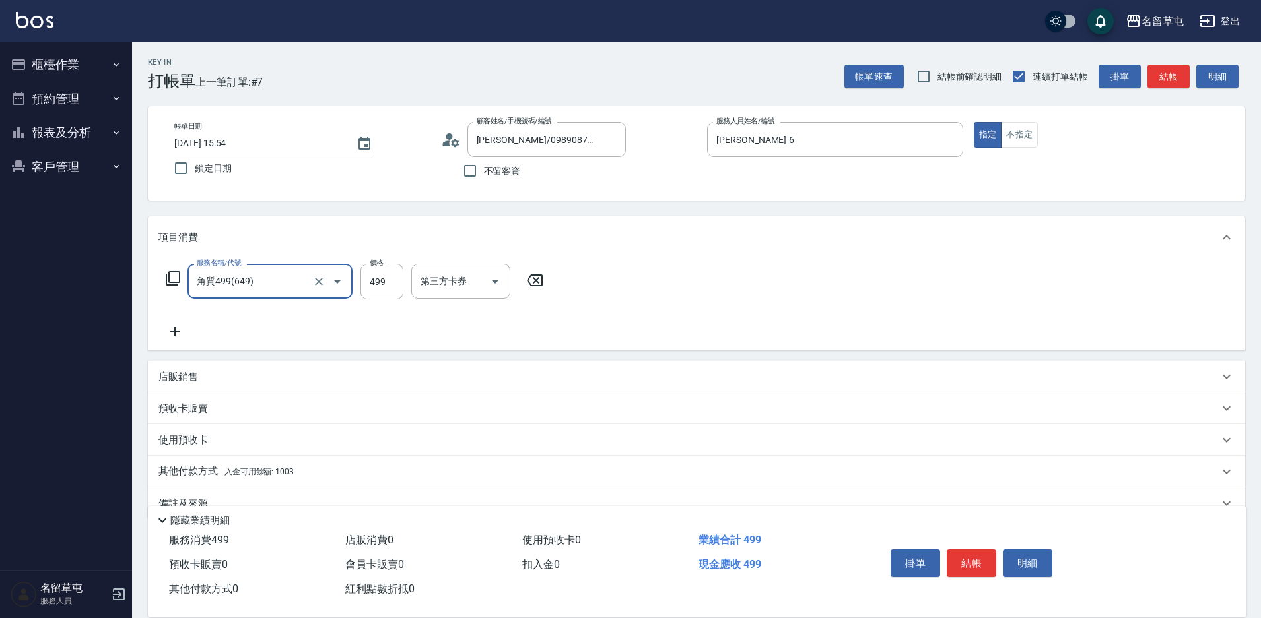
type input "角質499(649)"
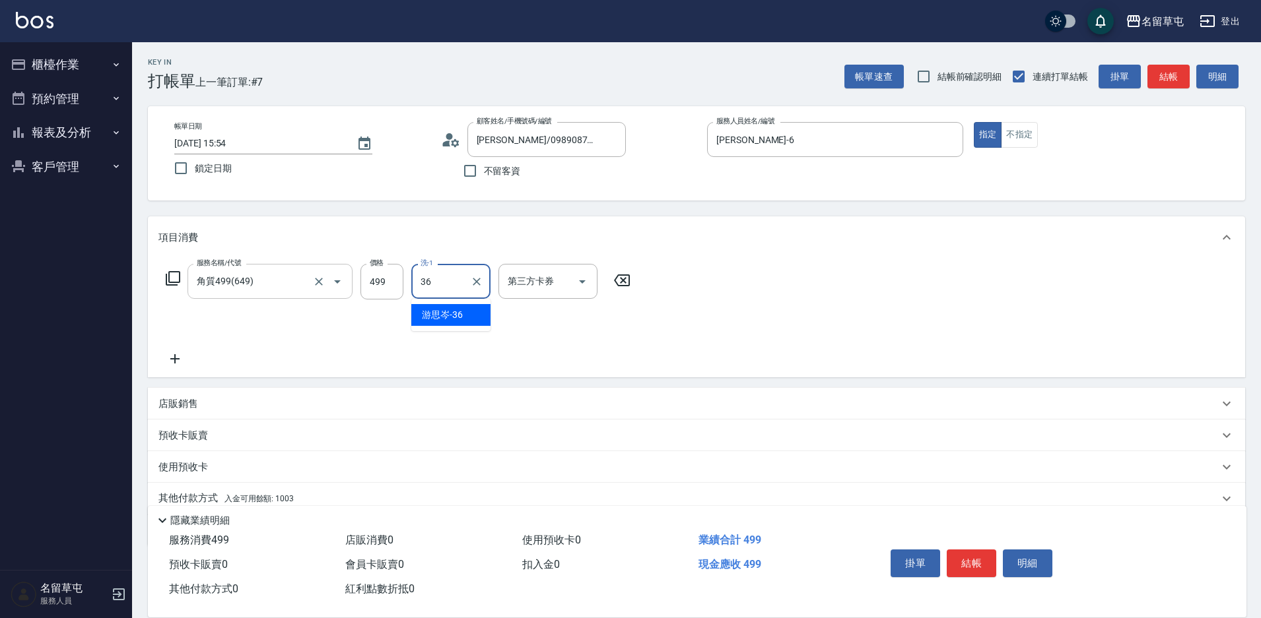
type input "[PERSON_NAME]-36"
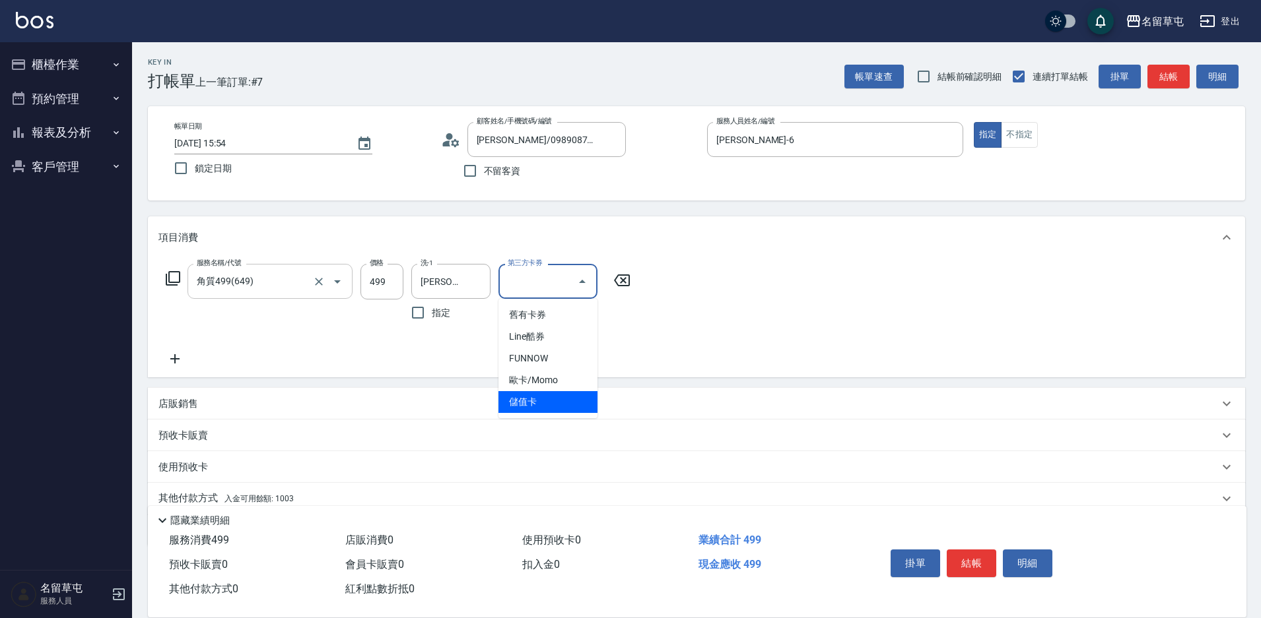
type input "儲值卡"
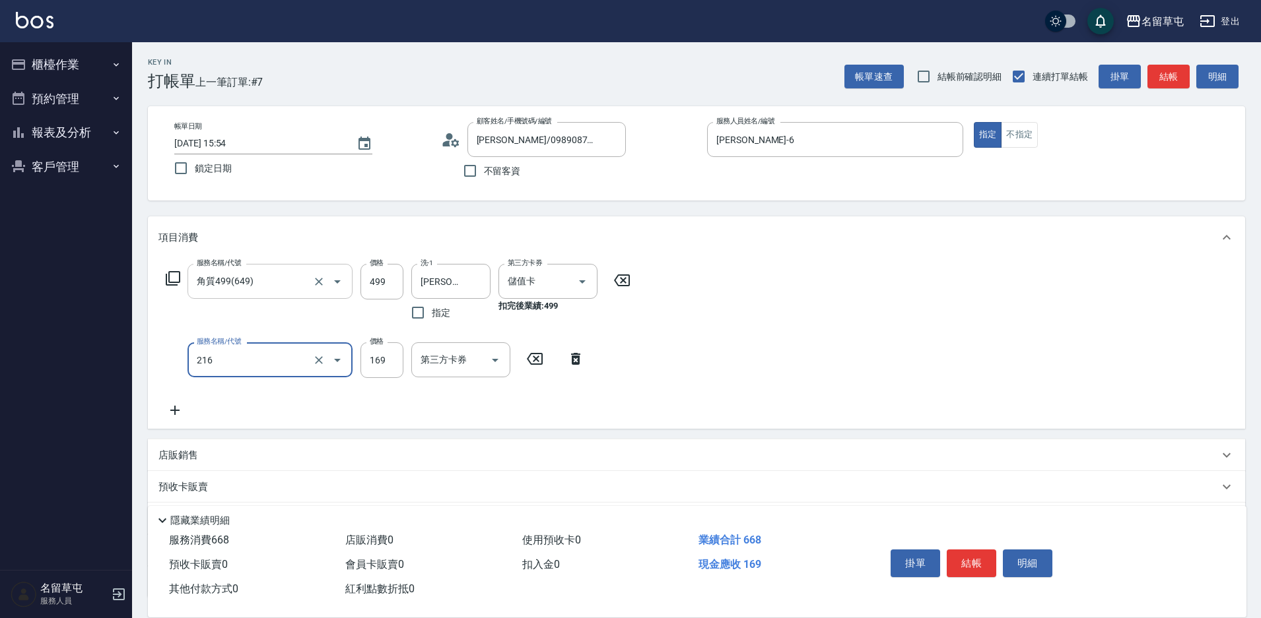
type input "剪髮169(216)"
type input "200"
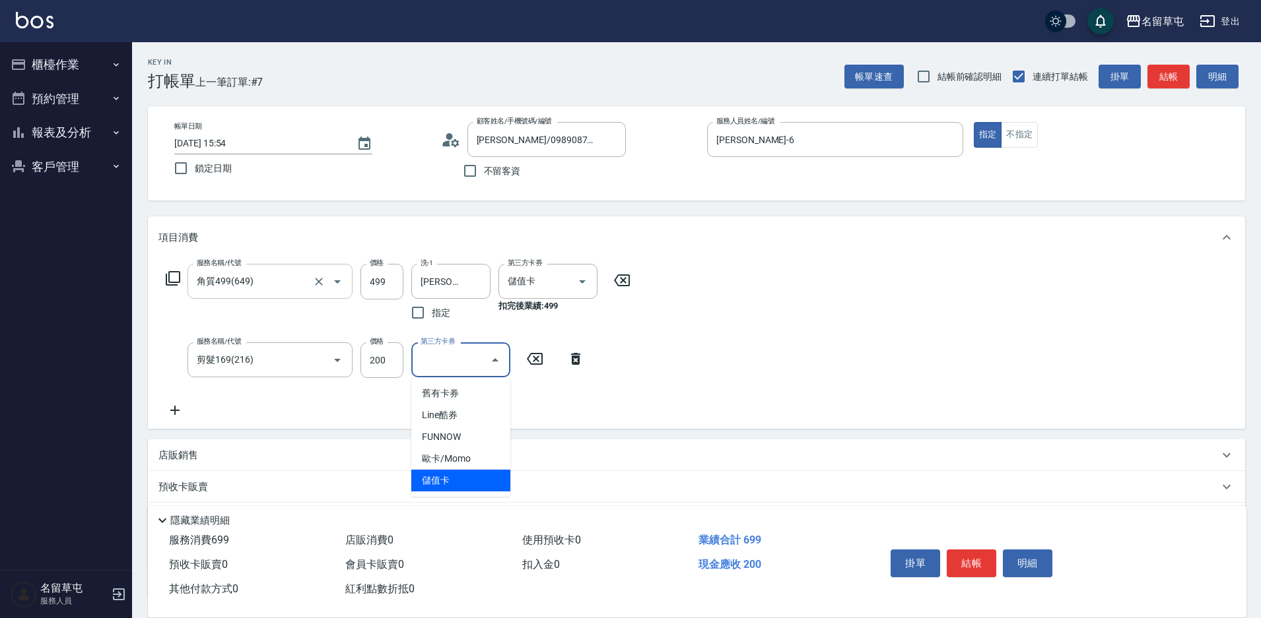
type input "儲值卡"
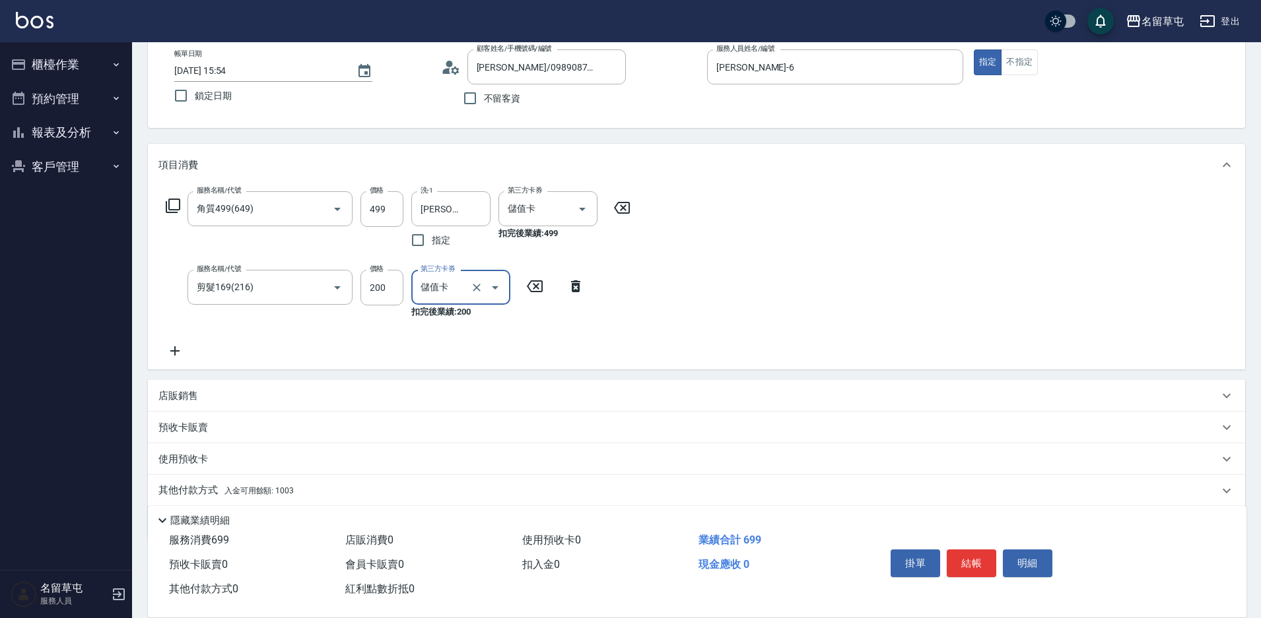
scroll to position [119, 0]
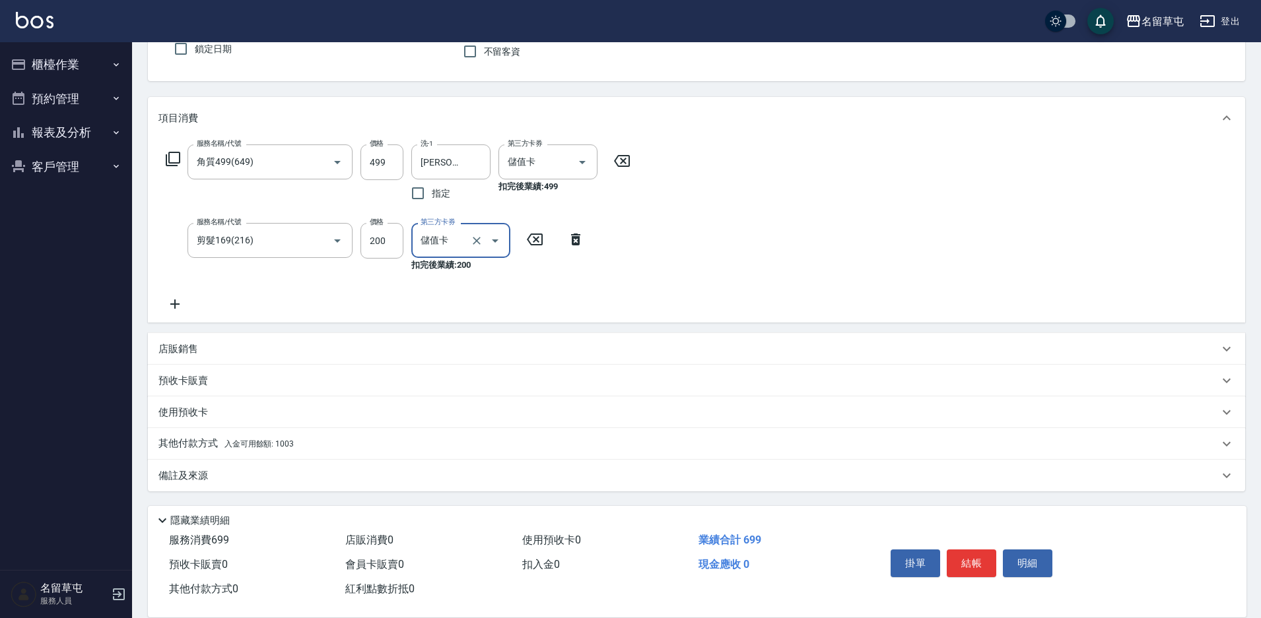
click at [232, 446] on span "入金可用餘額: 1003" at bounding box center [258, 444] width 69 height 9
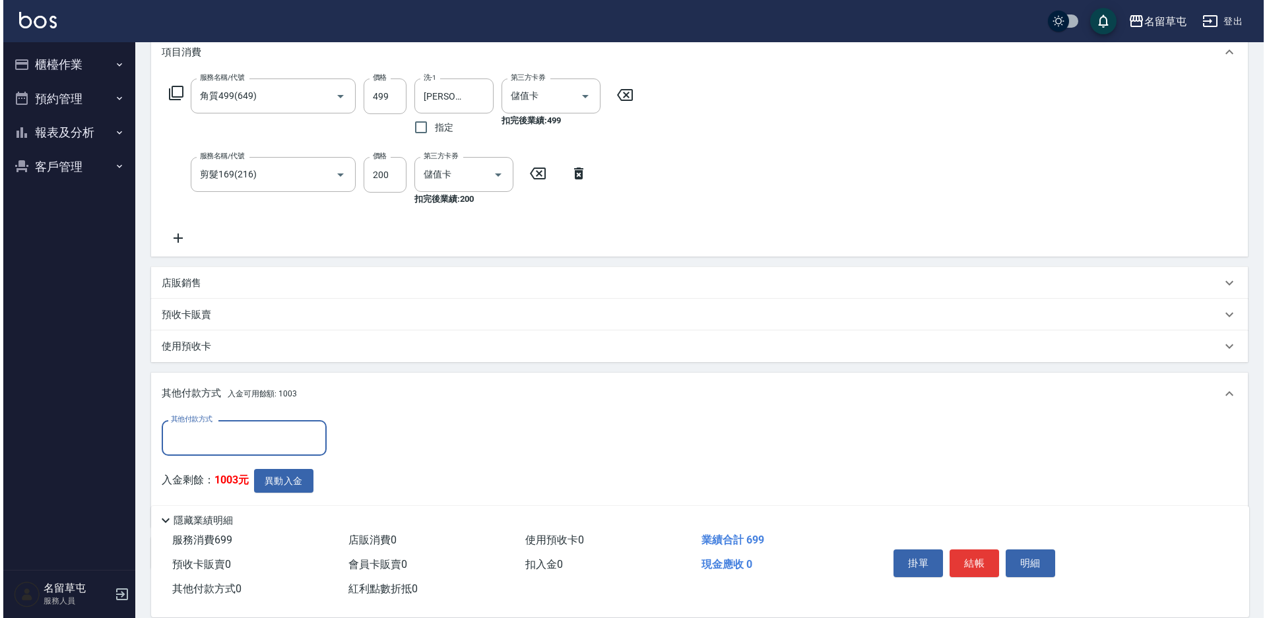
scroll to position [251, 0]
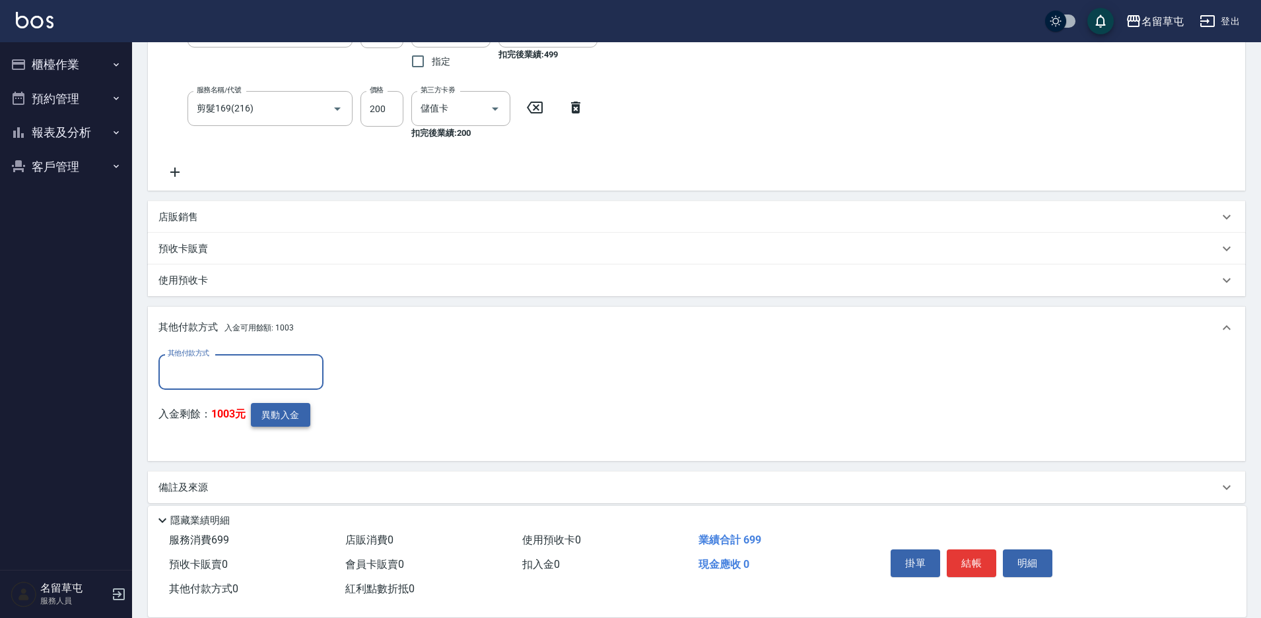
click at [267, 418] on button "異動入金" at bounding box center [280, 415] width 59 height 24
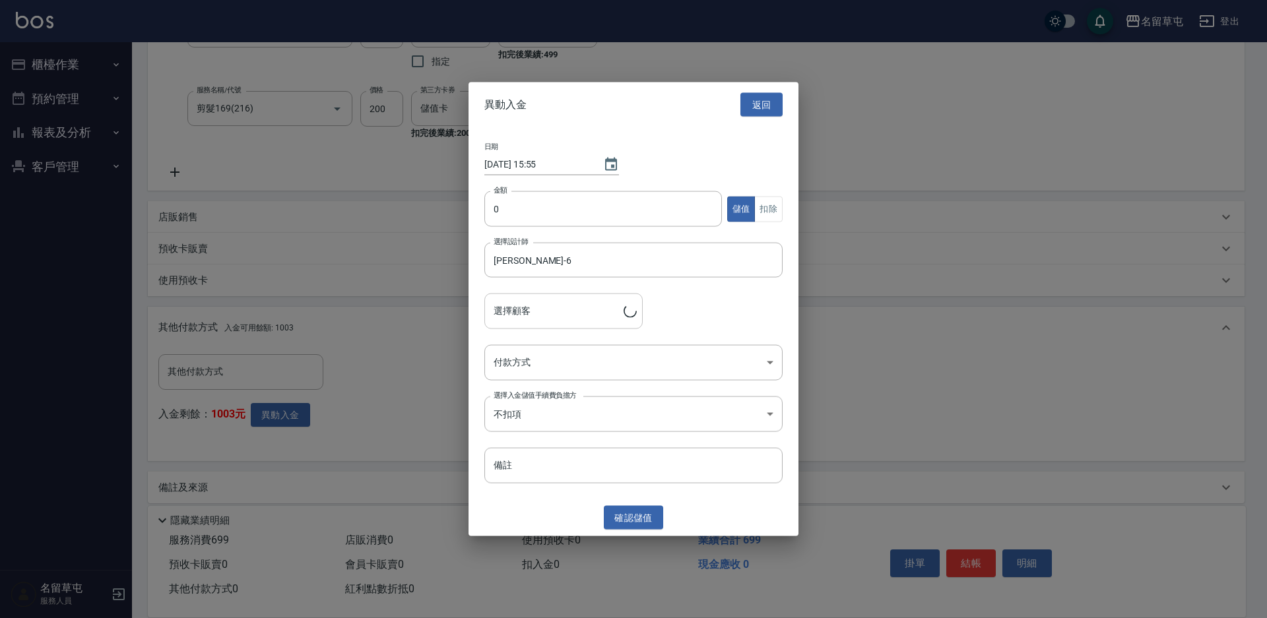
type input "[PERSON_NAME]/0989087886"
click at [605, 208] on input "0" at bounding box center [603, 209] width 238 height 36
type input "699"
click at [767, 204] on button "扣除" at bounding box center [768, 209] width 28 height 26
click at [535, 368] on body "名留草屯 登出 櫃檯作業 打帳單 帳單列表 現金收支登錄 材料自購登錄 每日結帳 排班表 現場電腦打卡 預約管理 預約管理 單日預約紀錄 單週預約紀錄 報表及…" at bounding box center [633, 190] width 1267 height 882
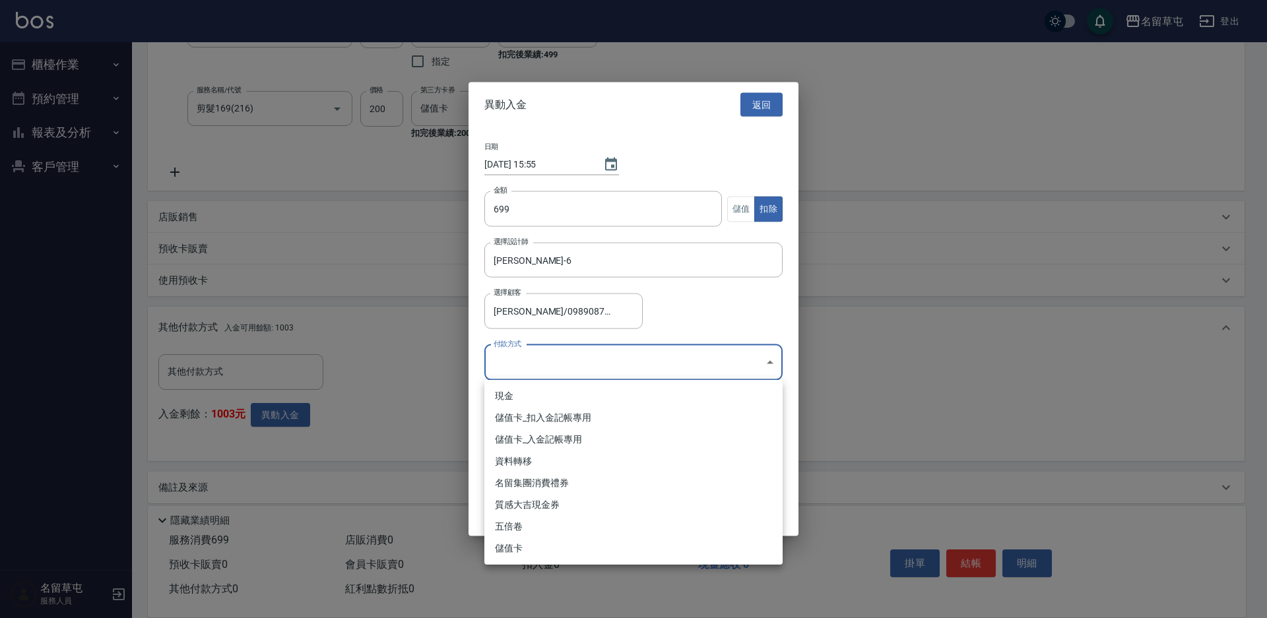
click at [527, 418] on li "儲值卡_扣入金記帳專用" at bounding box center [633, 418] width 298 height 22
type input "儲值卡_扣入金記帳專用"
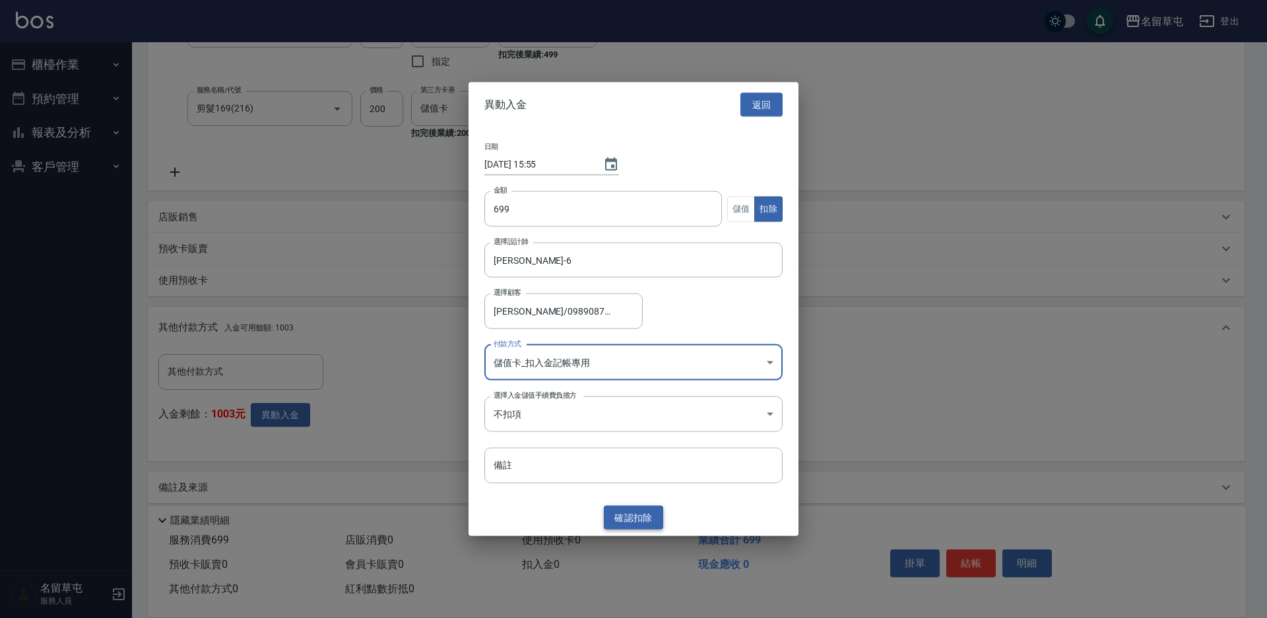
click at [623, 519] on button "確認 扣除" at bounding box center [633, 518] width 59 height 24
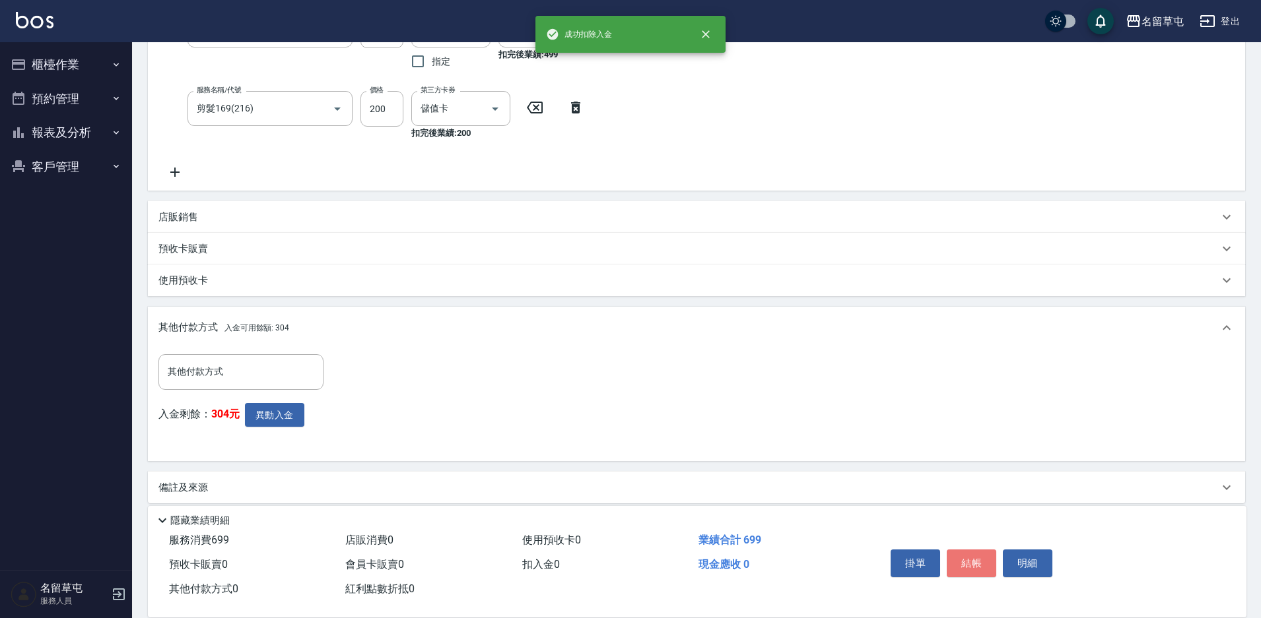
drag, startPoint x: 975, startPoint y: 559, endPoint x: 952, endPoint y: 547, distance: 26.0
click at [975, 556] on button "結帳" at bounding box center [970, 564] width 49 height 28
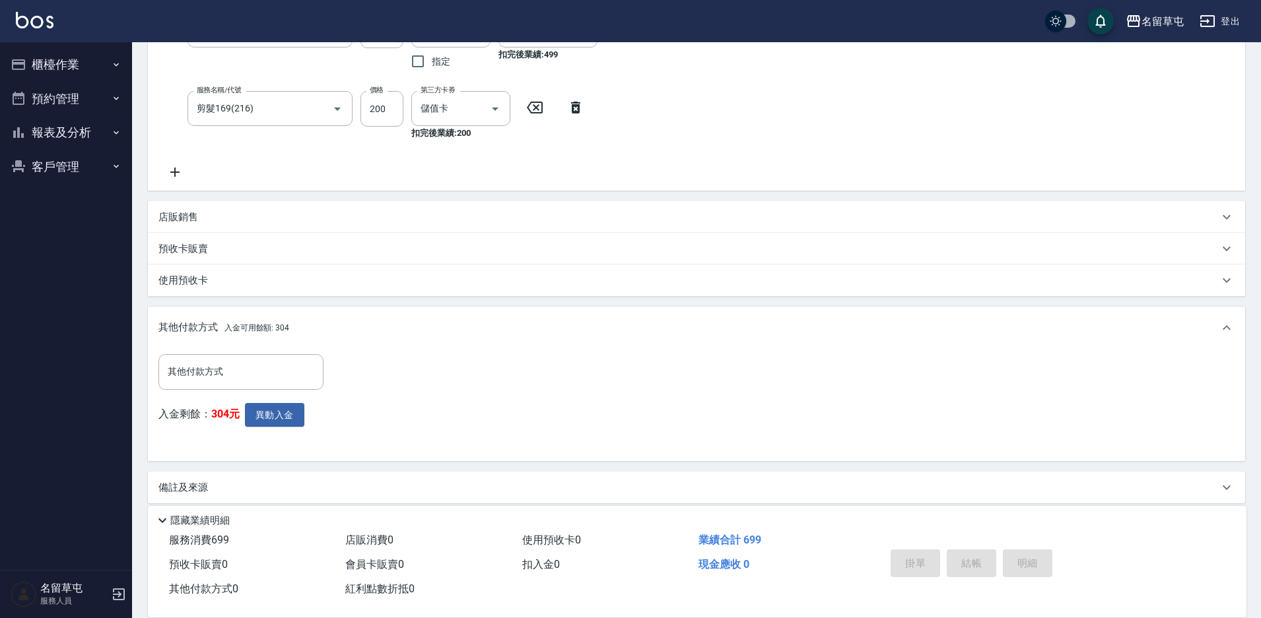
type input "[DATE] 15:55"
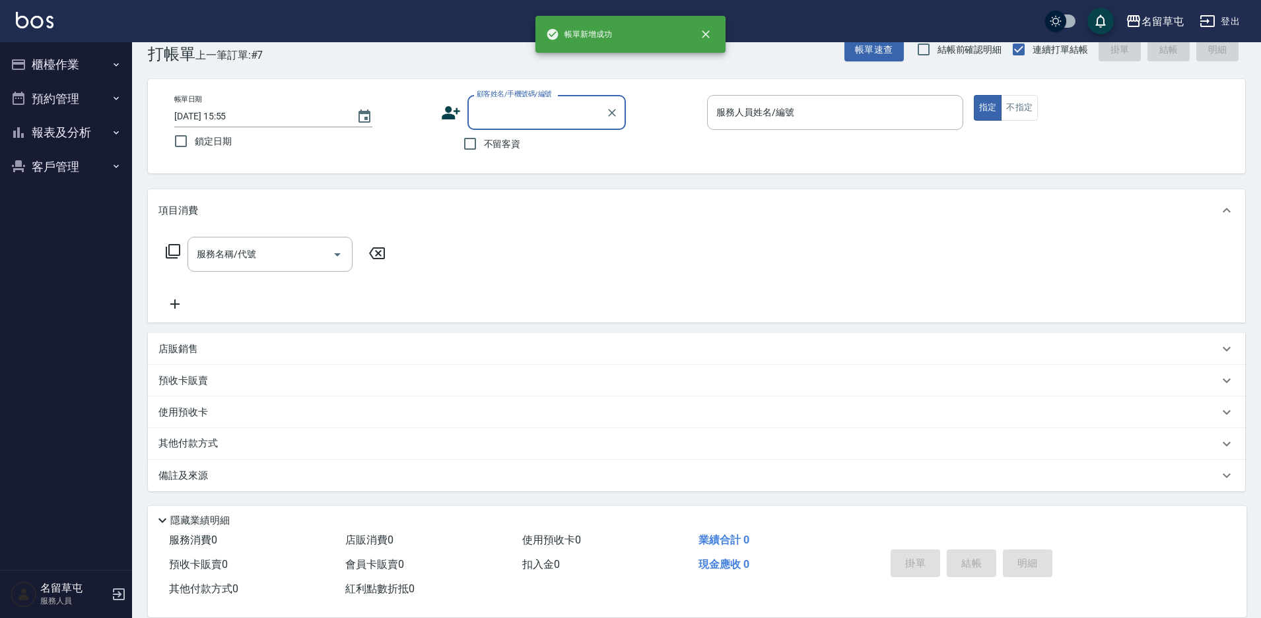
scroll to position [0, 0]
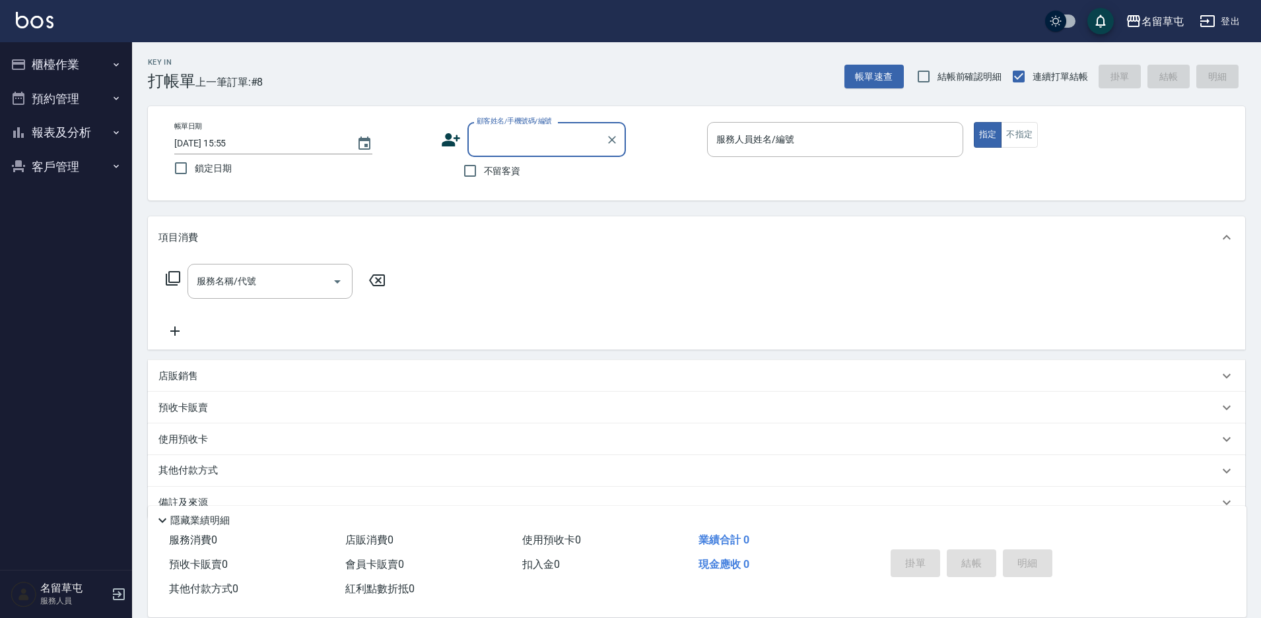
click at [469, 169] on input "不留客資" at bounding box center [470, 171] width 28 height 28
checkbox input "true"
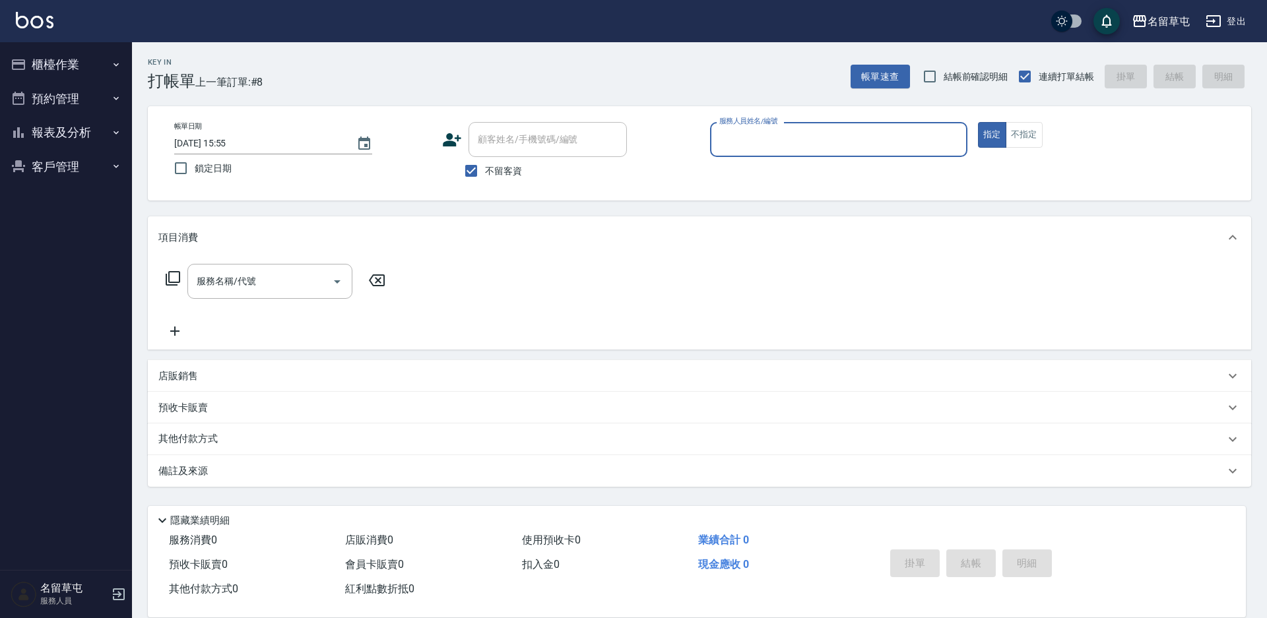
click at [750, 139] on input "服務人員姓名/編號" at bounding box center [839, 139] width 246 height 23
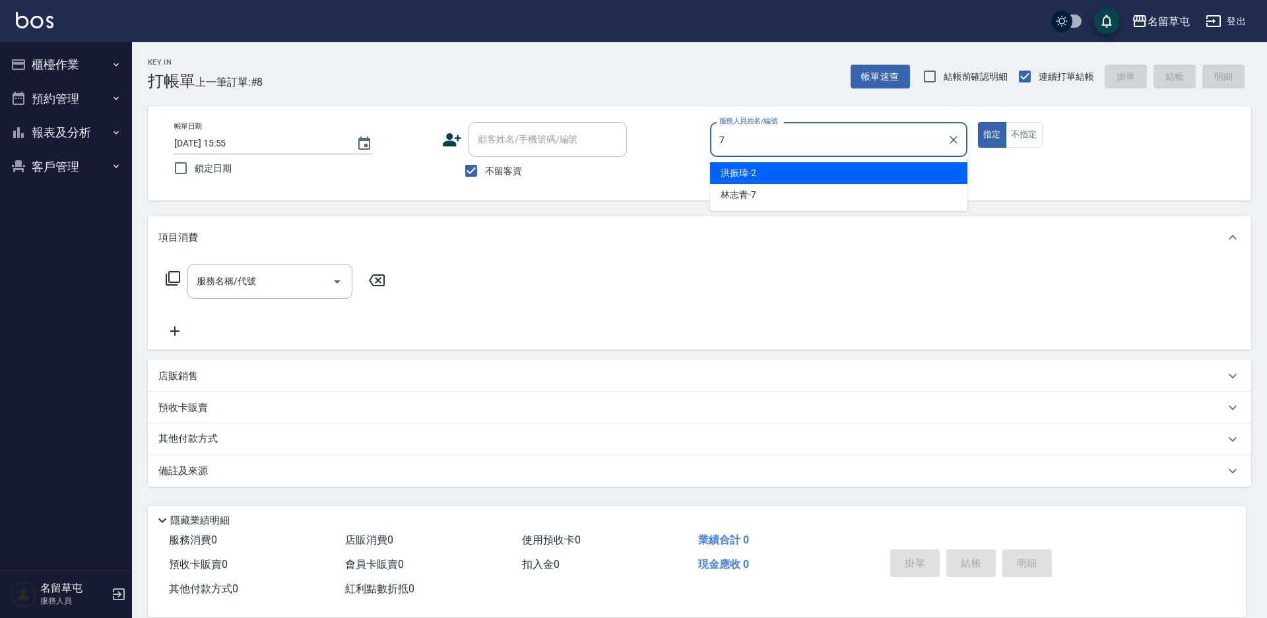
type input "[PERSON_NAME]-7"
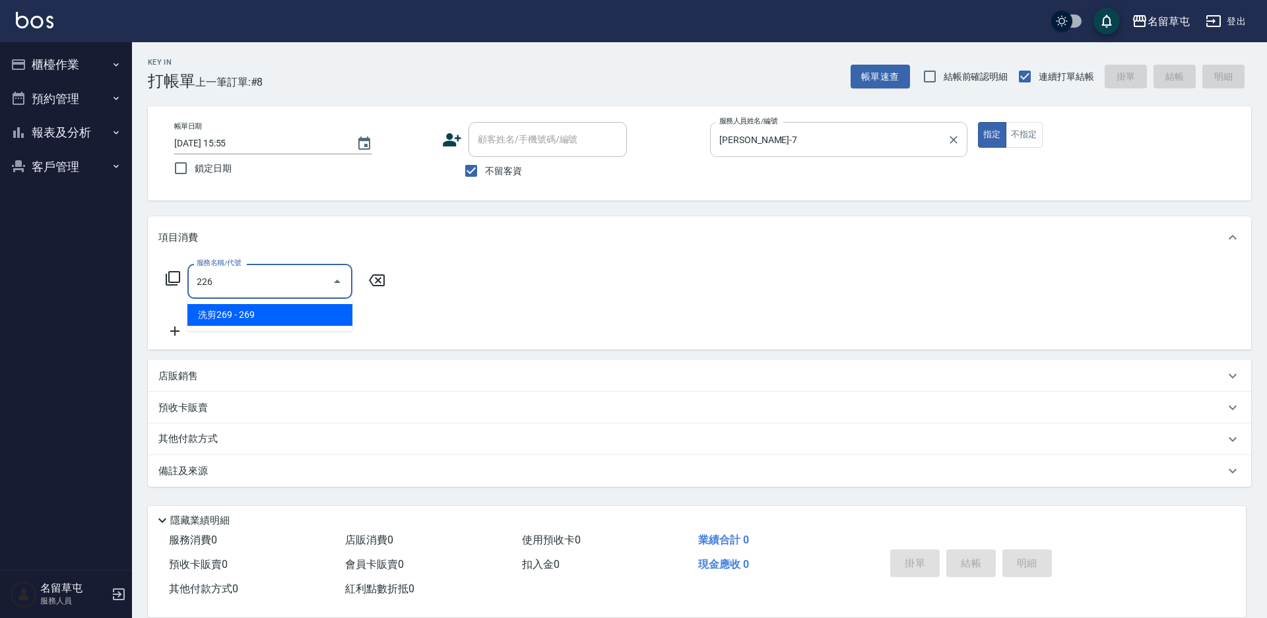
type input "洗剪269(226)"
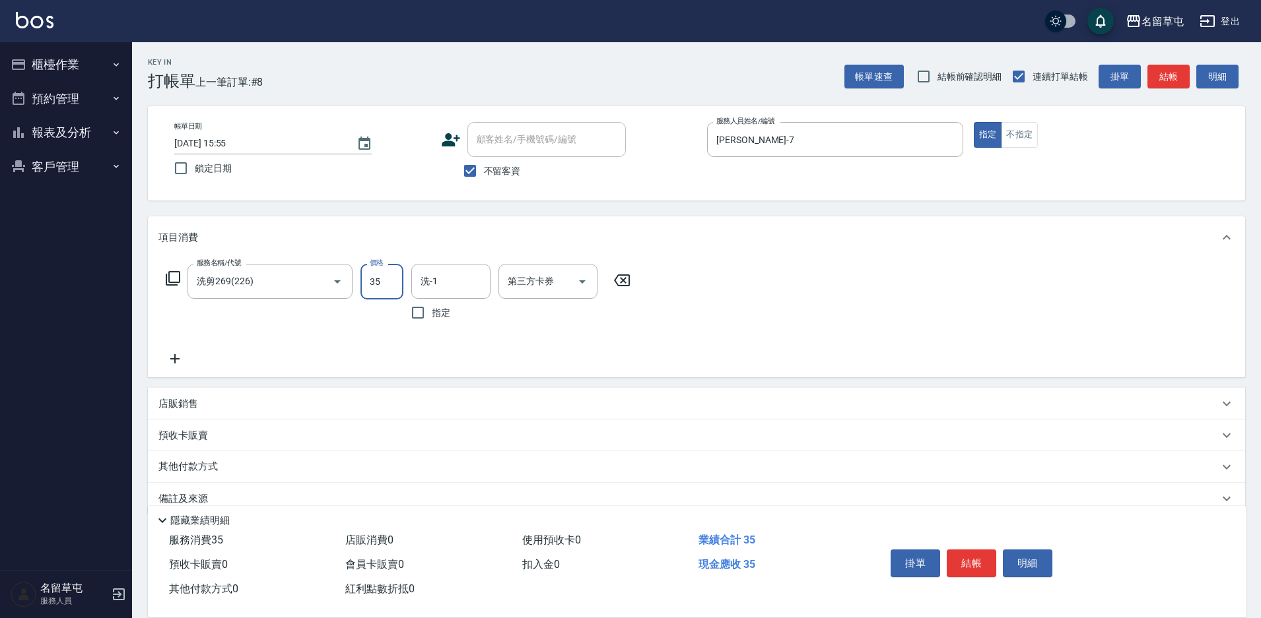
click at [391, 278] on input "35" at bounding box center [381, 282] width 43 height 36
type input "350"
type input "[PERSON_NAME]-7"
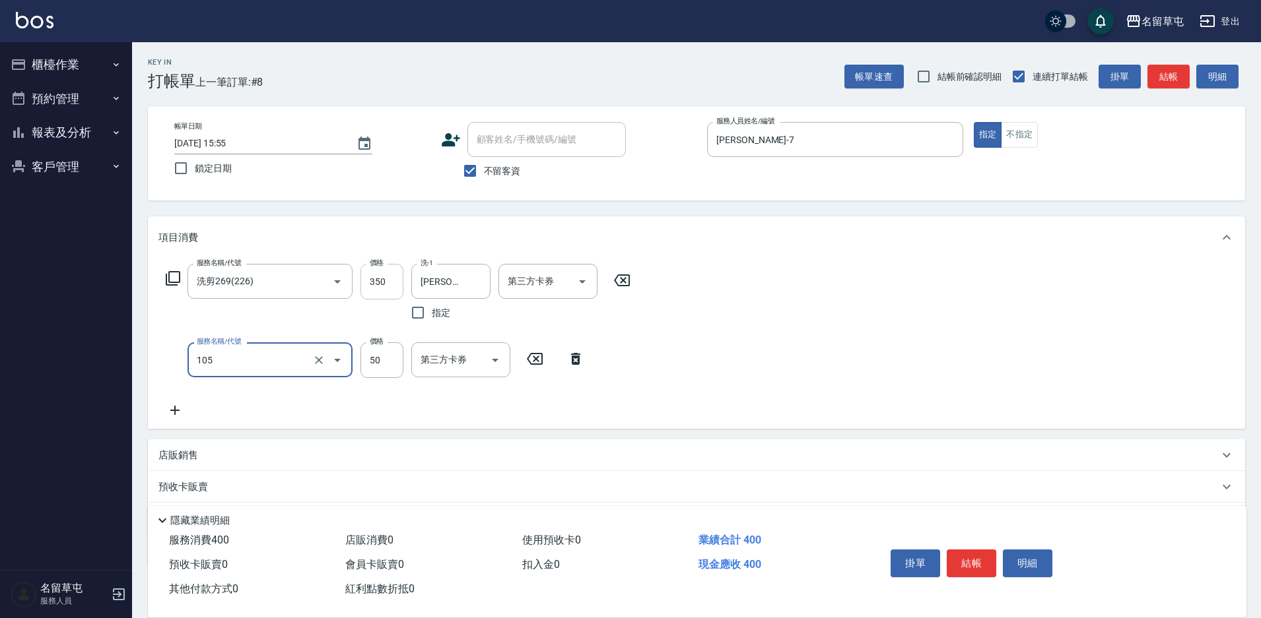
type input "精油50(105)"
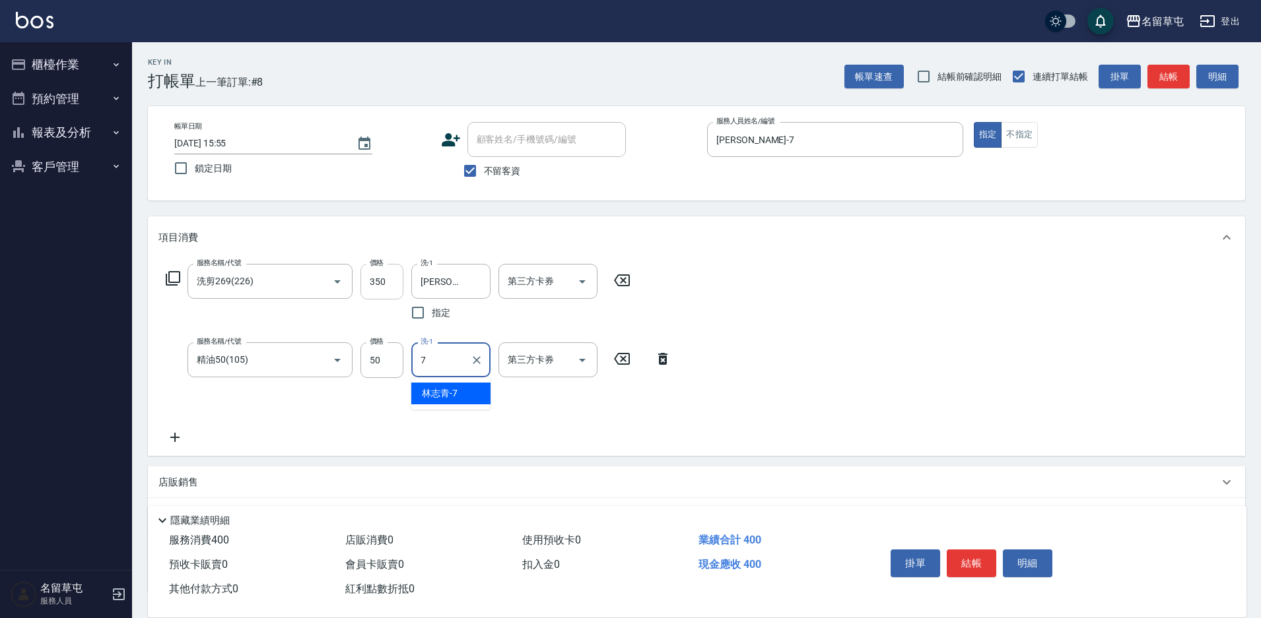
type input "[PERSON_NAME]-7"
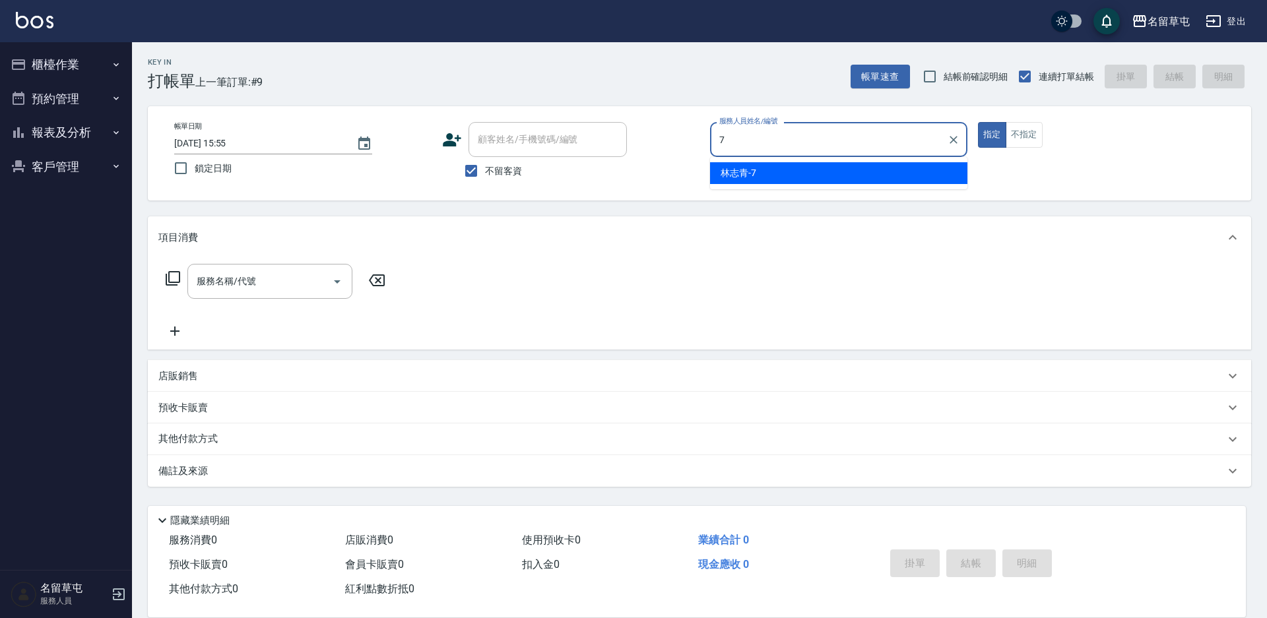
type input "[PERSON_NAME]-7"
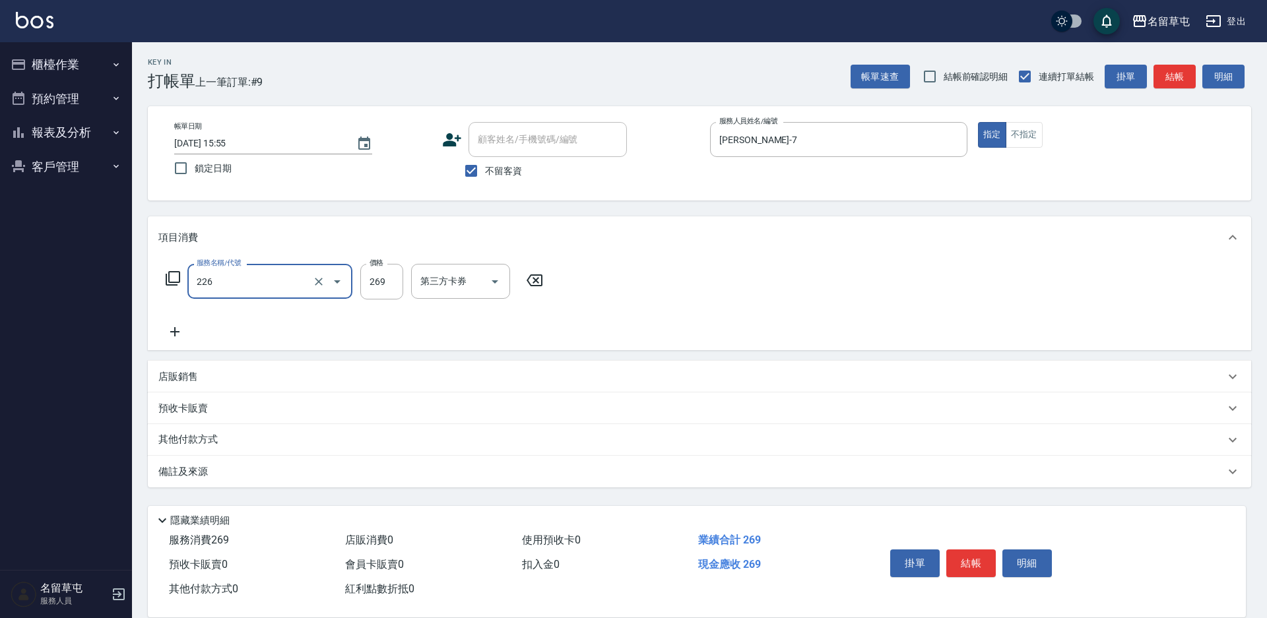
type input "洗剪269(226)"
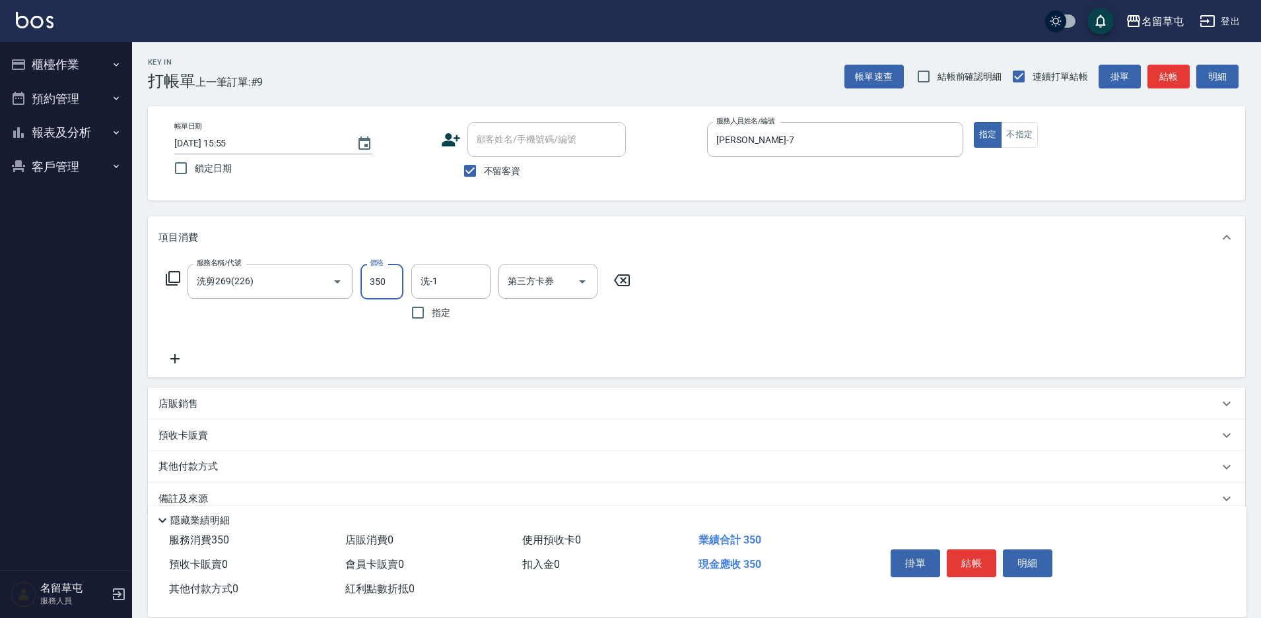
type input "350"
type input "[PERSON_NAME]-7"
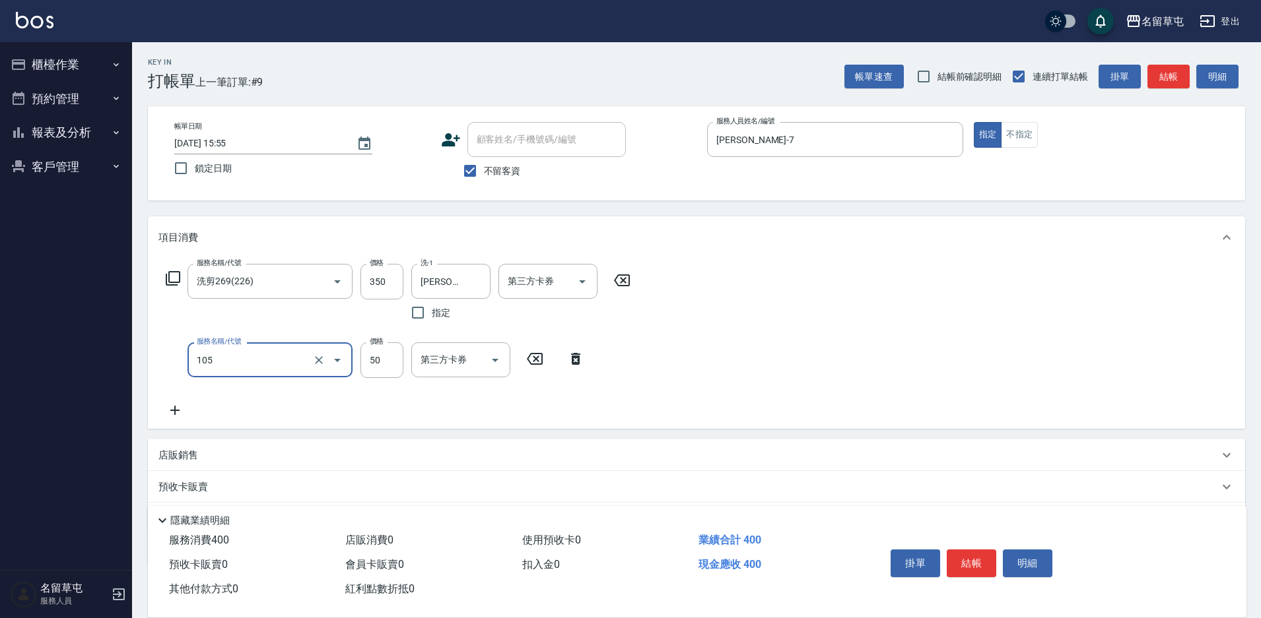
type input "精油50(105)"
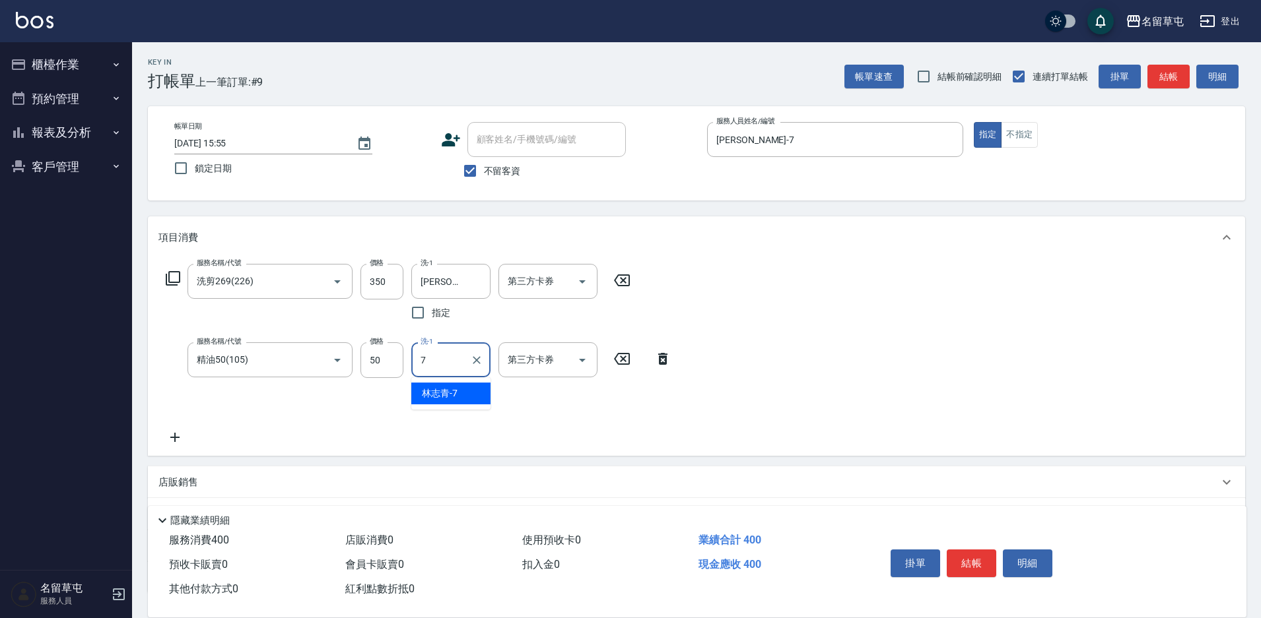
type input "[PERSON_NAME]-7"
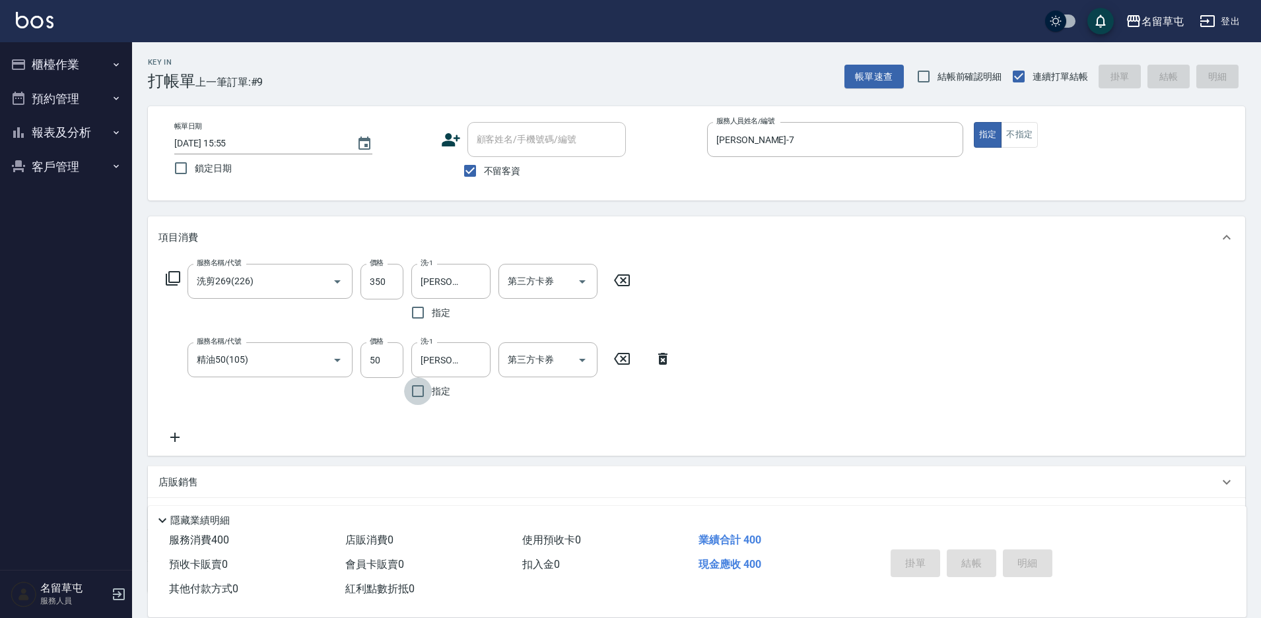
type input "[DATE] 15:56"
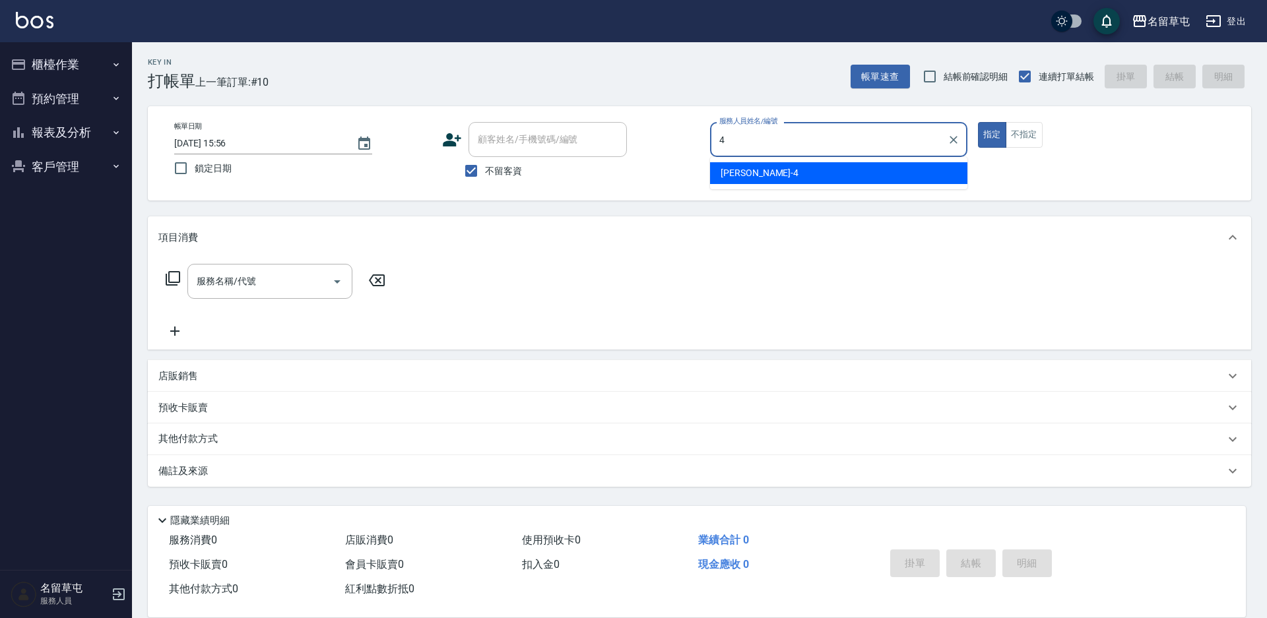
type input "[PERSON_NAME]-4"
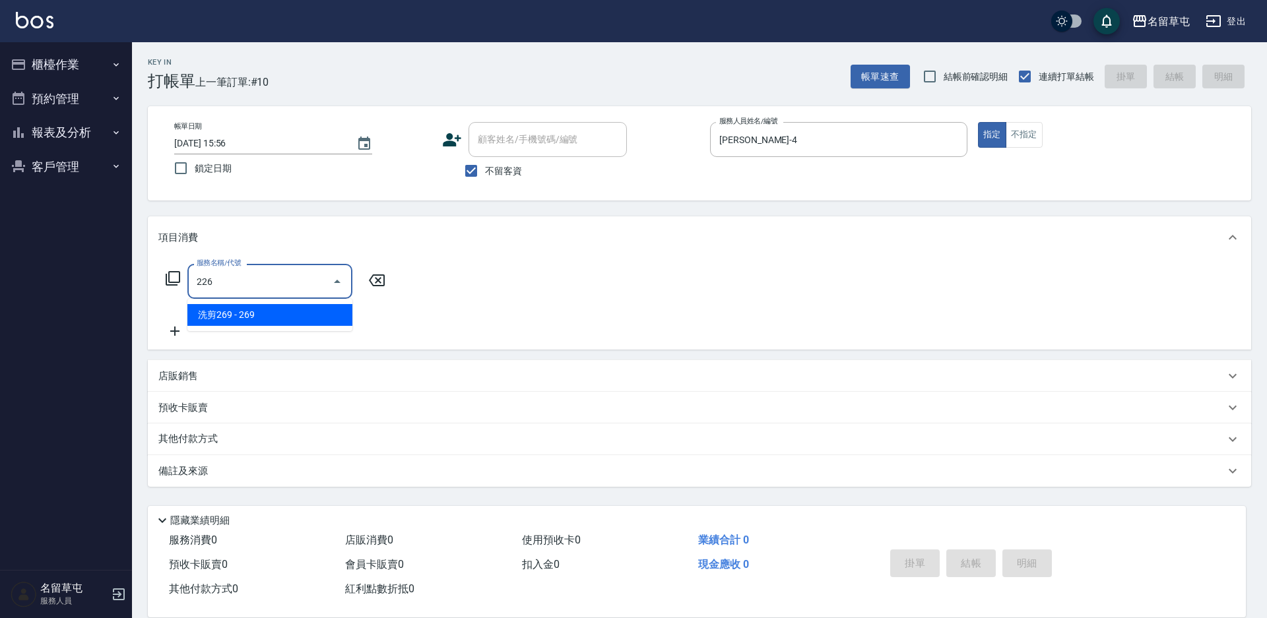
type input "洗剪269(226)"
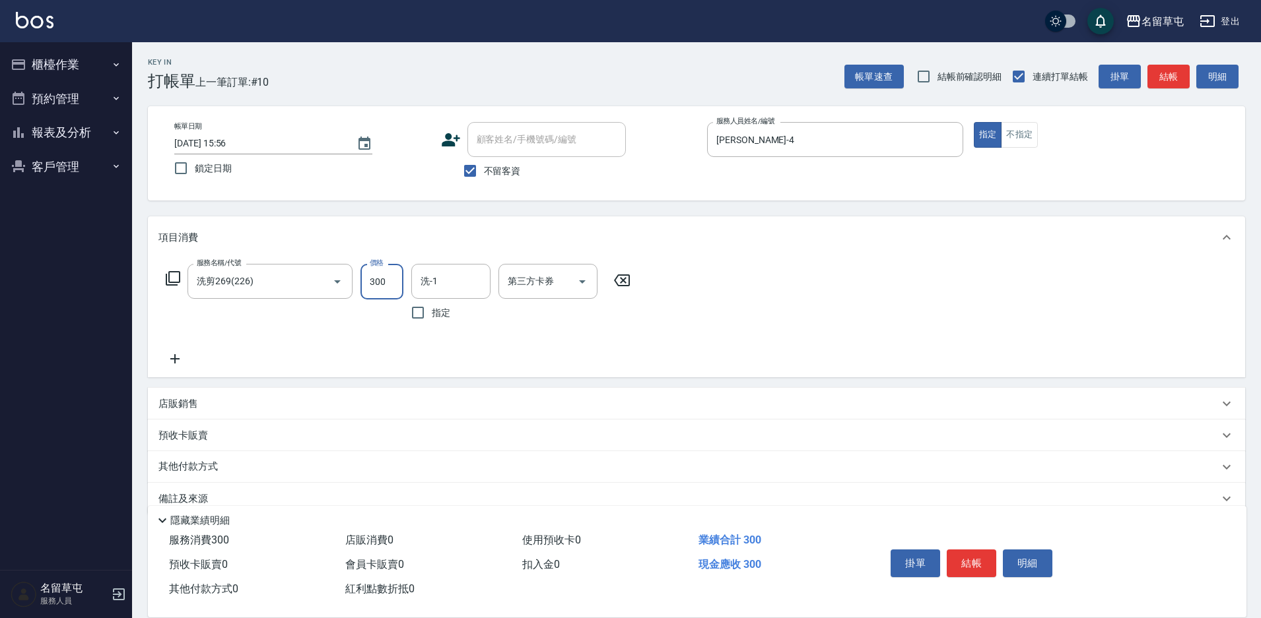
type input "300"
type input "[PERSON_NAME]-31"
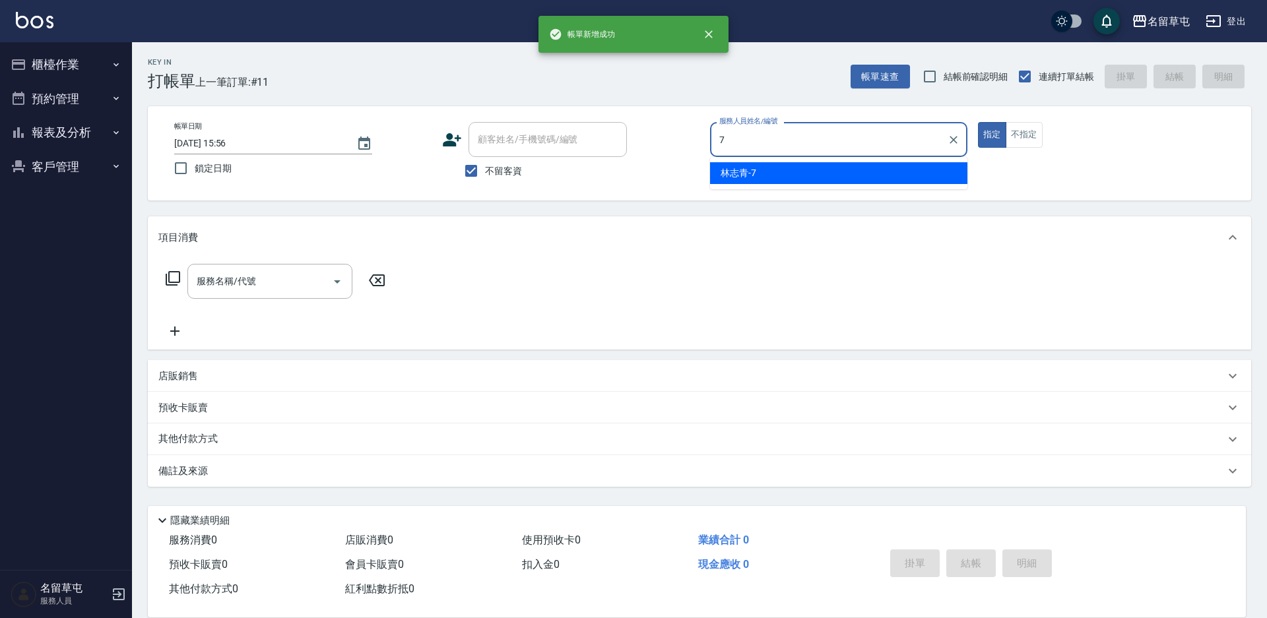
type input "[PERSON_NAME]-7"
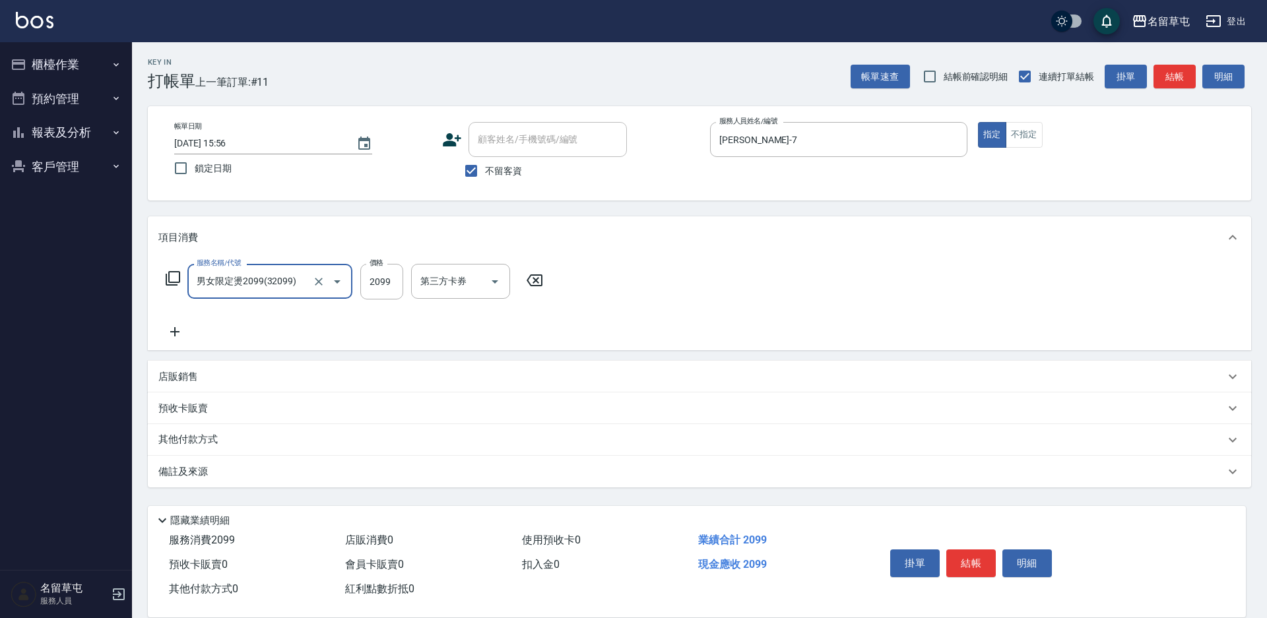
type input "男女限定燙2099(32099)"
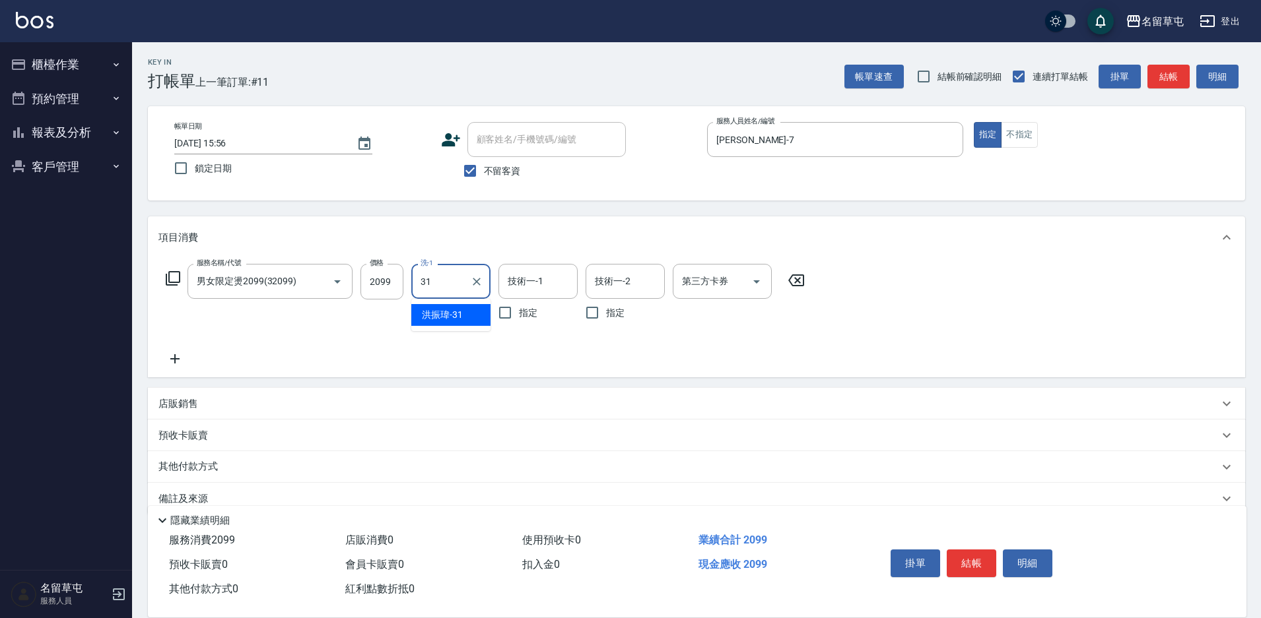
type input "[PERSON_NAME]-31"
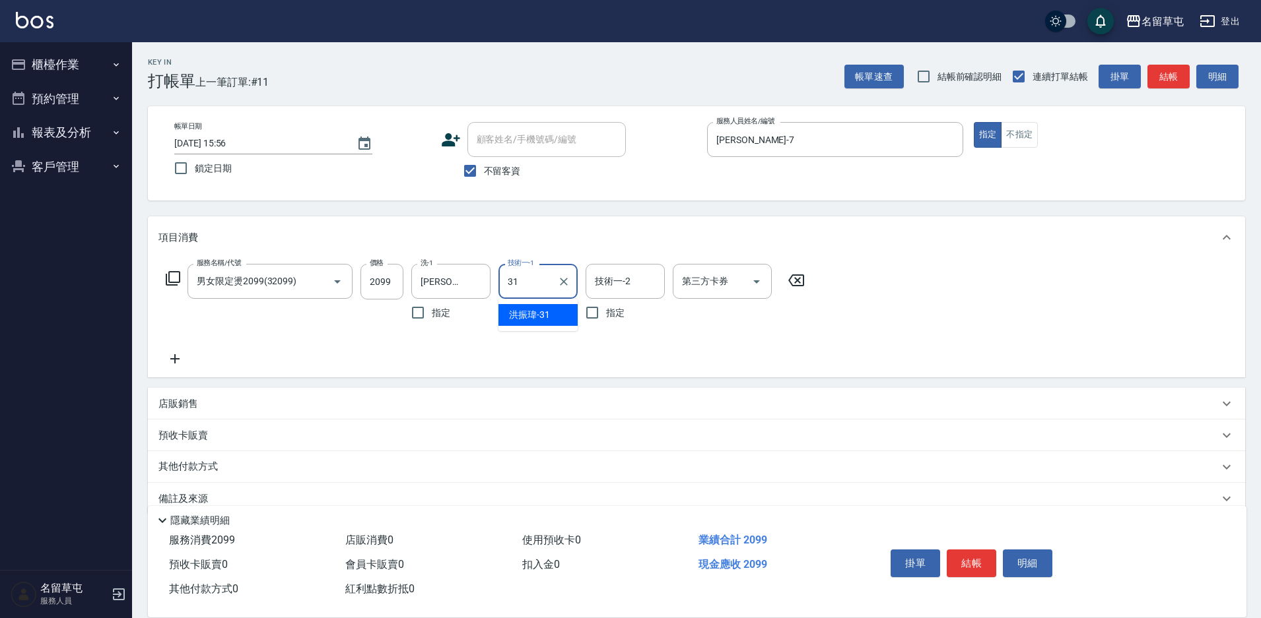
type input "[PERSON_NAME]-31"
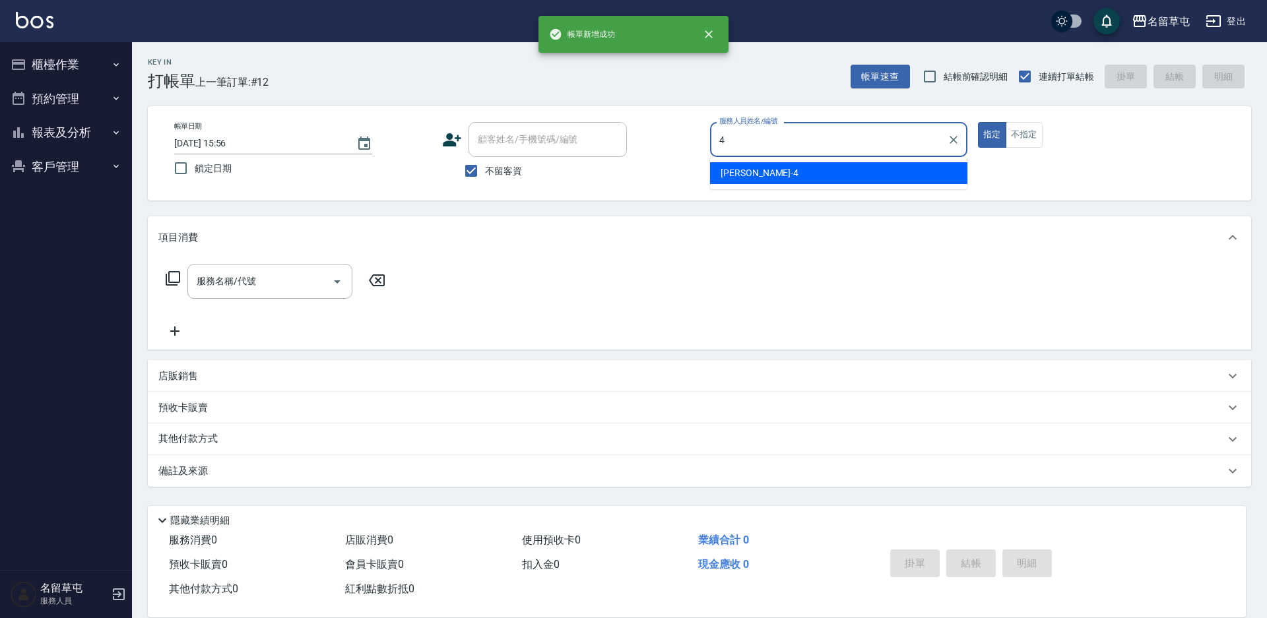
type input "[PERSON_NAME]-4"
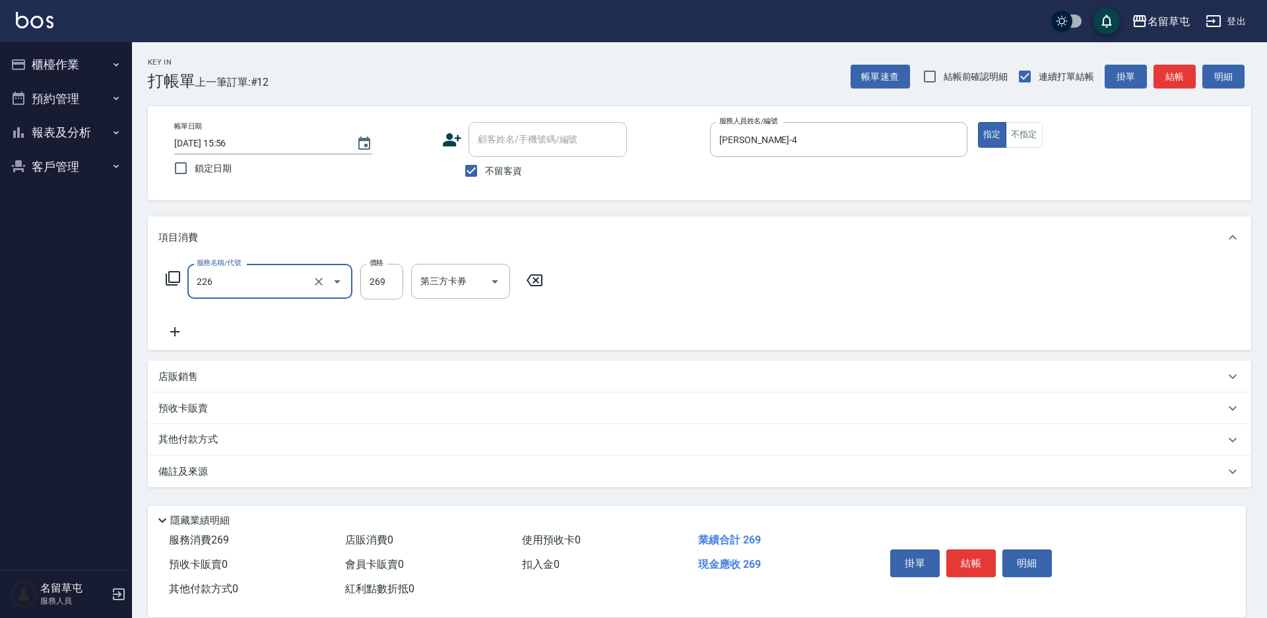
type input "洗剪269(226)"
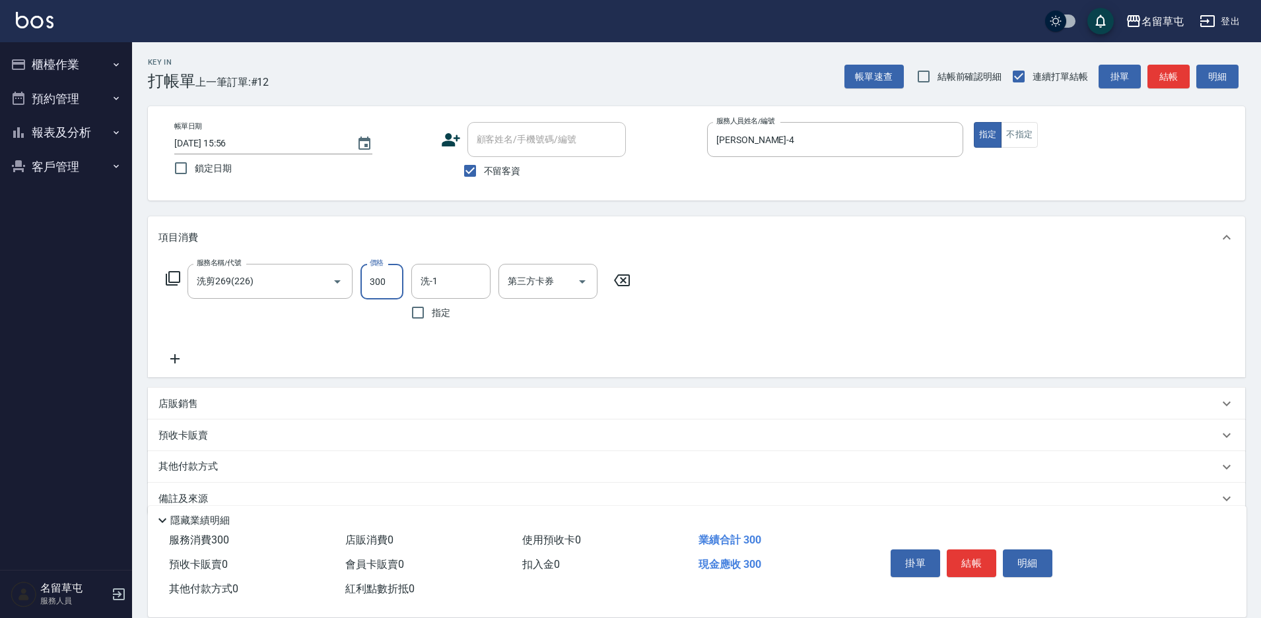
type input "300"
type input "[PERSON_NAME]-36"
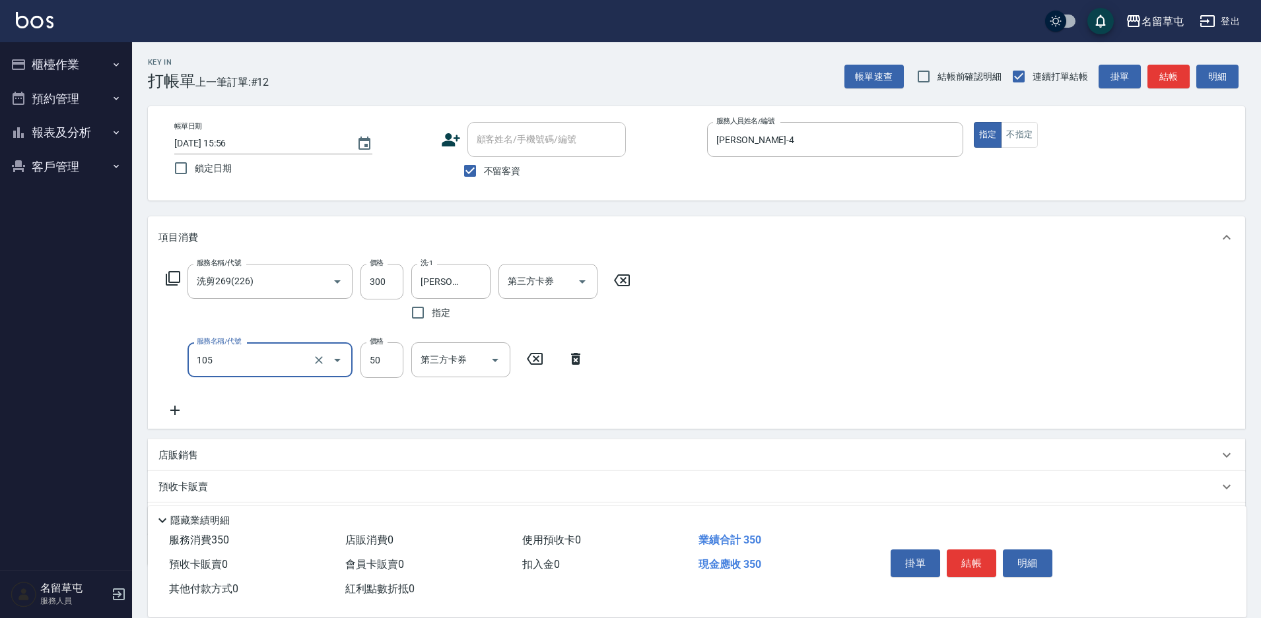
type input "精油50(105)"
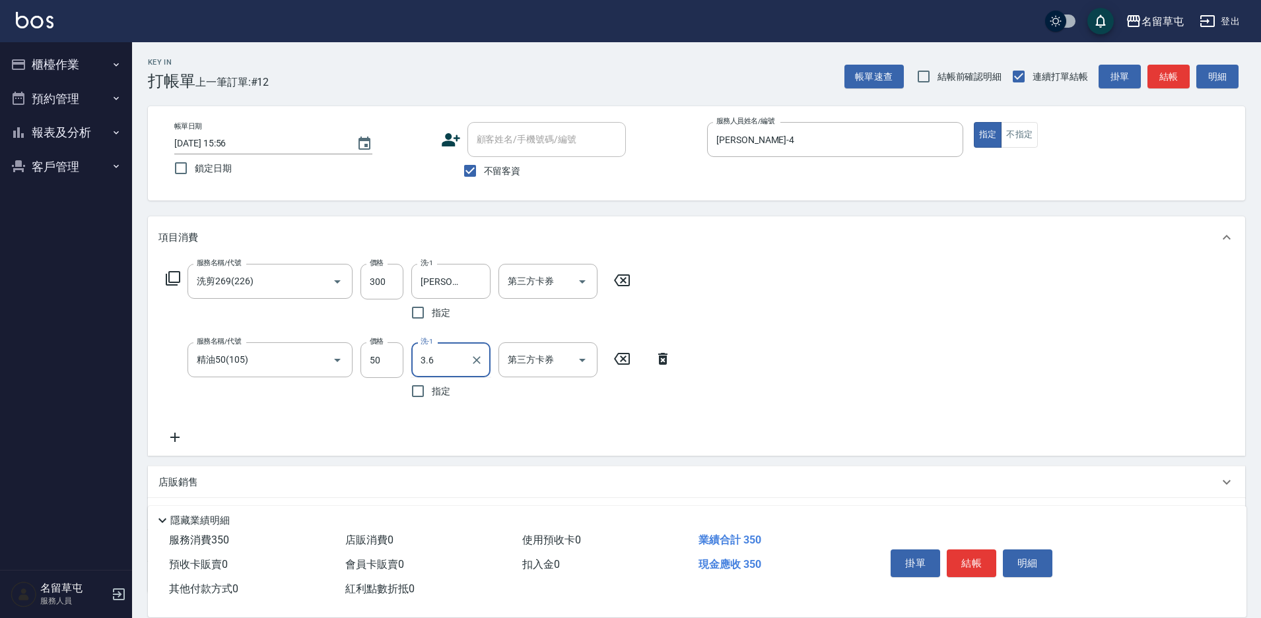
type input "3.6"
click at [439, 361] on input "洗-1" at bounding box center [450, 359] width 67 height 23
type input "[PERSON_NAME]-36"
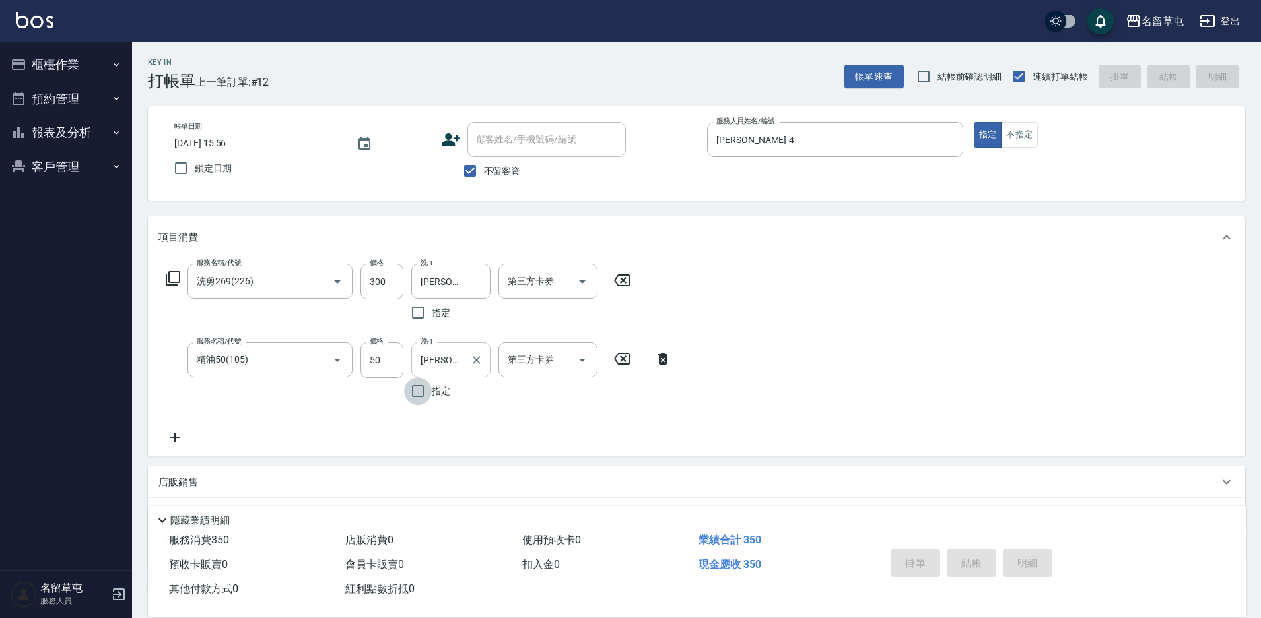
type input "[DATE] 15:57"
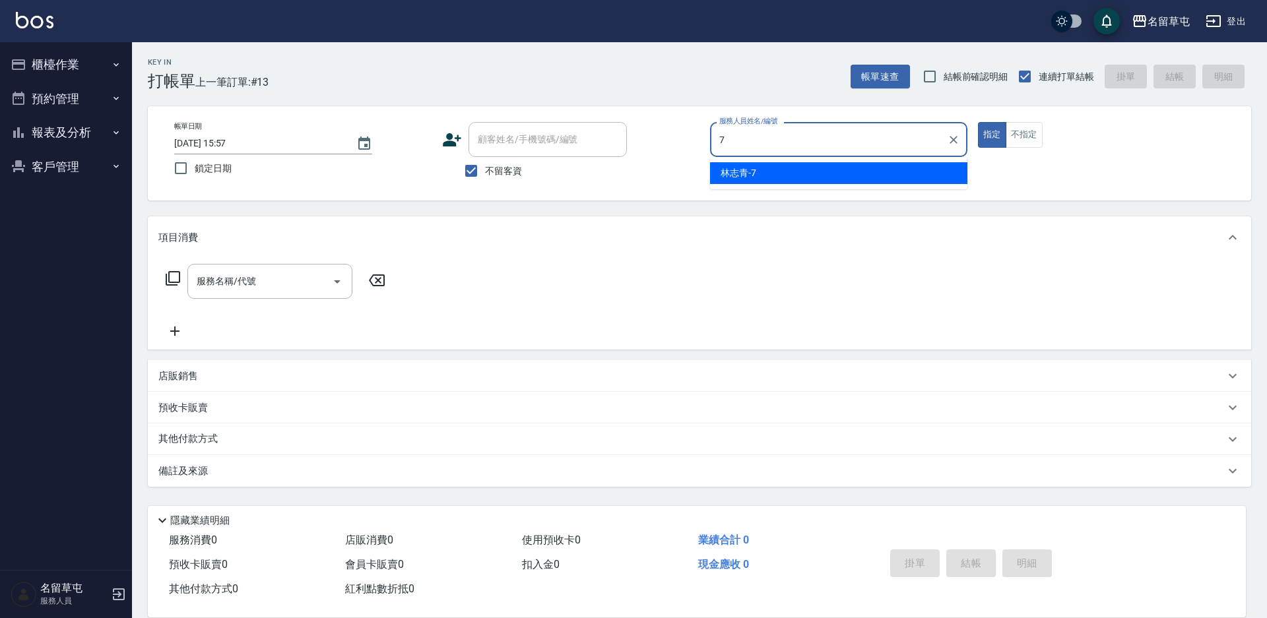
type input "[PERSON_NAME]-7"
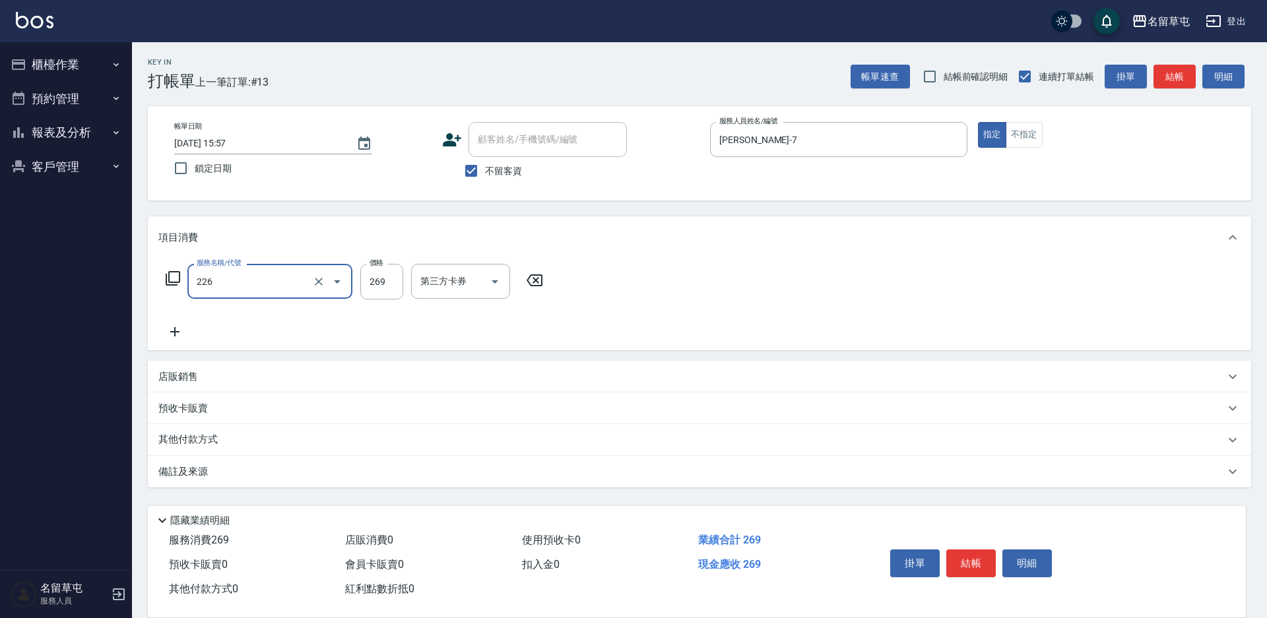
type input "洗剪269(226)"
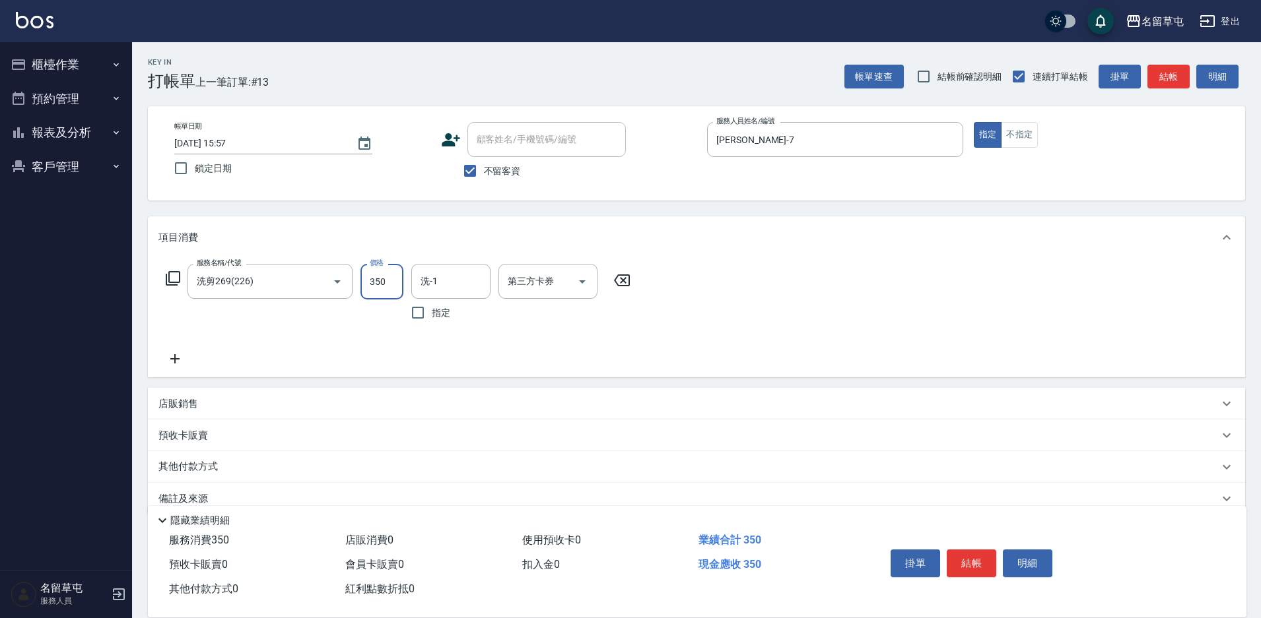
type input "350"
type input "[PERSON_NAME]-31"
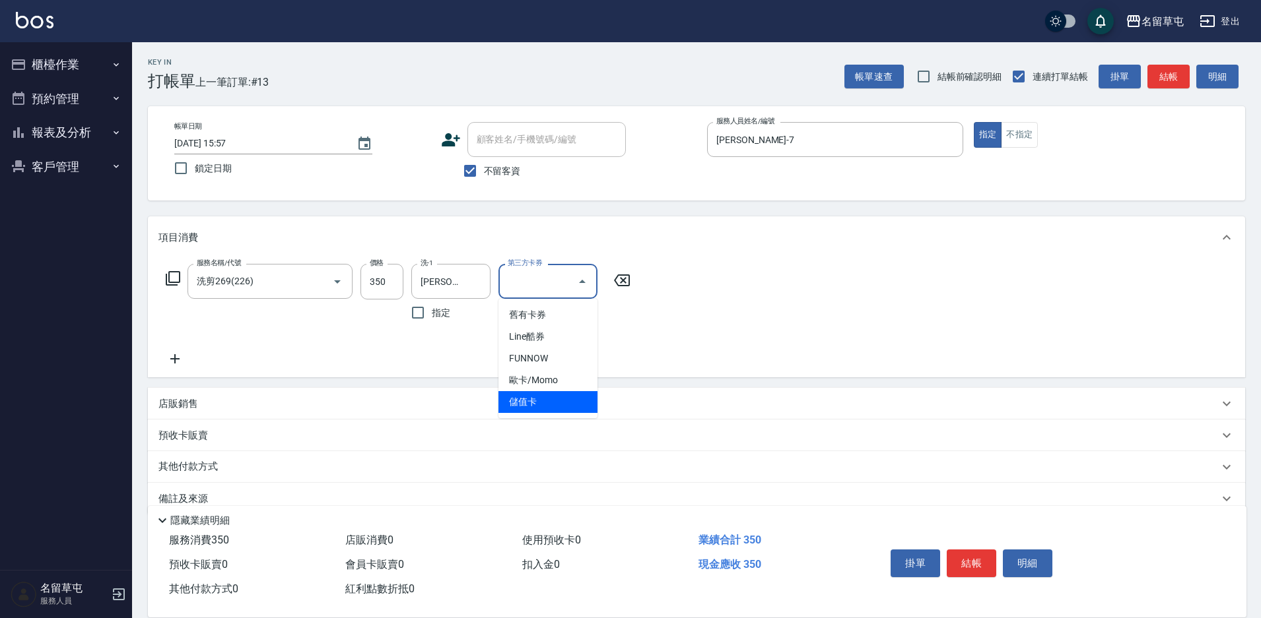
type input "儲值卡"
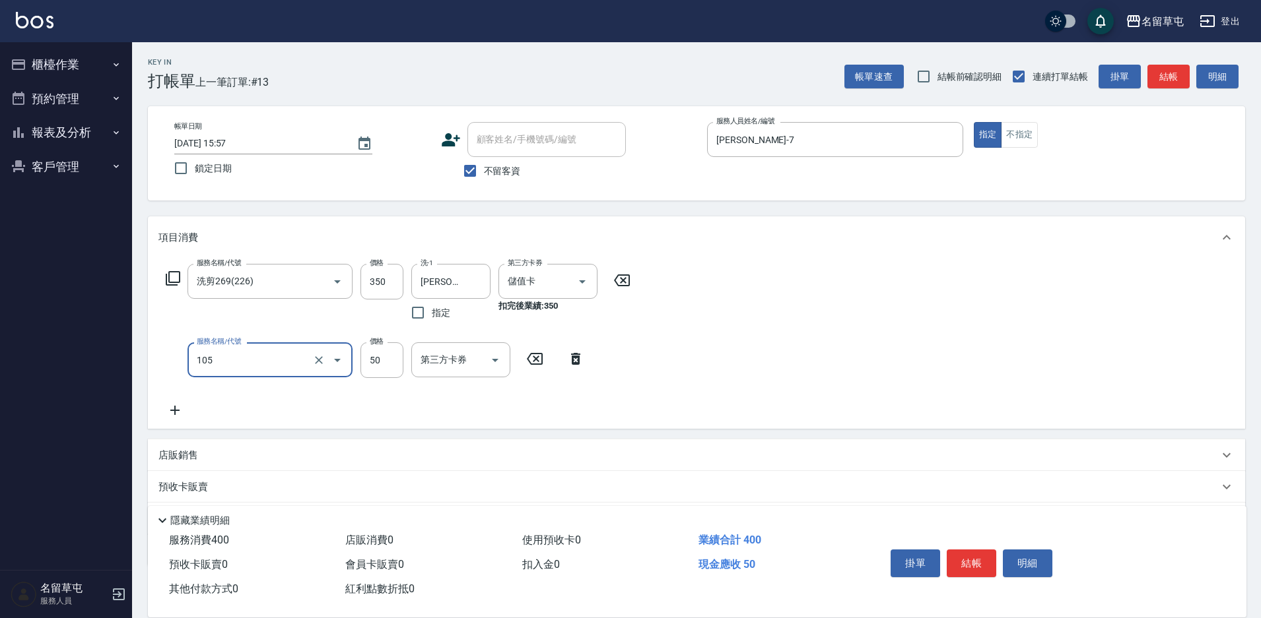
type input "精油50(105)"
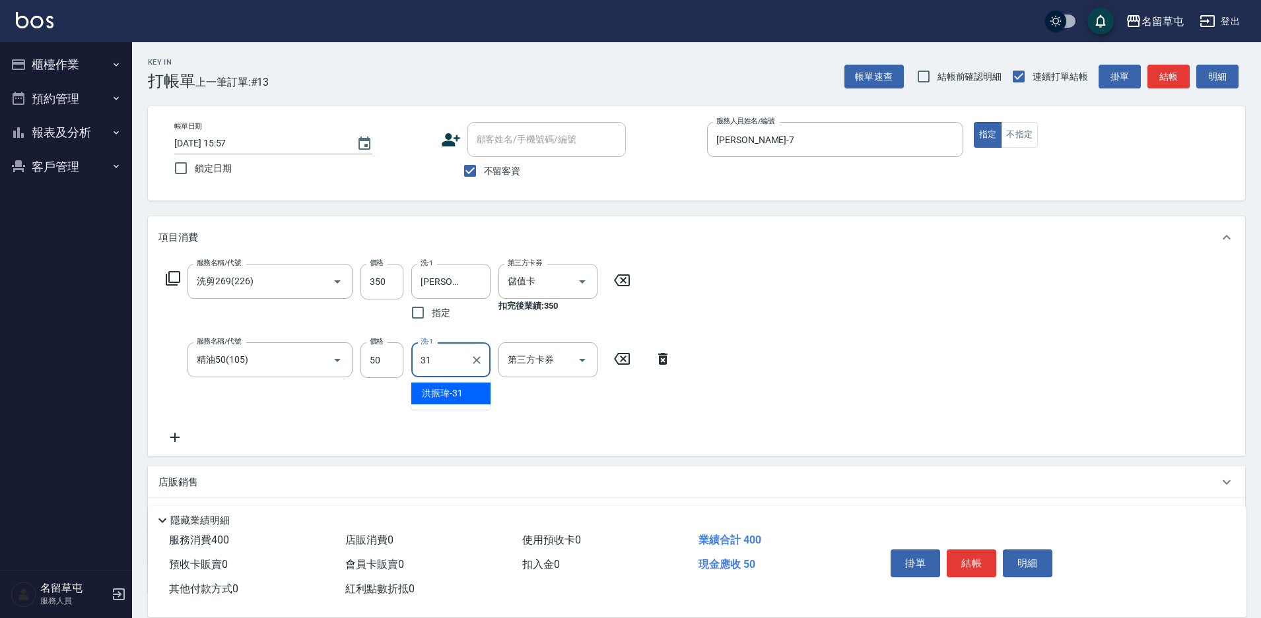
type input "[PERSON_NAME]-31"
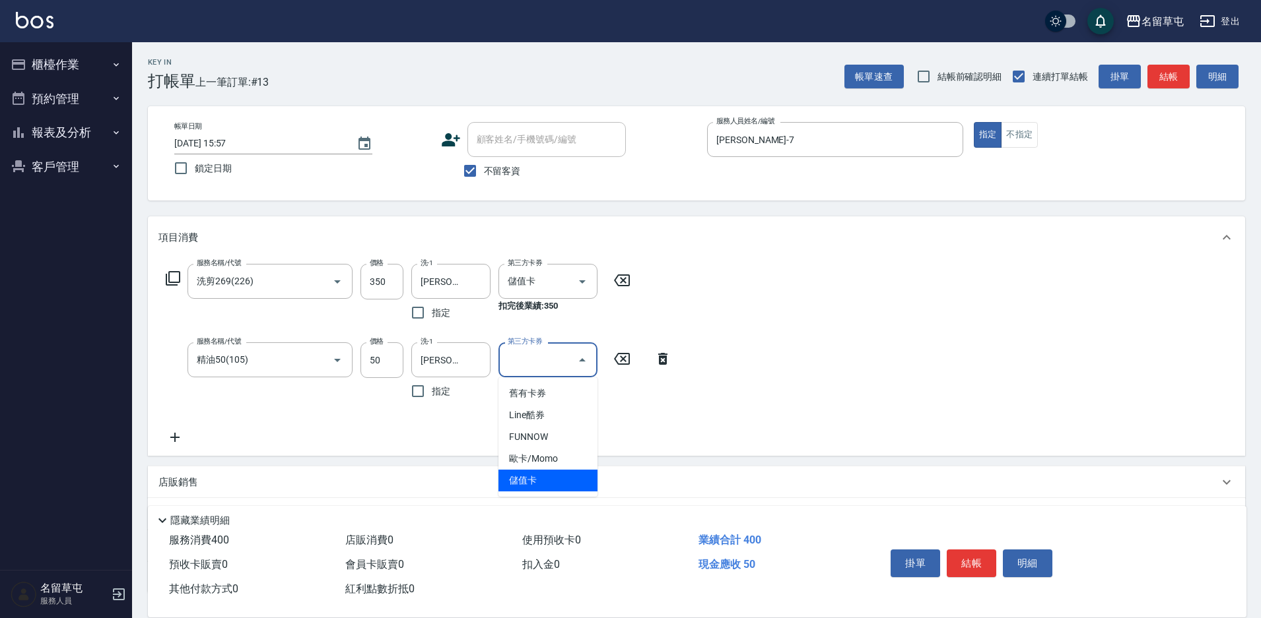
type input "儲值卡"
click at [482, 169] on input "不留客資" at bounding box center [470, 171] width 28 height 28
checkbox input "false"
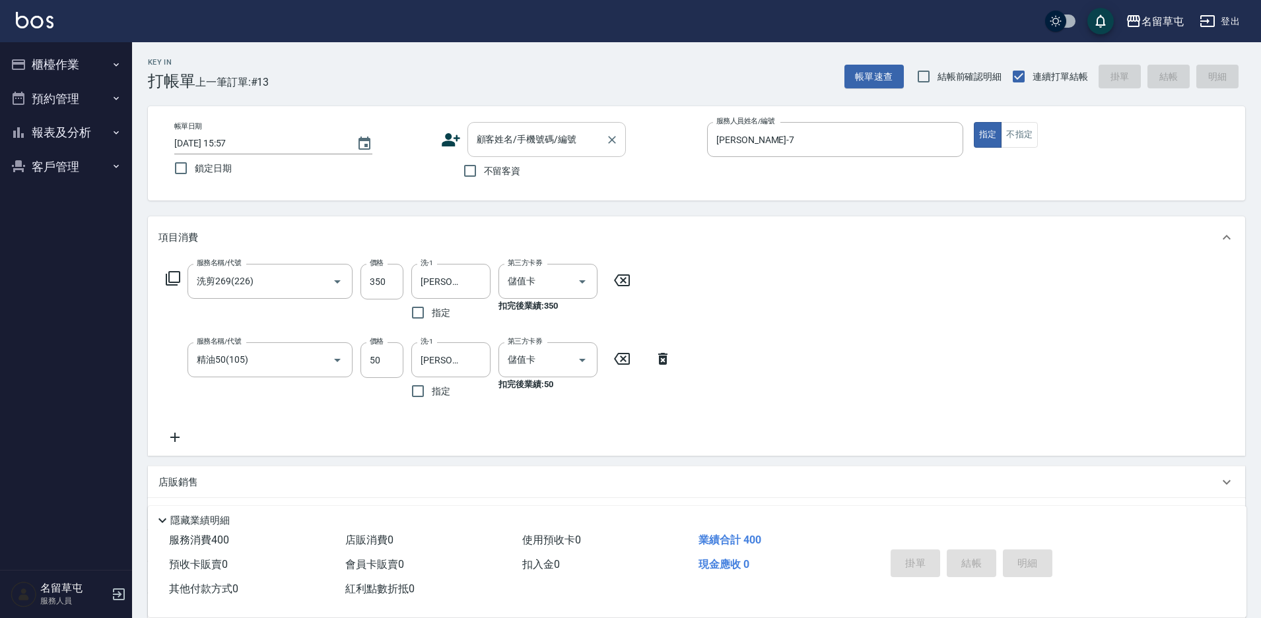
click at [524, 141] on input "顧客姓名/手機號碼/編號" at bounding box center [536, 139] width 127 height 23
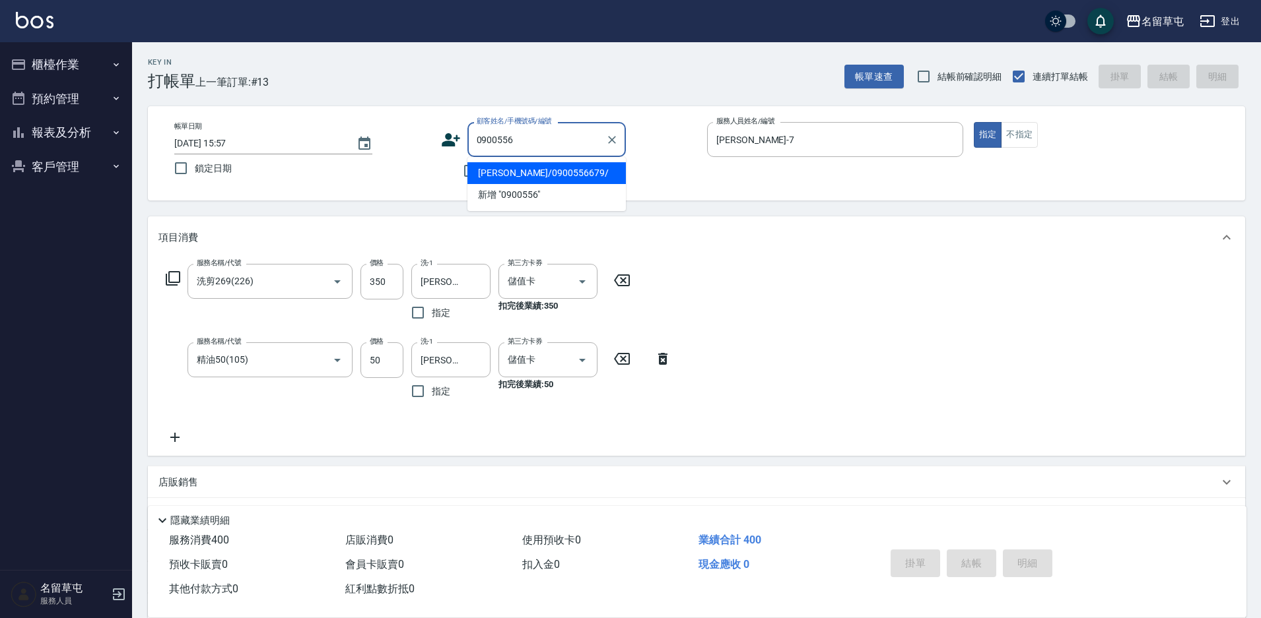
click at [541, 172] on li "[PERSON_NAME]/0900556679/" at bounding box center [546, 173] width 158 height 22
type input "[PERSON_NAME]/0900556679/"
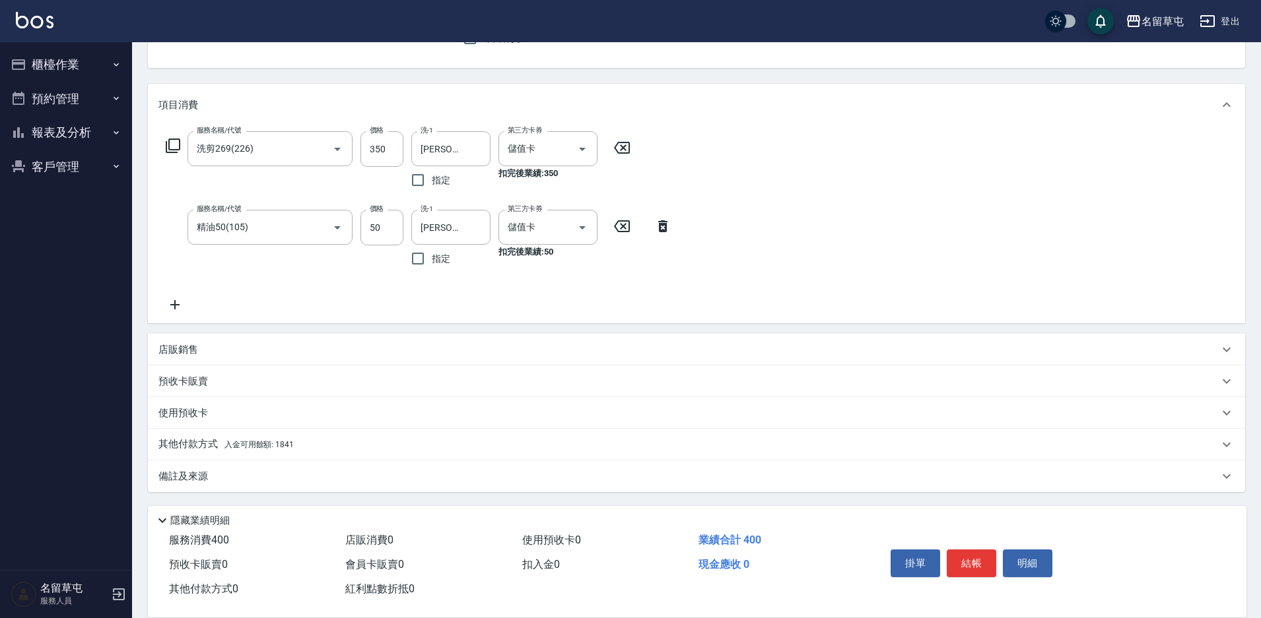
scroll to position [133, 0]
click at [244, 446] on span "入金可用餘額: 1841" at bounding box center [258, 444] width 69 height 9
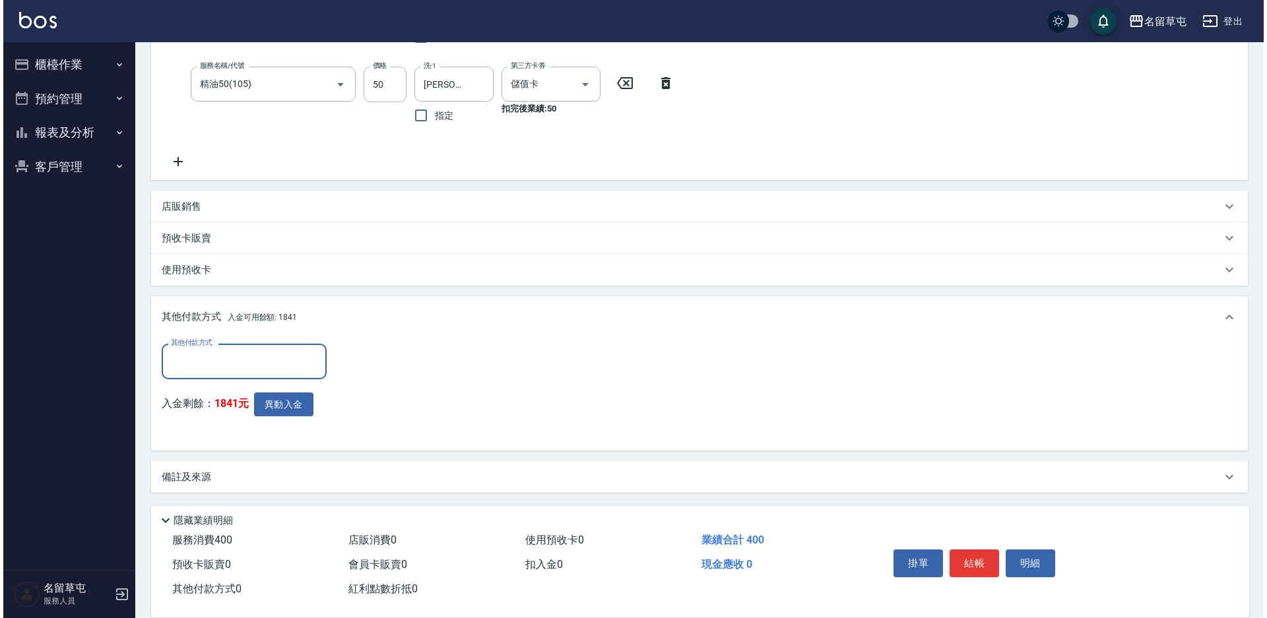
scroll to position [277, 0]
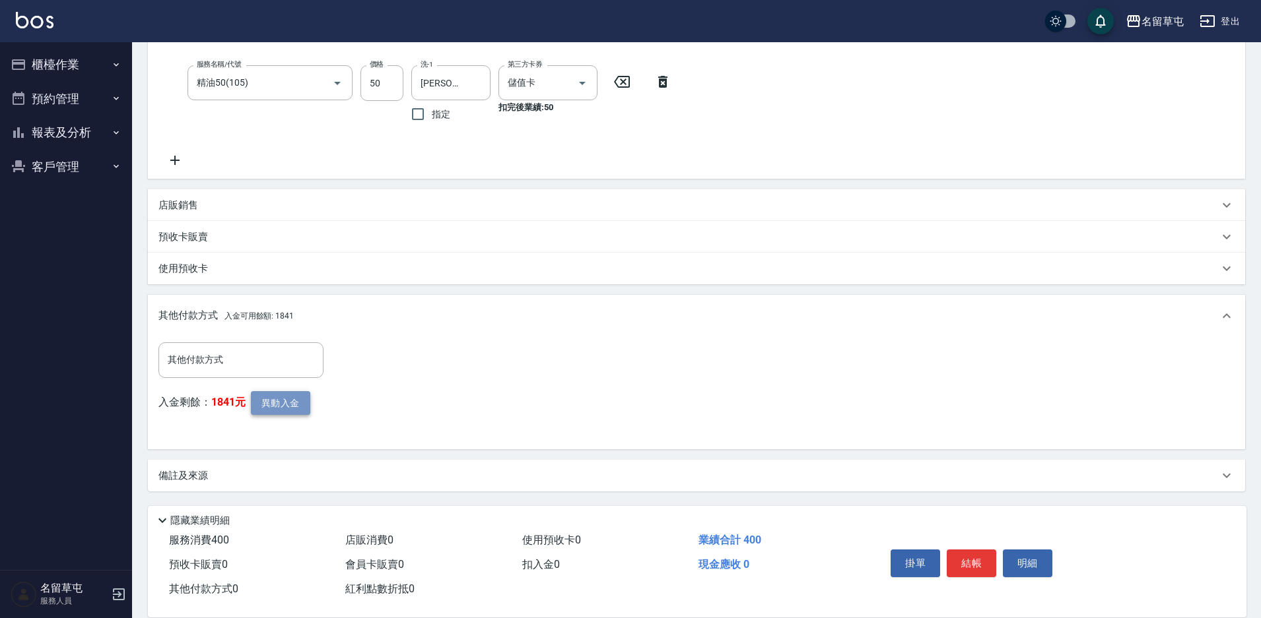
click at [280, 403] on button "異動入金" at bounding box center [280, 403] width 59 height 24
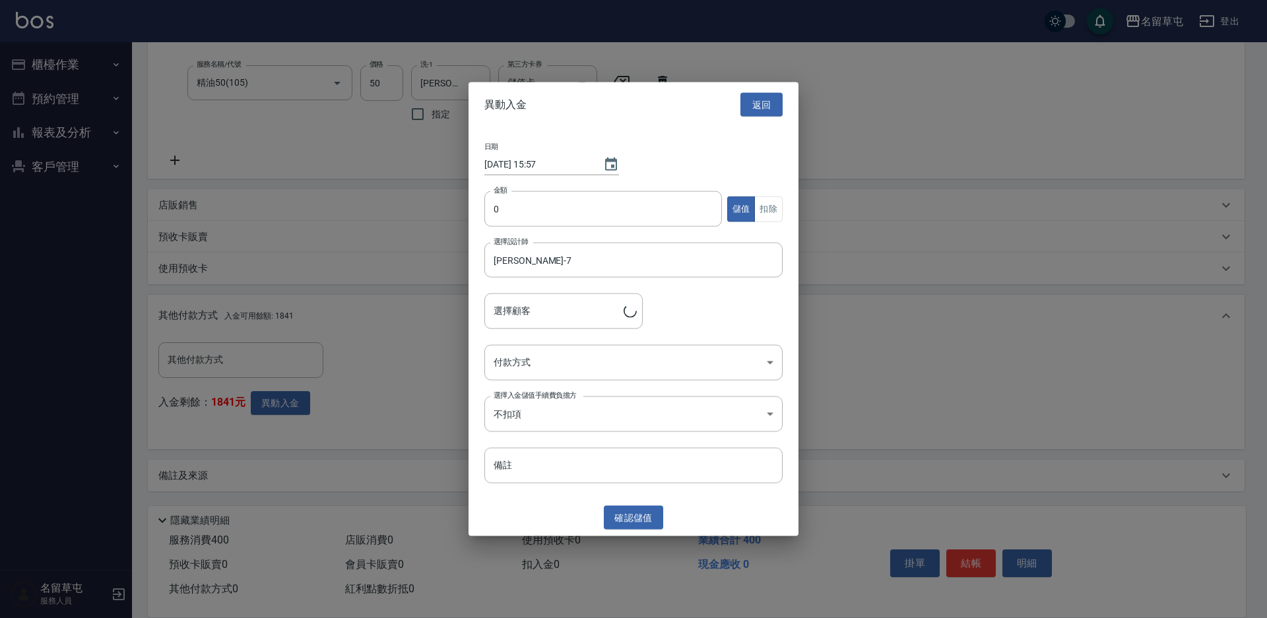
type input "[PERSON_NAME]/0900556679/"
click at [593, 211] on input "0" at bounding box center [603, 209] width 238 height 36
type input "400"
click at [772, 209] on button "扣除" at bounding box center [768, 209] width 28 height 26
click at [591, 357] on body "名留草屯 登出 櫃檯作業 打帳單 帳單列表 現金收支登錄 材料自購登錄 每日結帳 排班表 現場電腦打卡 預約管理 預約管理 單日預約紀錄 單週預約紀錄 報表及…" at bounding box center [633, 171] width 1267 height 896
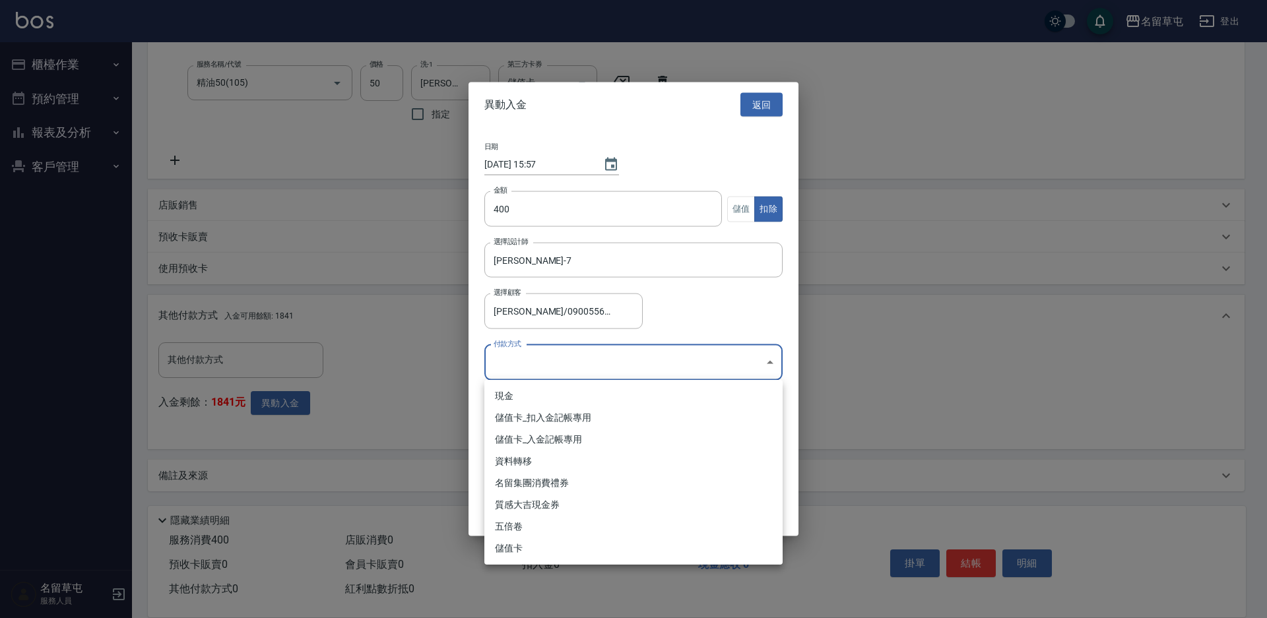
click at [581, 417] on li "儲值卡_扣入金記帳專用" at bounding box center [633, 418] width 298 height 22
type input "儲值卡_扣入金記帳專用"
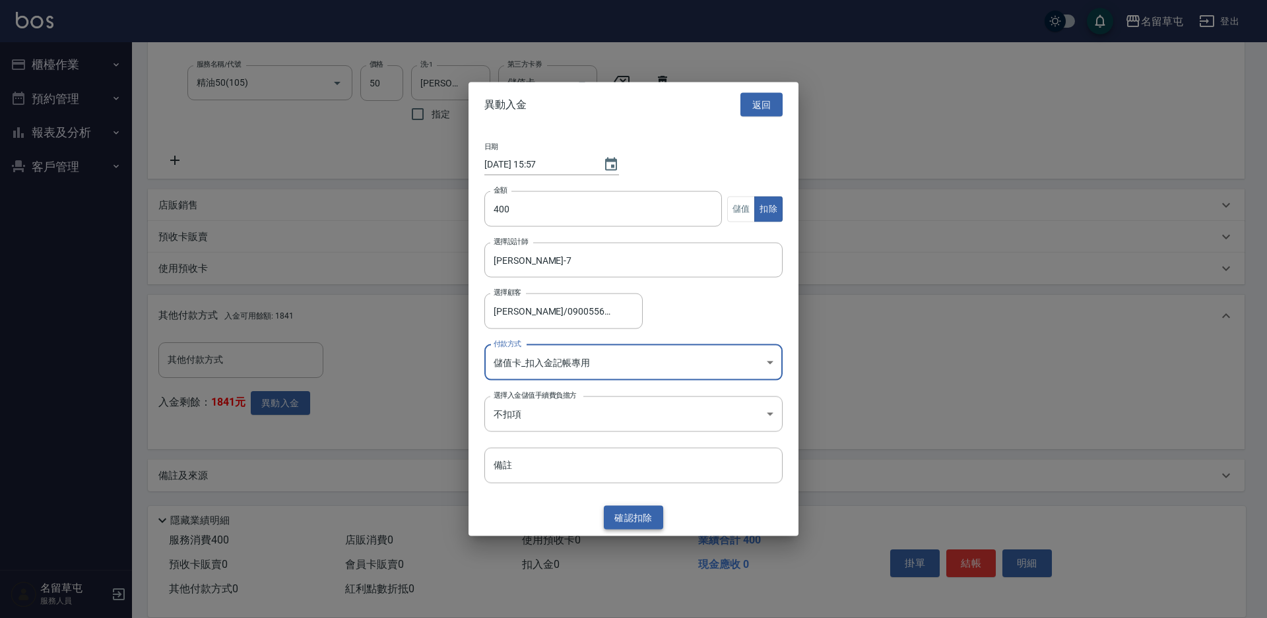
click at [636, 519] on button "確認 扣除" at bounding box center [633, 518] width 59 height 24
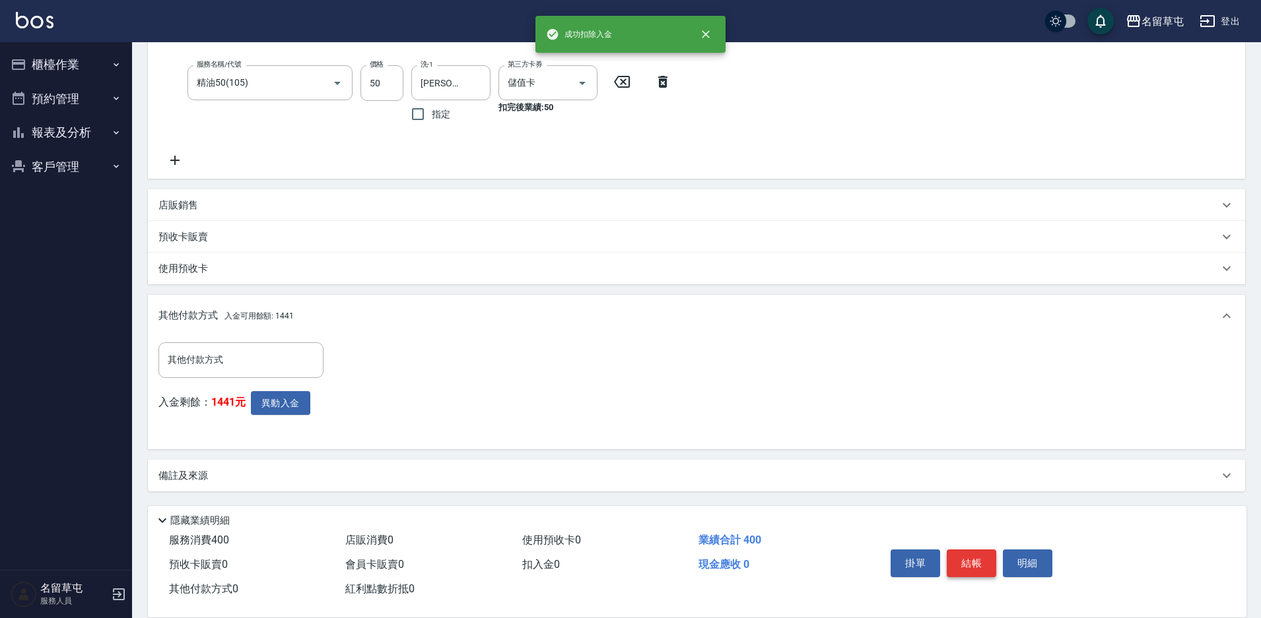
click at [969, 556] on button "結帳" at bounding box center [970, 564] width 49 height 28
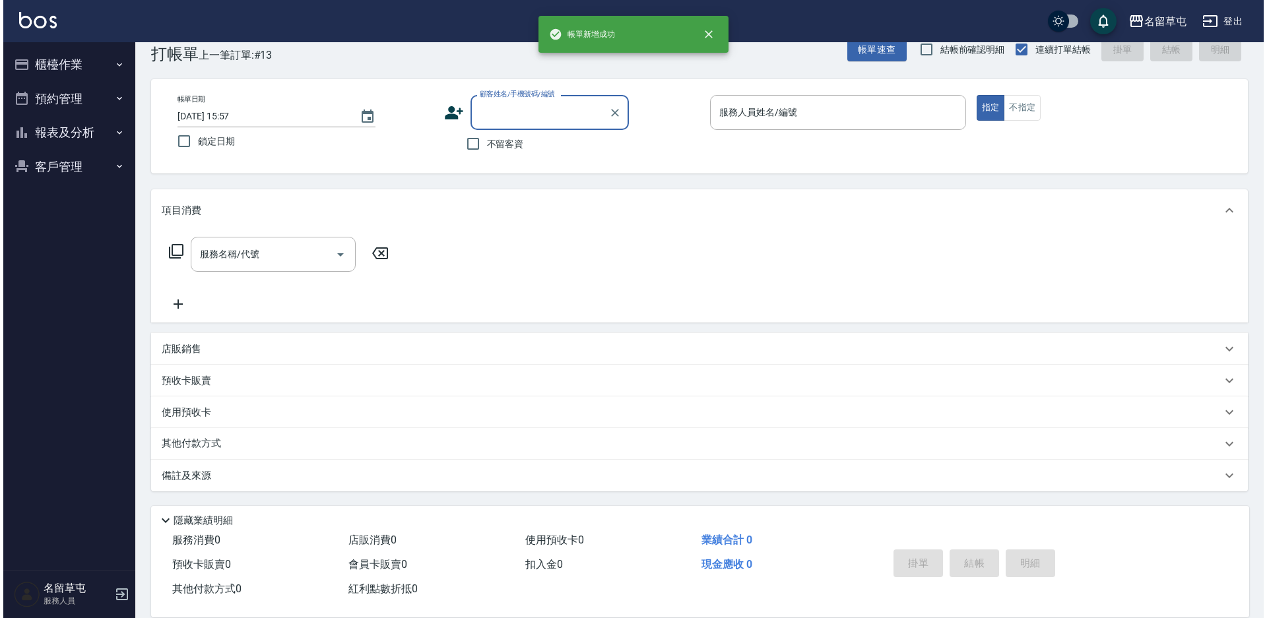
scroll to position [0, 0]
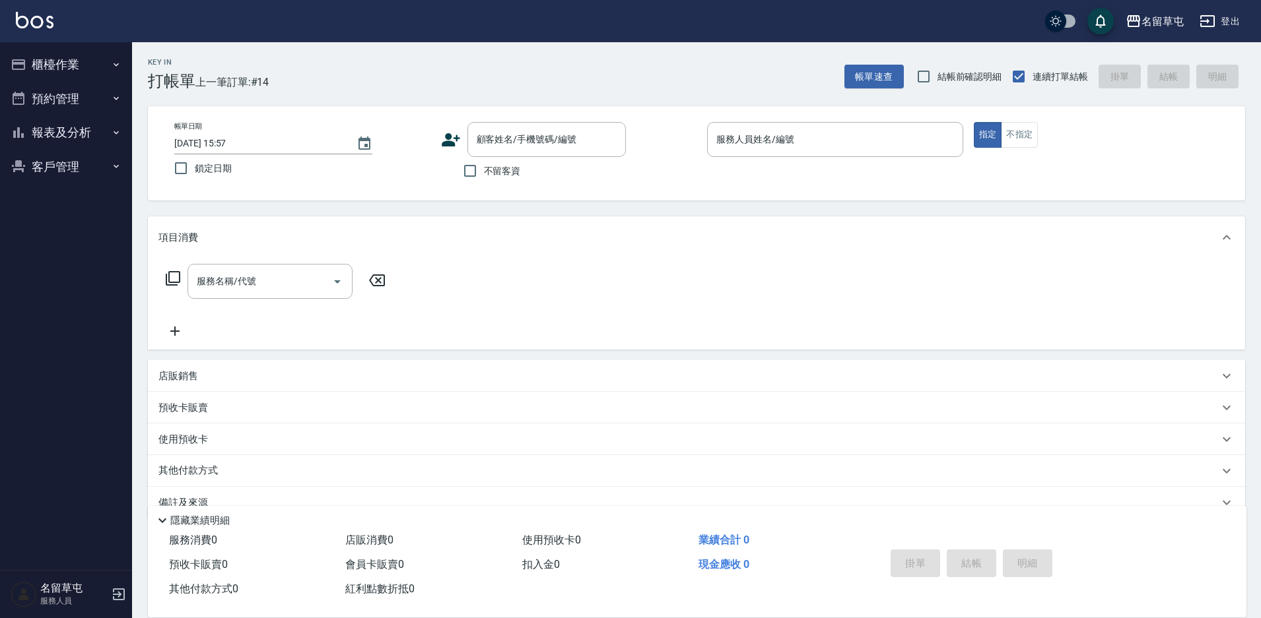
click at [497, 177] on span "不留客資" at bounding box center [502, 171] width 37 height 14
click at [484, 177] on input "不留客資" at bounding box center [470, 171] width 28 height 28
checkbox input "true"
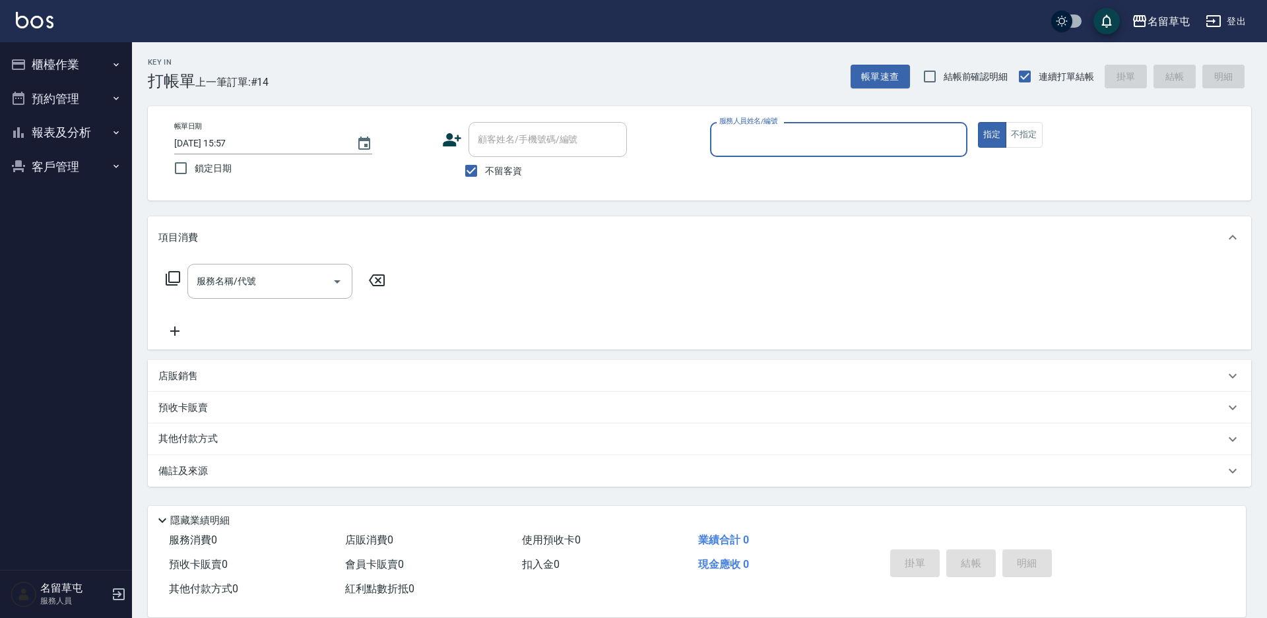
click at [758, 151] on input "服務人員姓名/編號" at bounding box center [839, 139] width 246 height 23
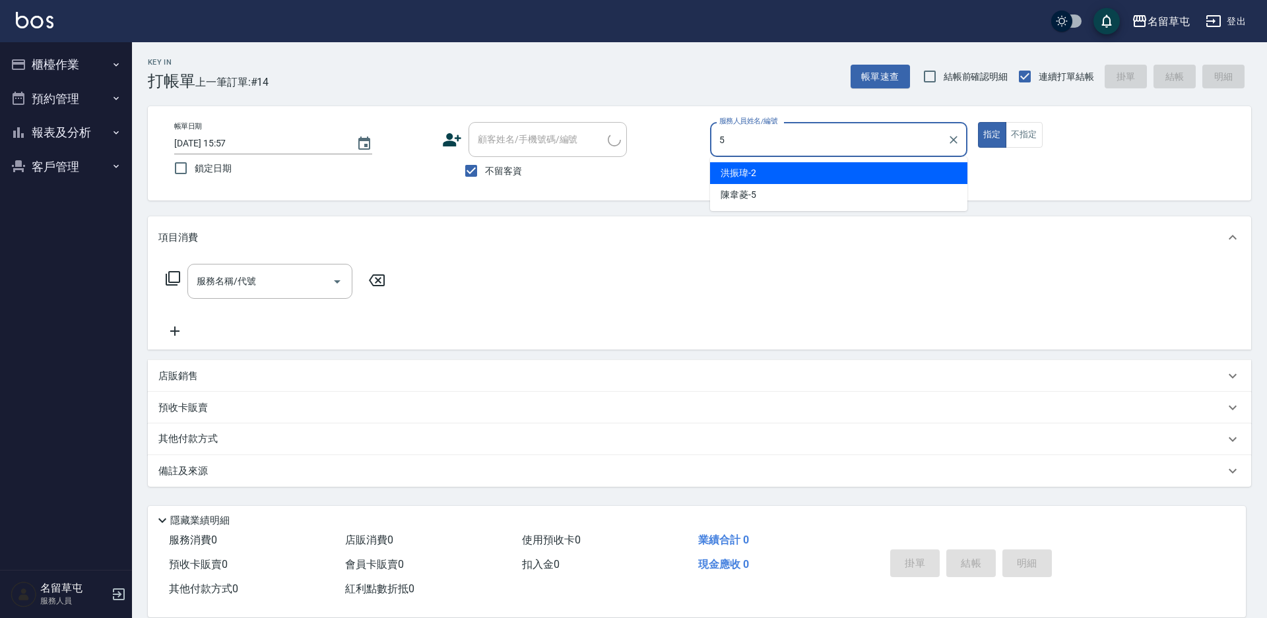
type input "[PERSON_NAME]-5"
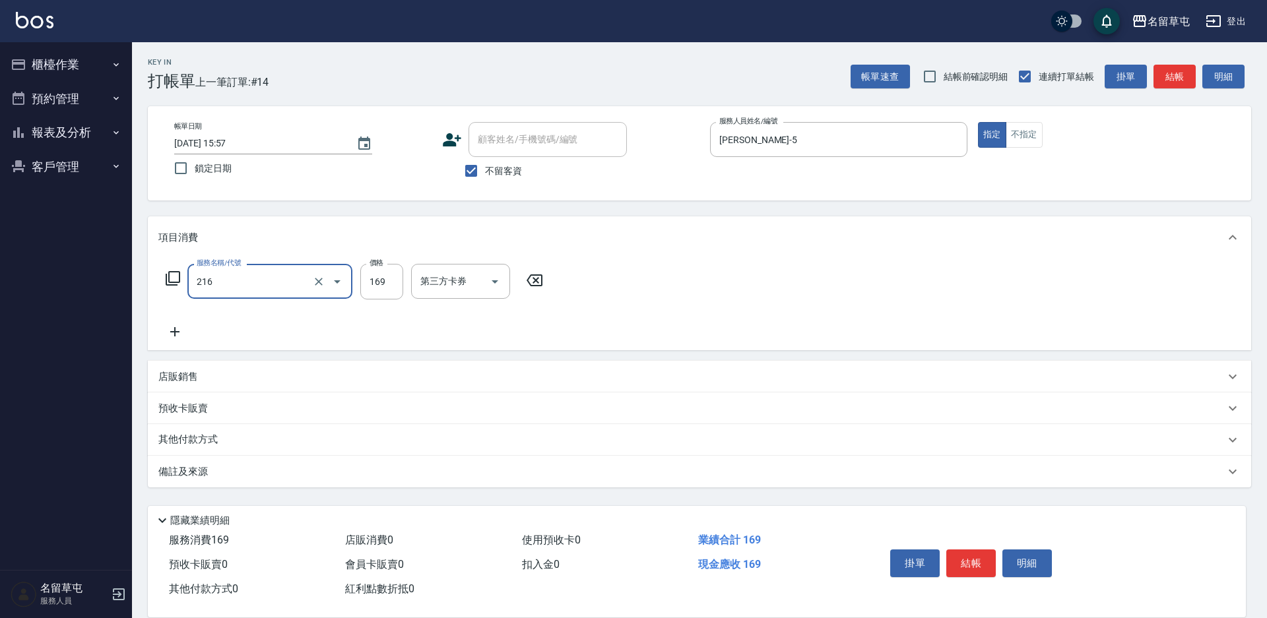
type input "剪髮169(216)"
type input "200"
click at [183, 381] on p "店販銷售" at bounding box center [178, 377] width 40 height 14
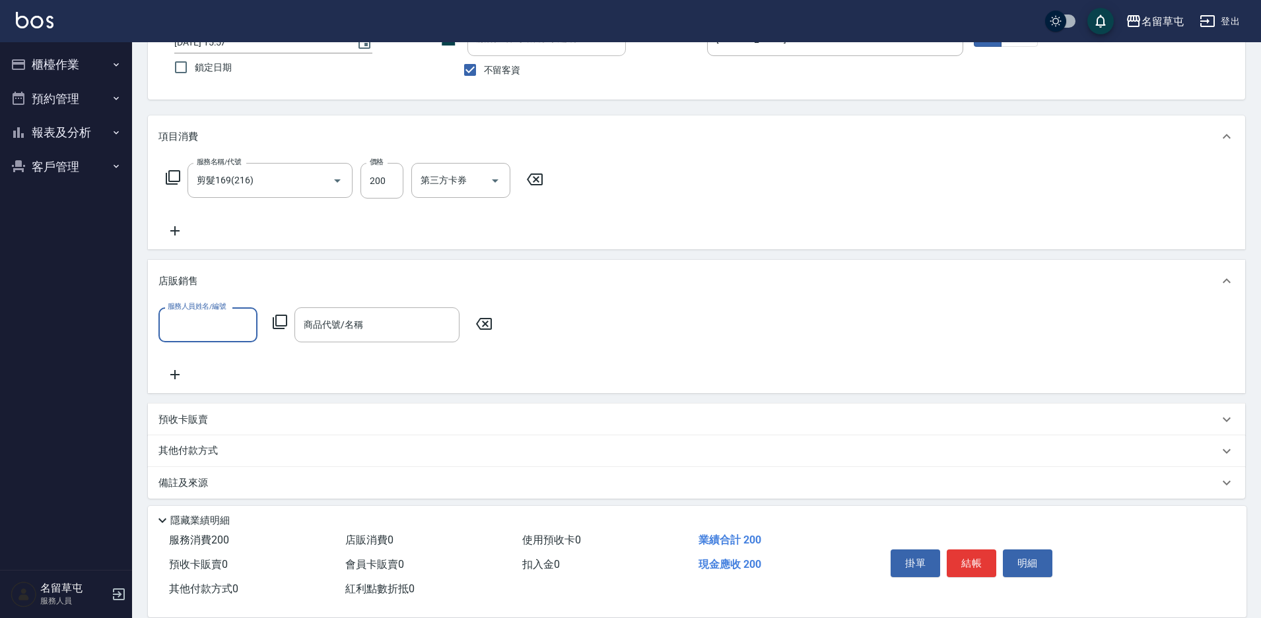
scroll to position [108, 0]
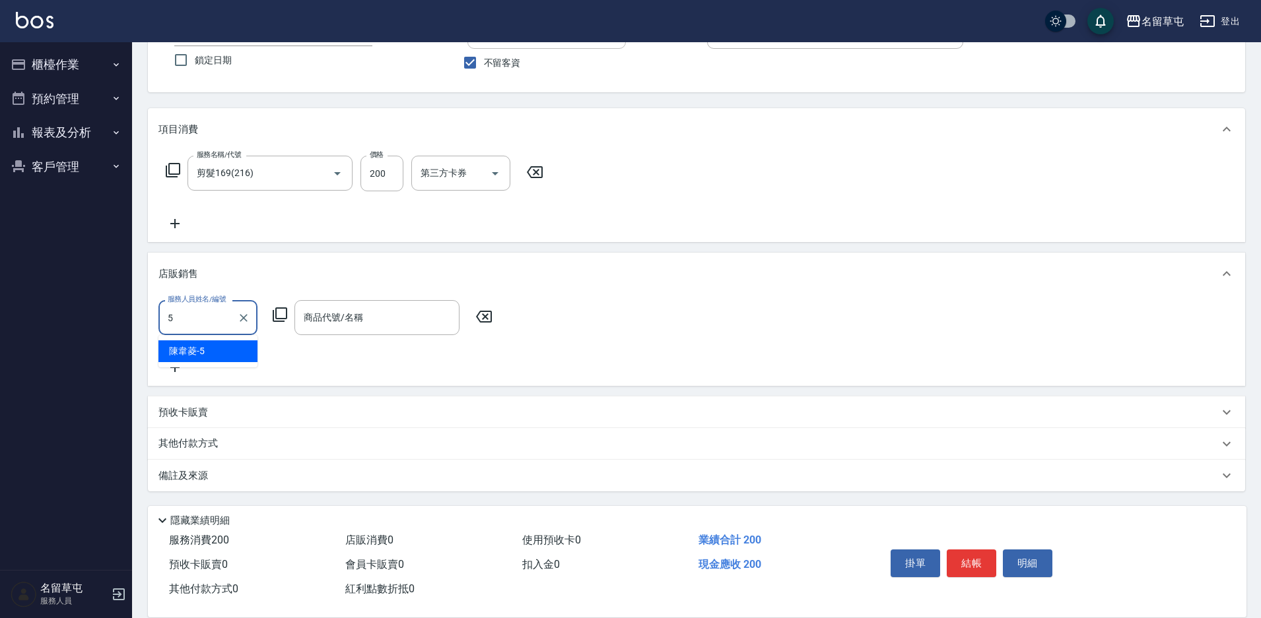
type input "[PERSON_NAME]-5"
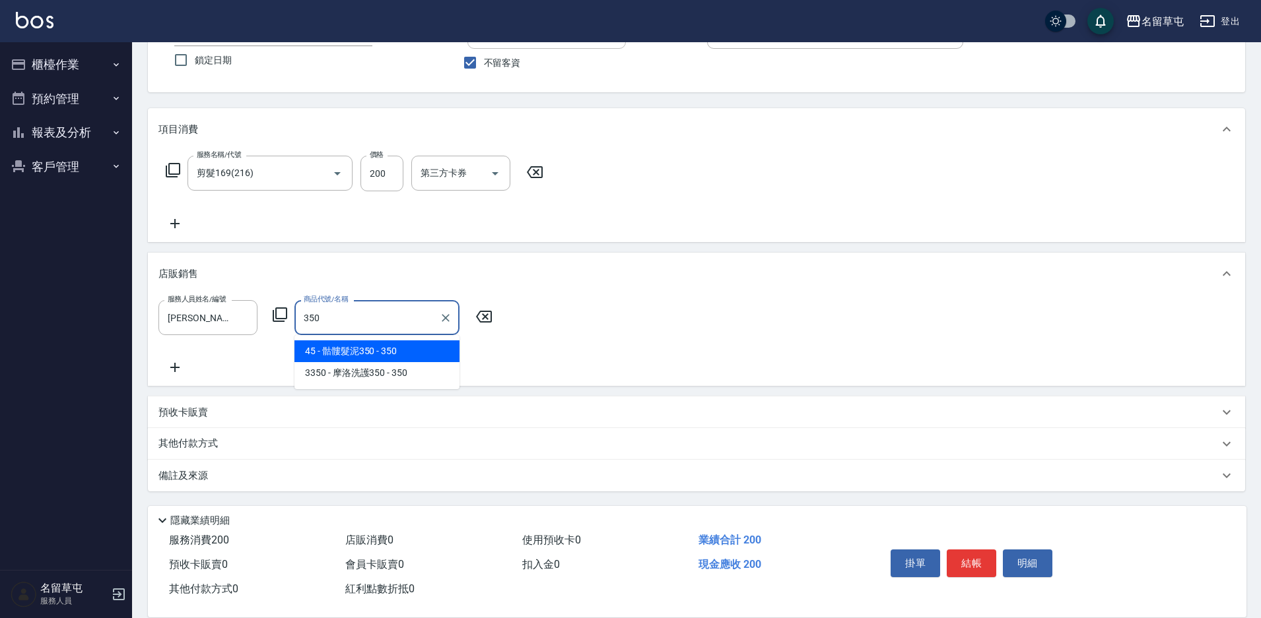
type input "骷髏髮泥350"
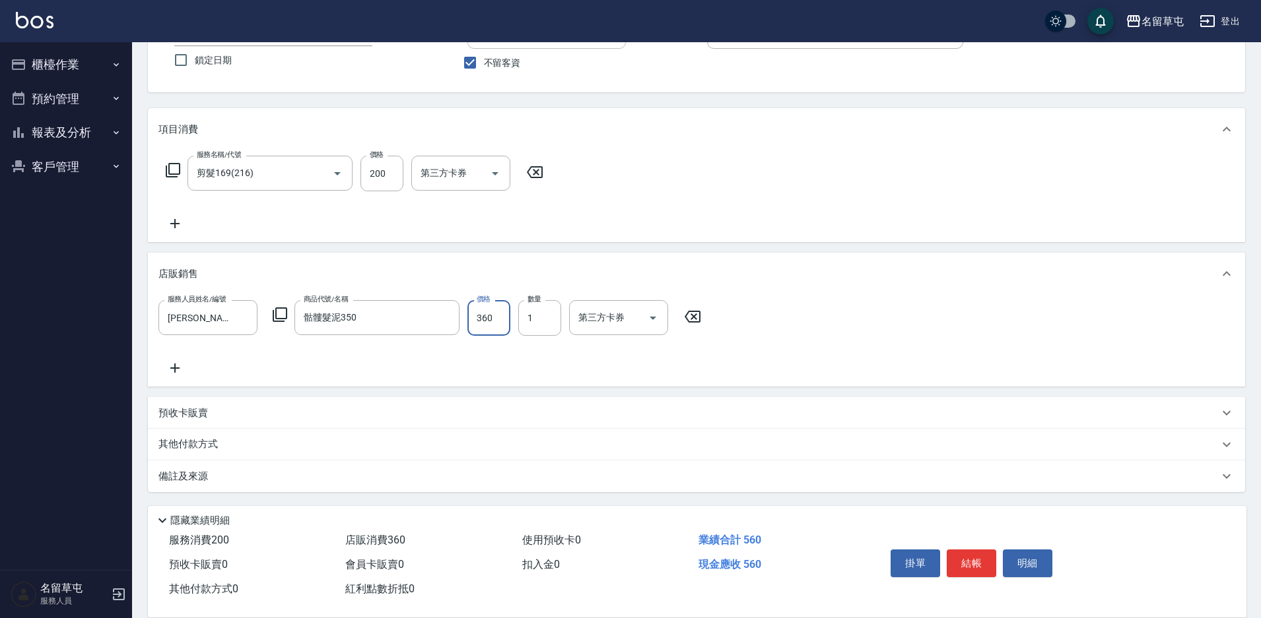
type input "360"
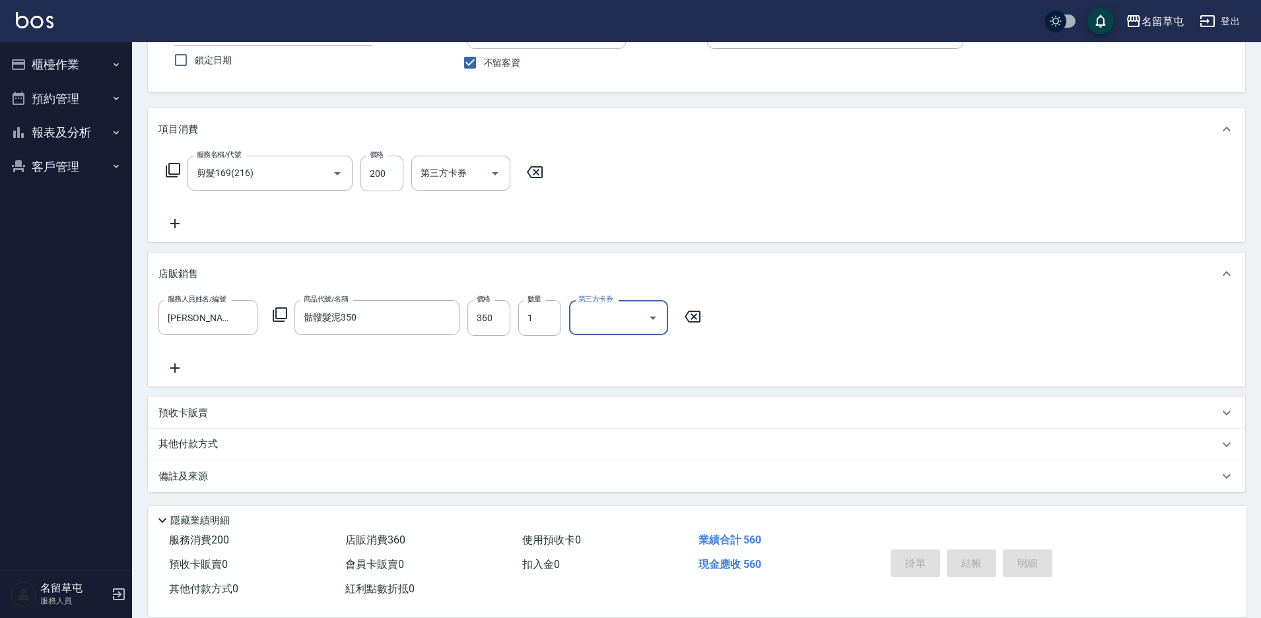
type input "[DATE] 15:58"
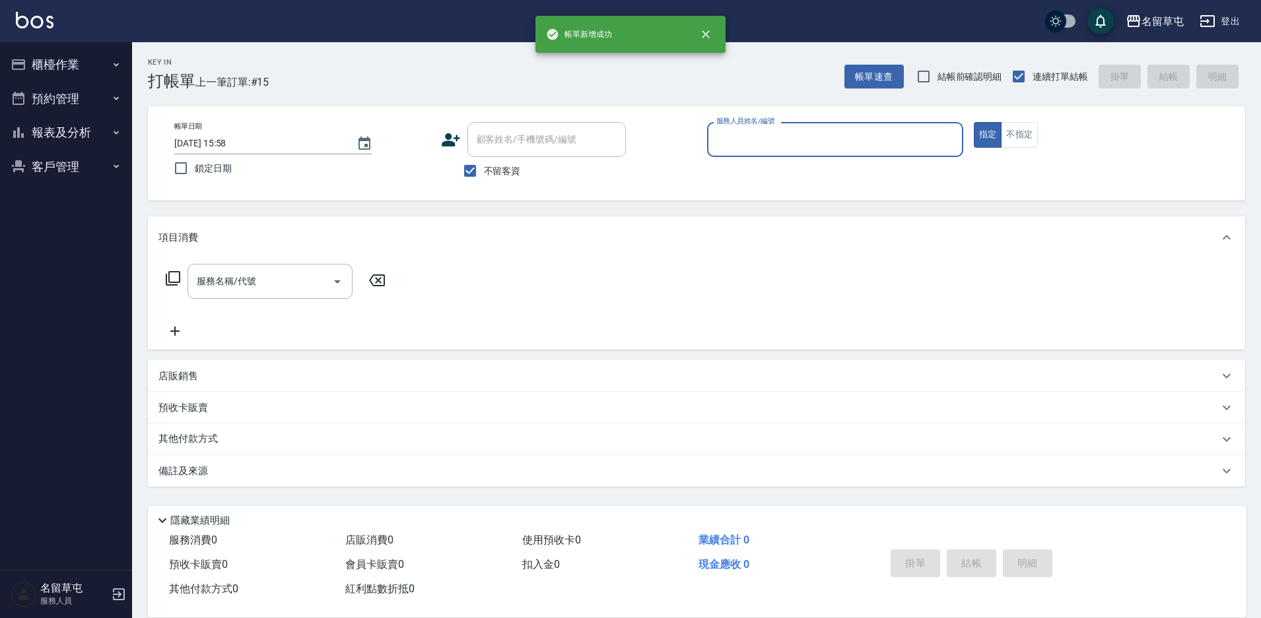
scroll to position [0, 0]
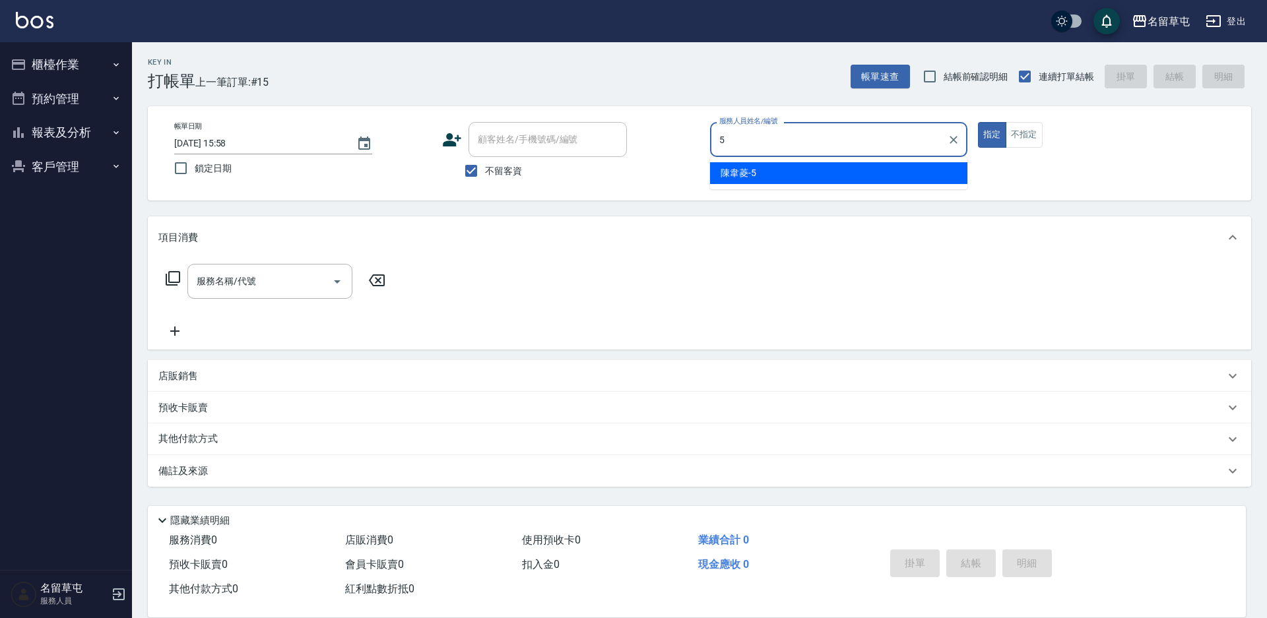
type input "[PERSON_NAME]-5"
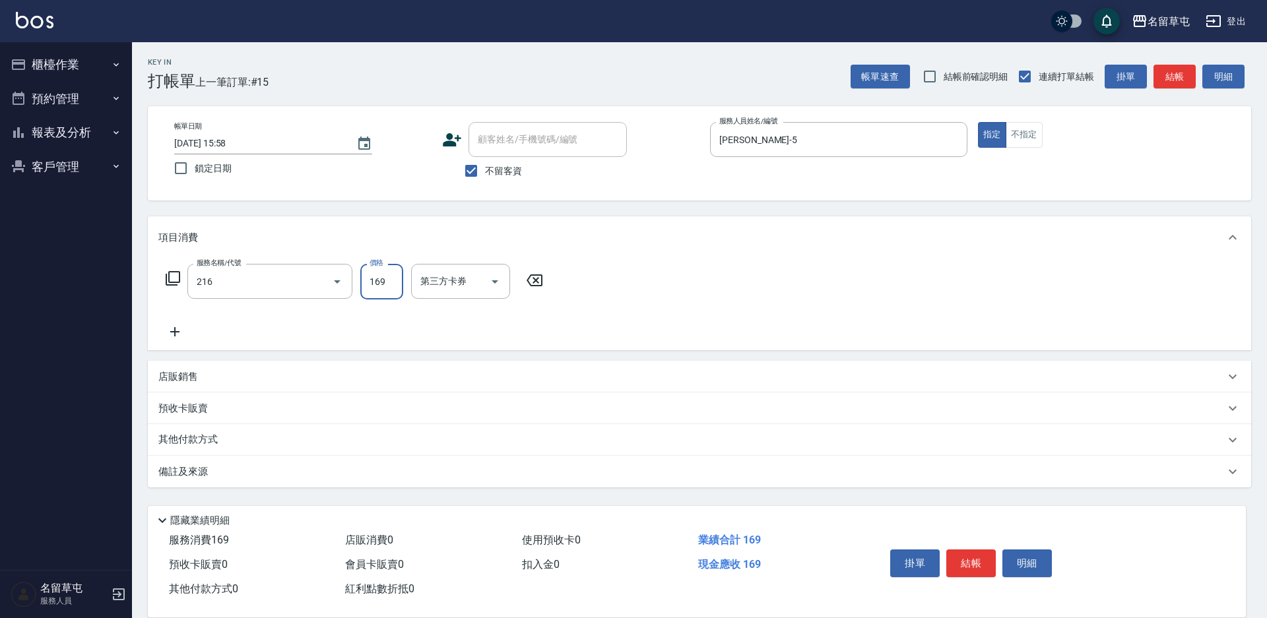
type input "剪髮169(216)"
type input "200"
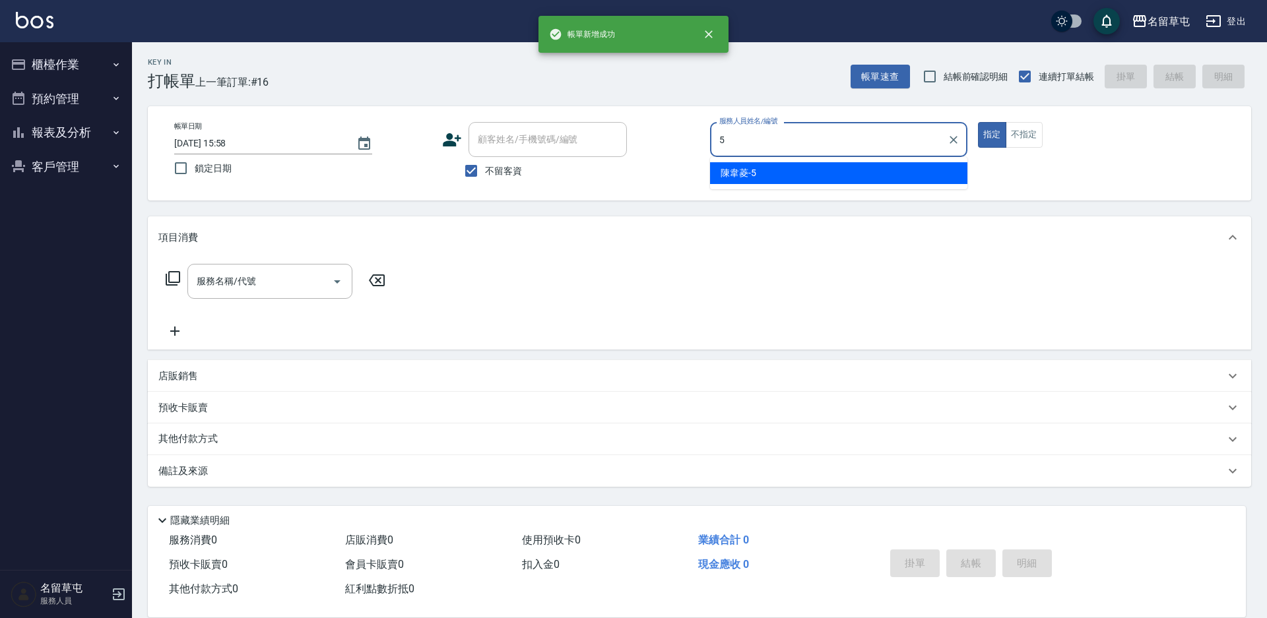
type input "[PERSON_NAME]-5"
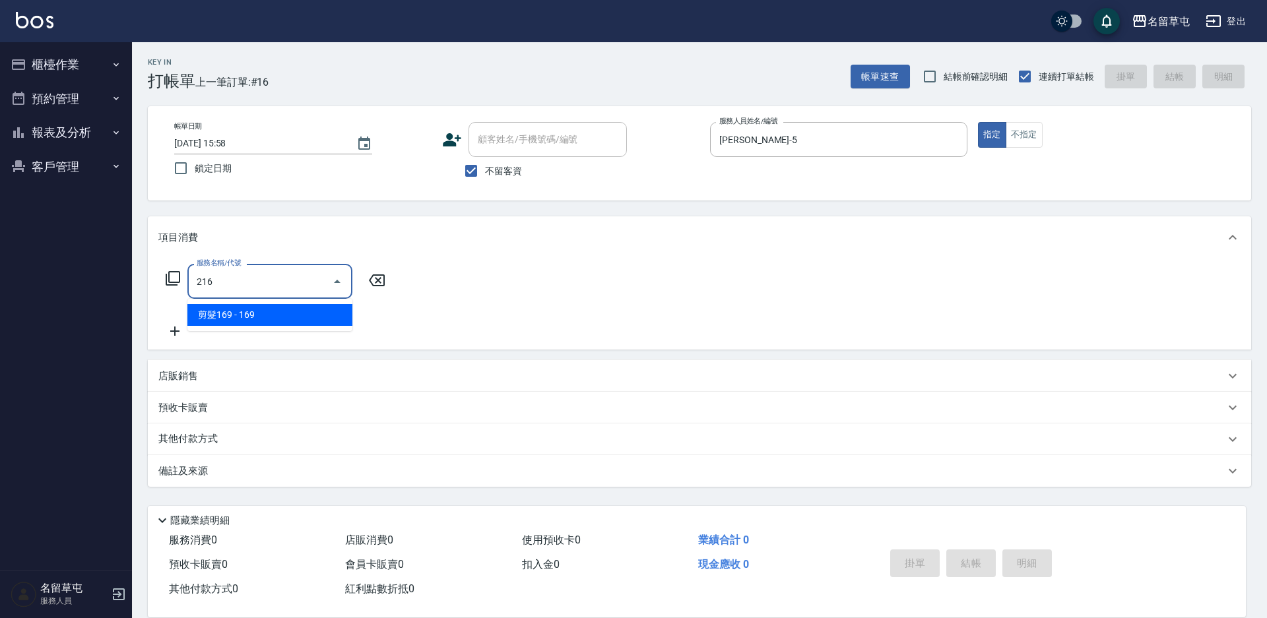
type input "剪髮169(216)"
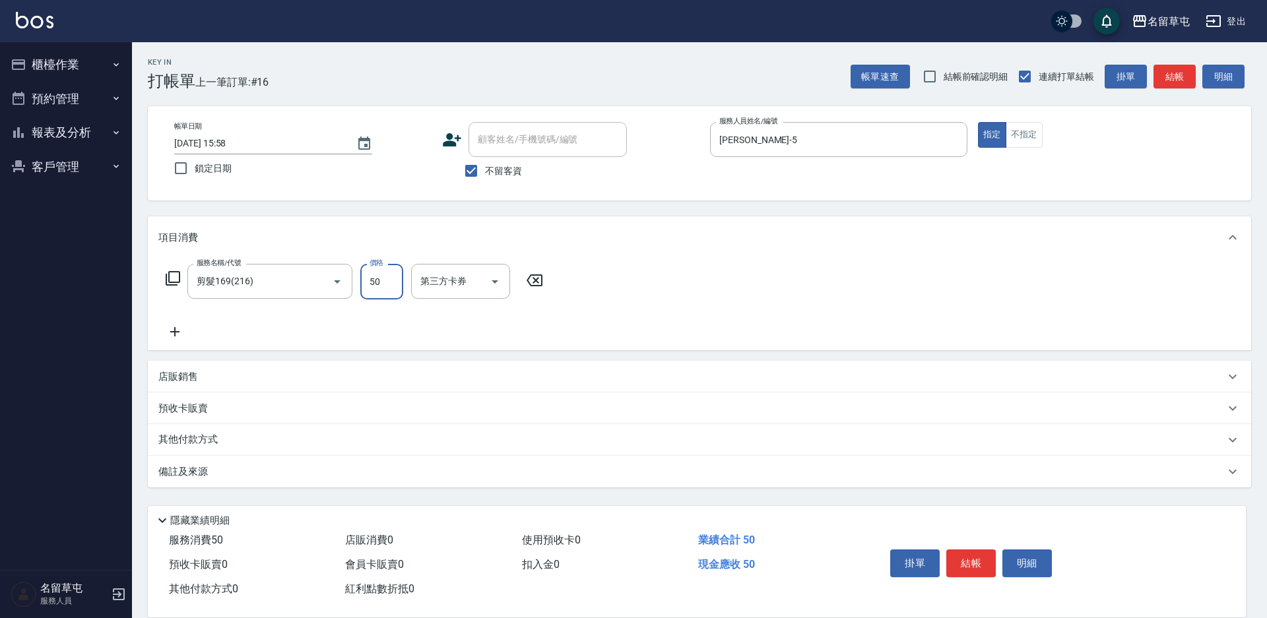
type input "50"
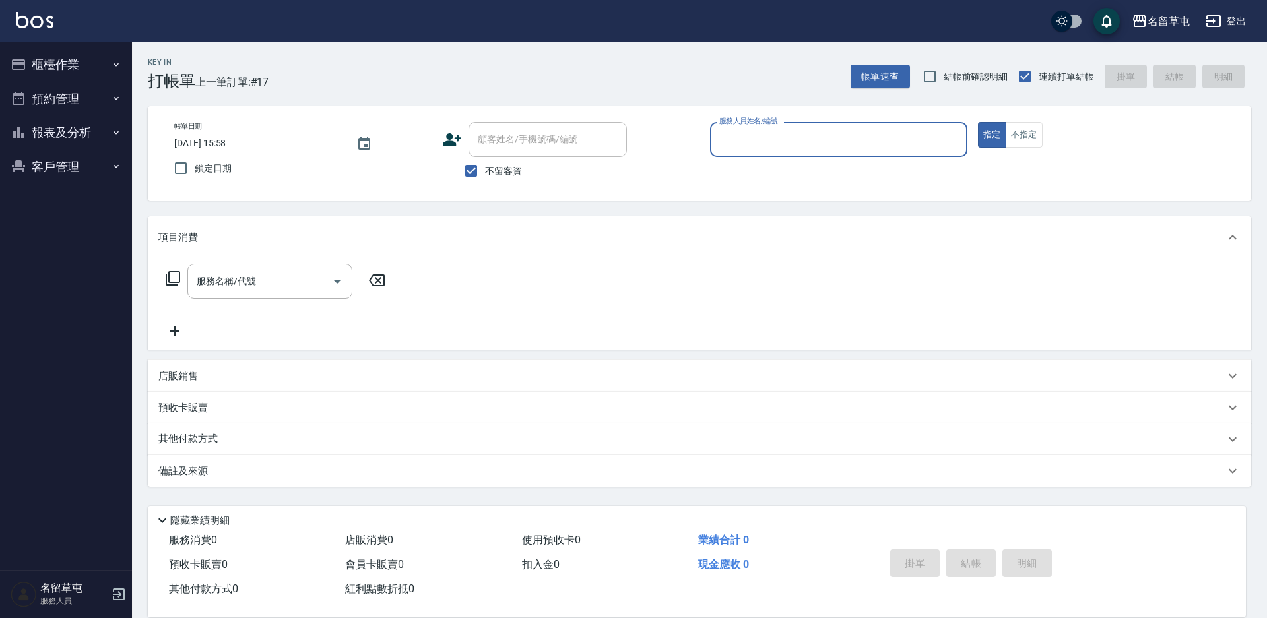
click at [73, 129] on button "報表及分析" at bounding box center [65, 132] width 121 height 34
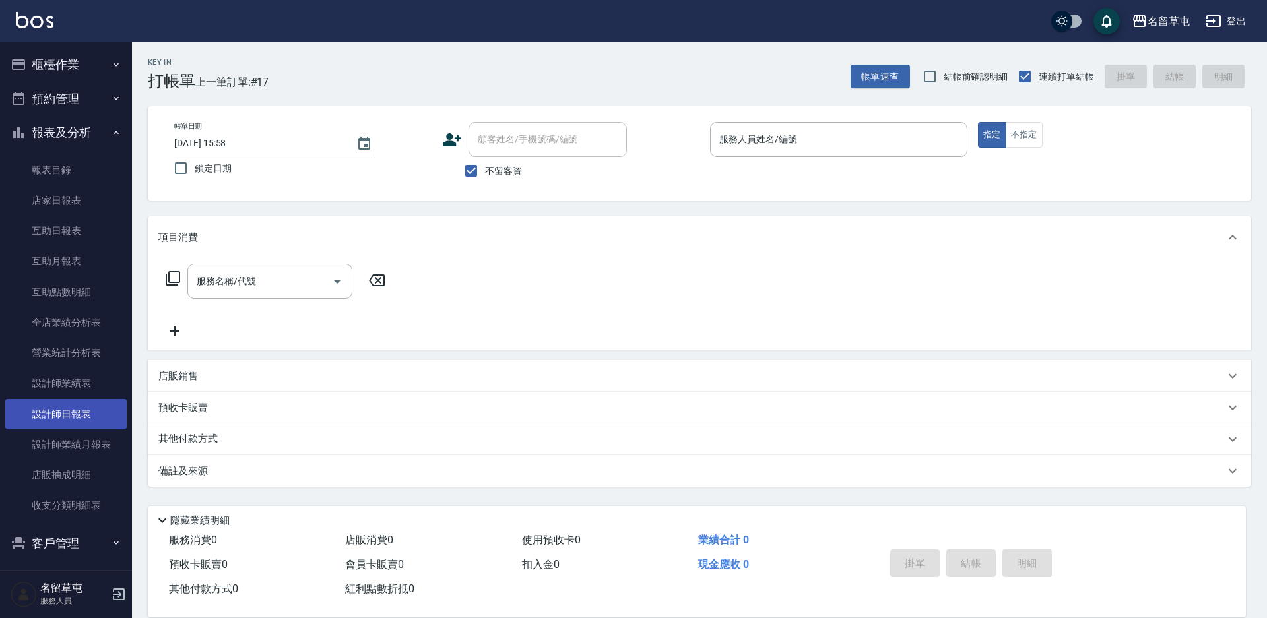
click at [52, 423] on link "設計師日報表" at bounding box center [65, 414] width 121 height 30
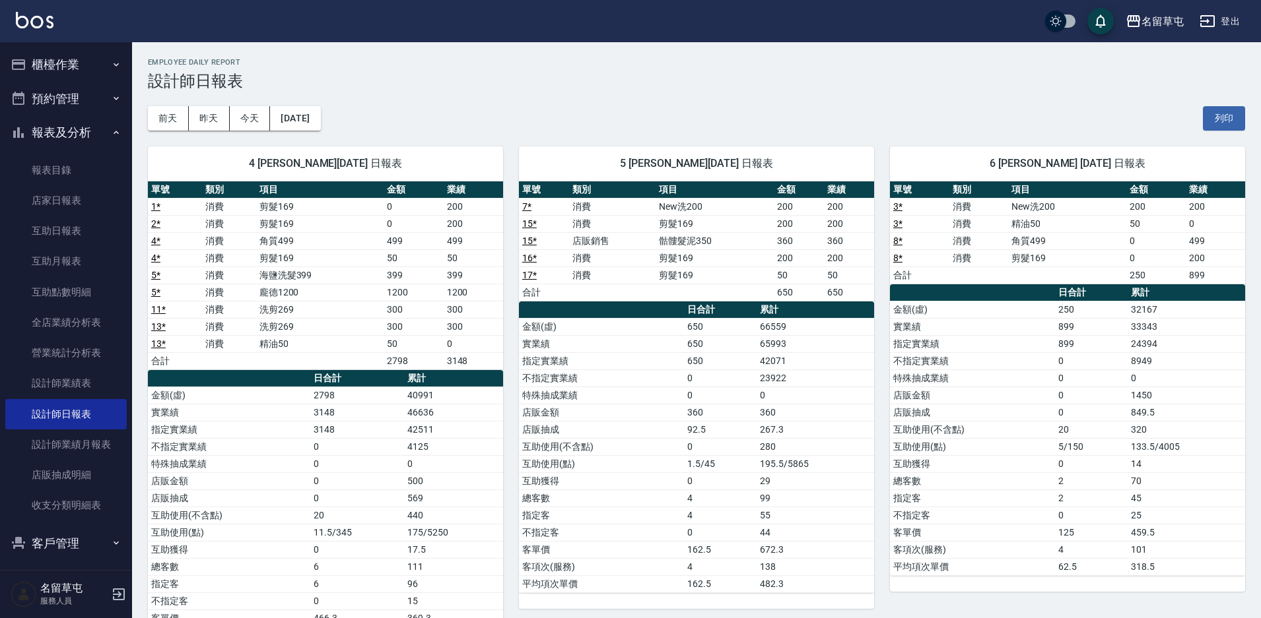
click at [582, 91] on div "[DATE] [DATE] [DATE] [DATE] 列印" at bounding box center [696, 118] width 1097 height 56
click at [579, 92] on div "[DATE] [DATE] [DATE] [DATE] 列印" at bounding box center [696, 118] width 1097 height 56
click at [54, 72] on button "櫃檯作業" at bounding box center [65, 65] width 121 height 34
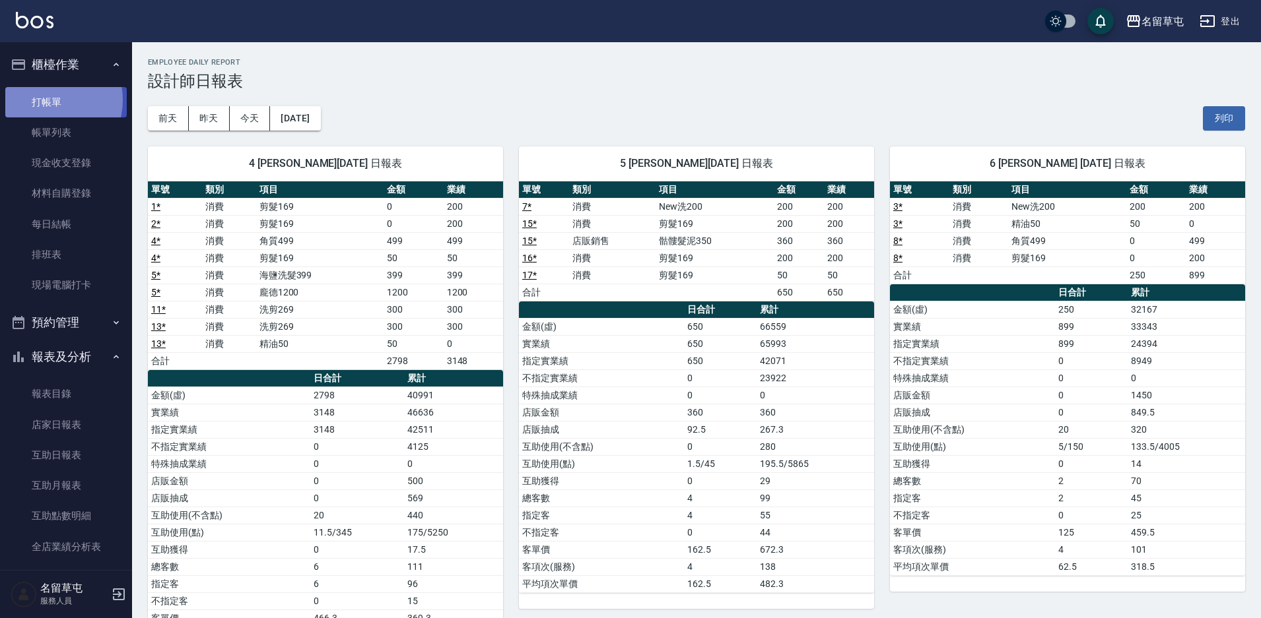
click at [48, 100] on link "打帳單" at bounding box center [65, 102] width 121 height 30
